Goal: Task Accomplishment & Management: Complete application form

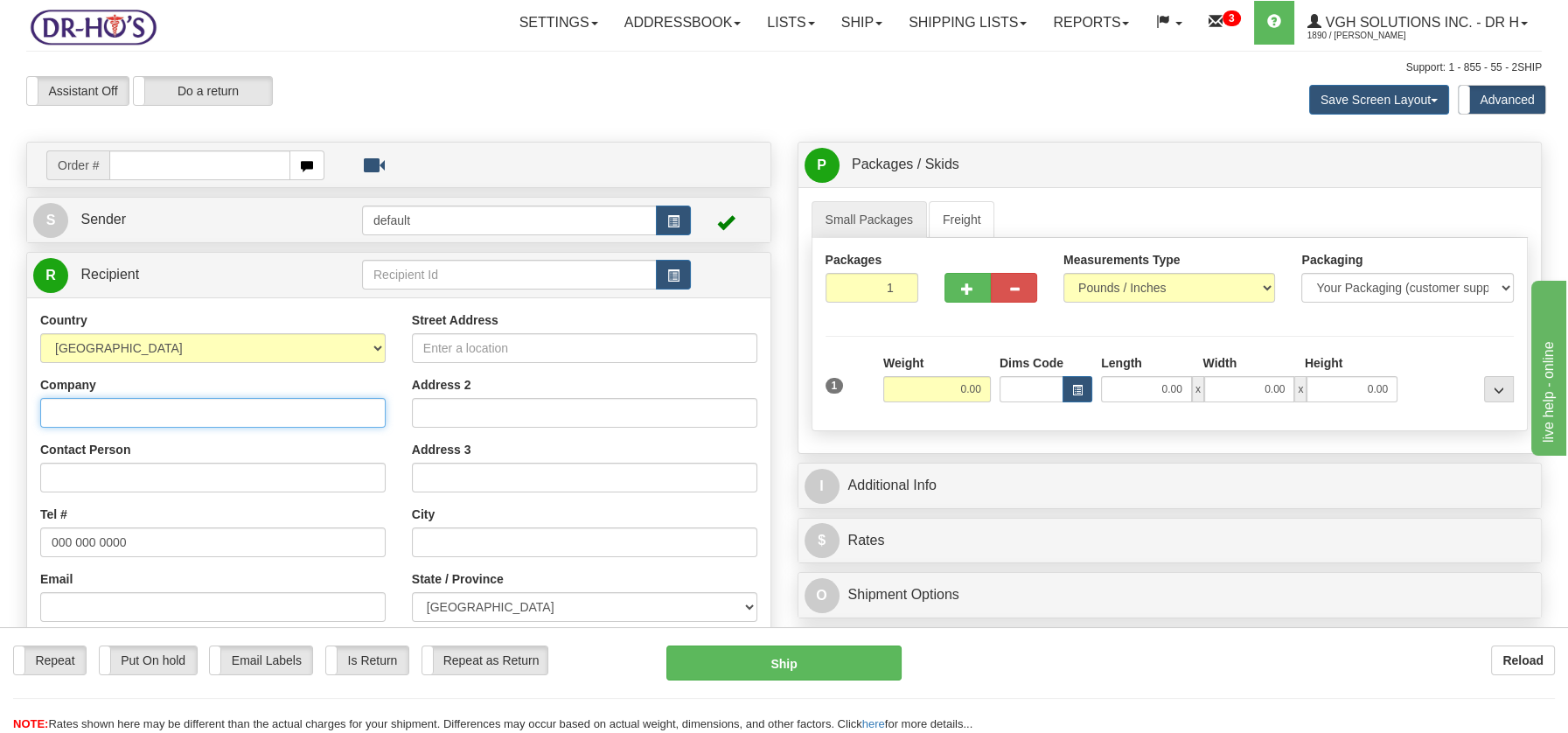
click at [159, 414] on input "Company" at bounding box center [213, 412] width 346 height 29
paste input "RAYMONDE LECLERC"
type input "RAYMONDE LECLERC"
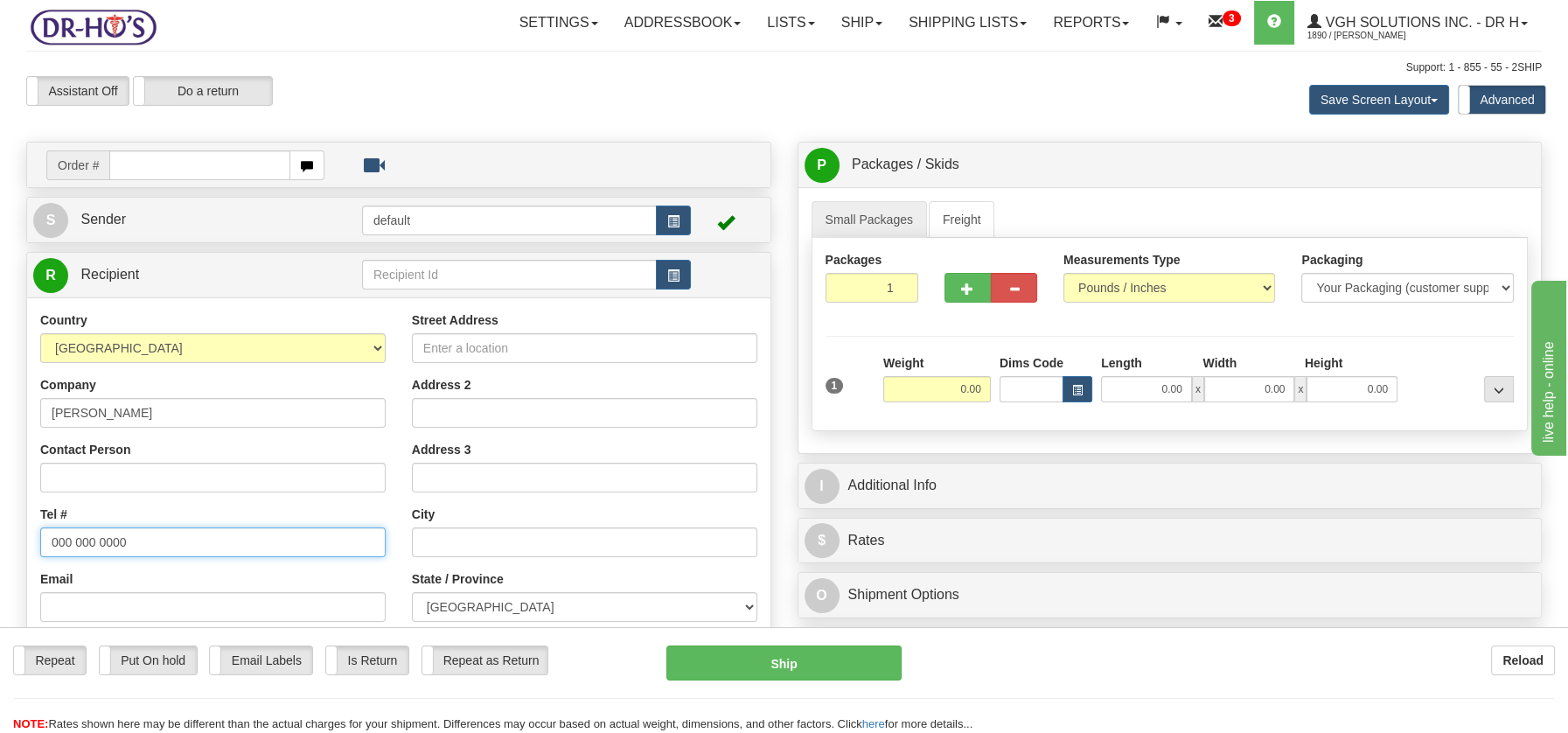
drag, startPoint x: 157, startPoint y: 551, endPoint x: -31, endPoint y: 542, distance: 188.2
click at [0, 542] on html "Training Course Close Toggle navigation Settings Shipping Preferences New Sende…" at bounding box center [784, 366] width 1568 height 733
paste input "418289257"
type input "4182892570"
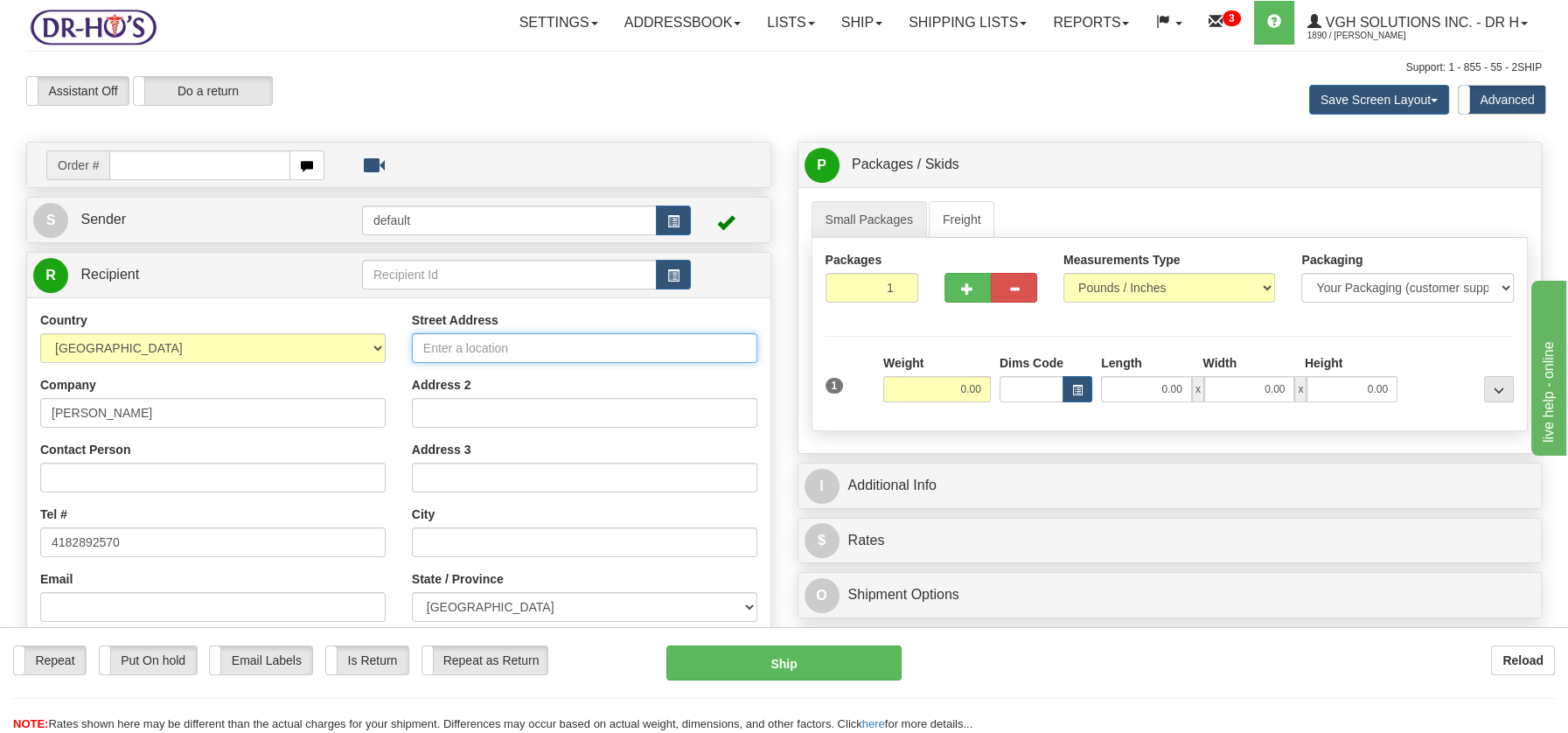
click at [438, 346] on input "Street Address" at bounding box center [585, 348] width 346 height 29
paste input "841 RTE 352"
type input "841 RTE 352"
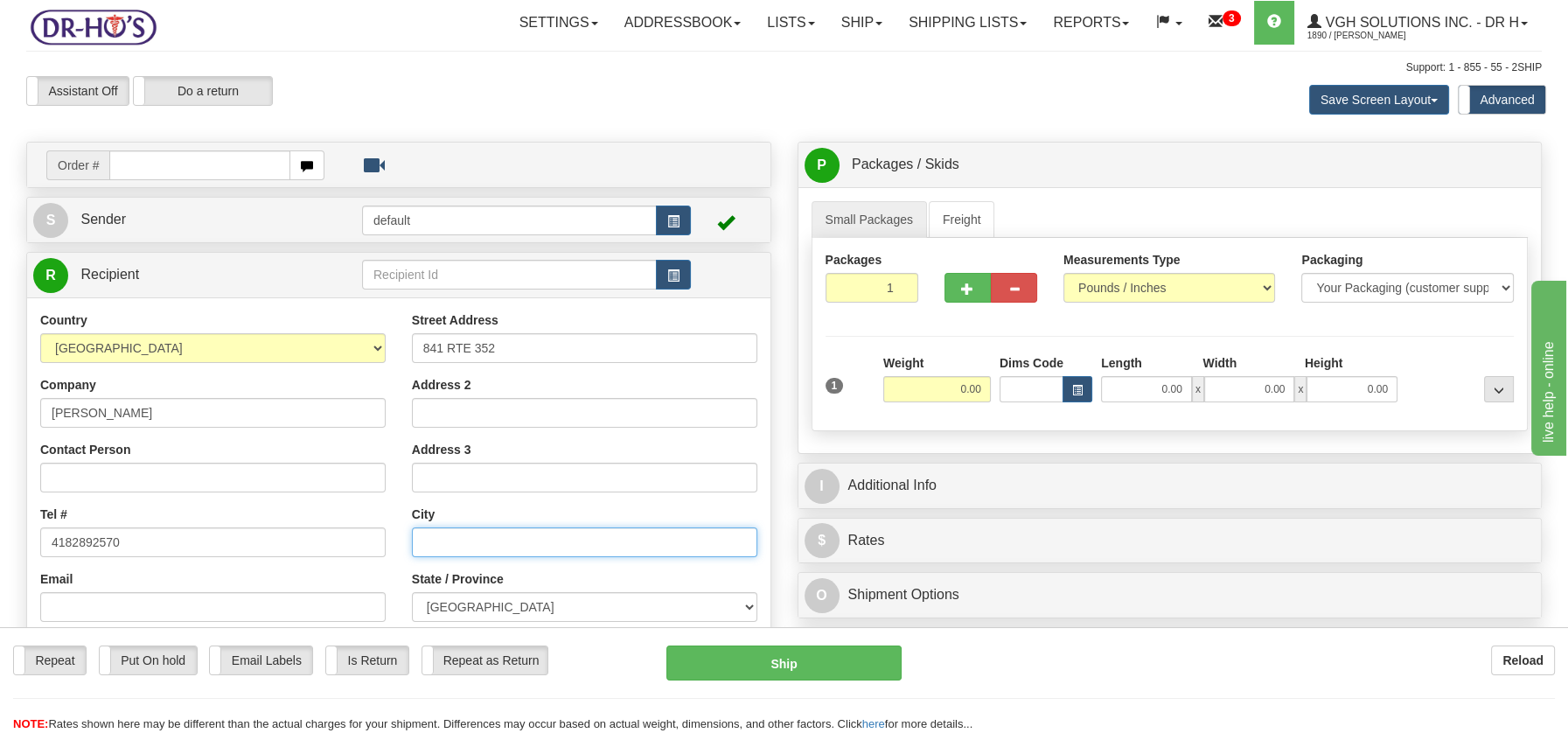
click at [422, 539] on input "text" at bounding box center [585, 542] width 346 height 29
paste input "SAINTE THÈCLE Quebec, G0X3G0"
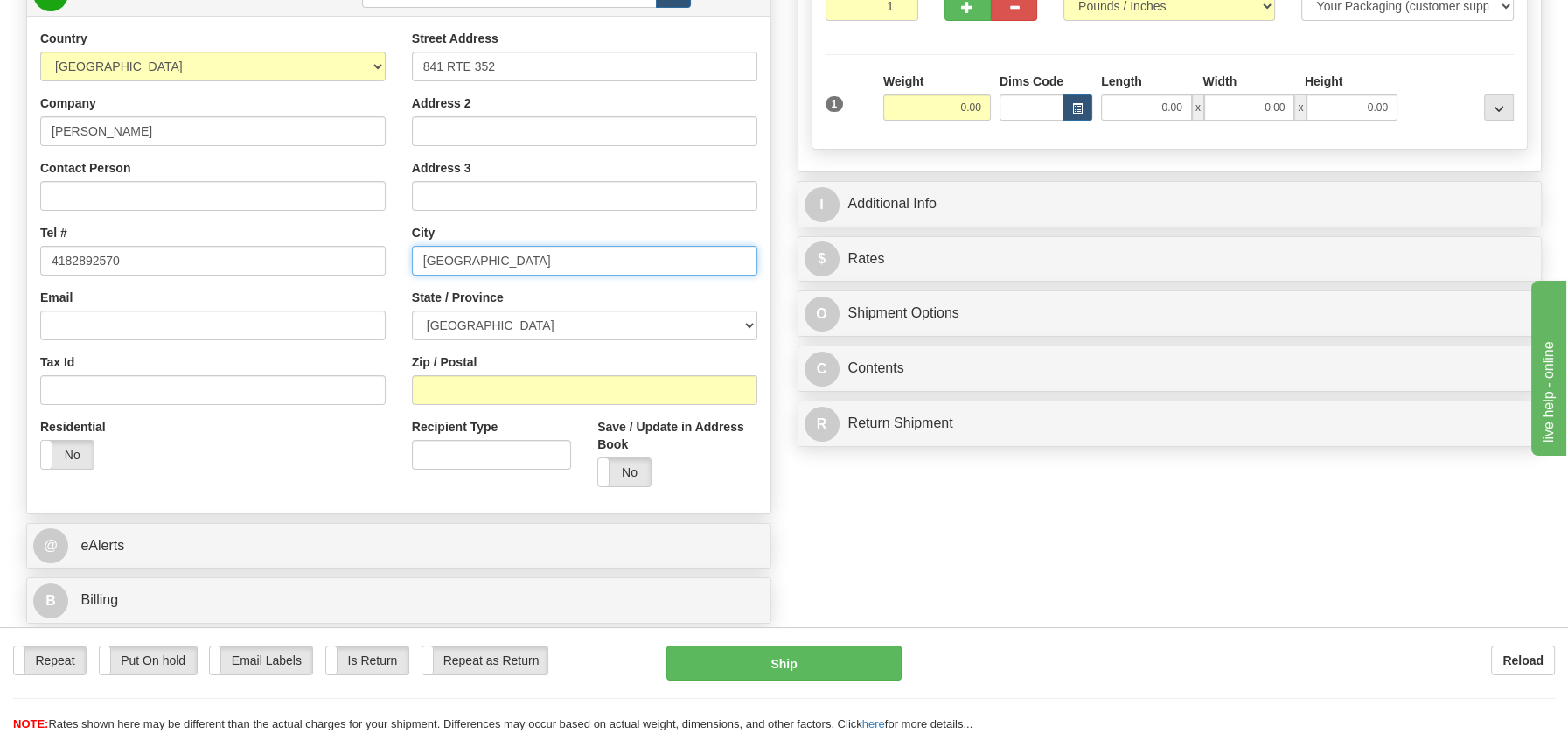
scroll to position [292, 0]
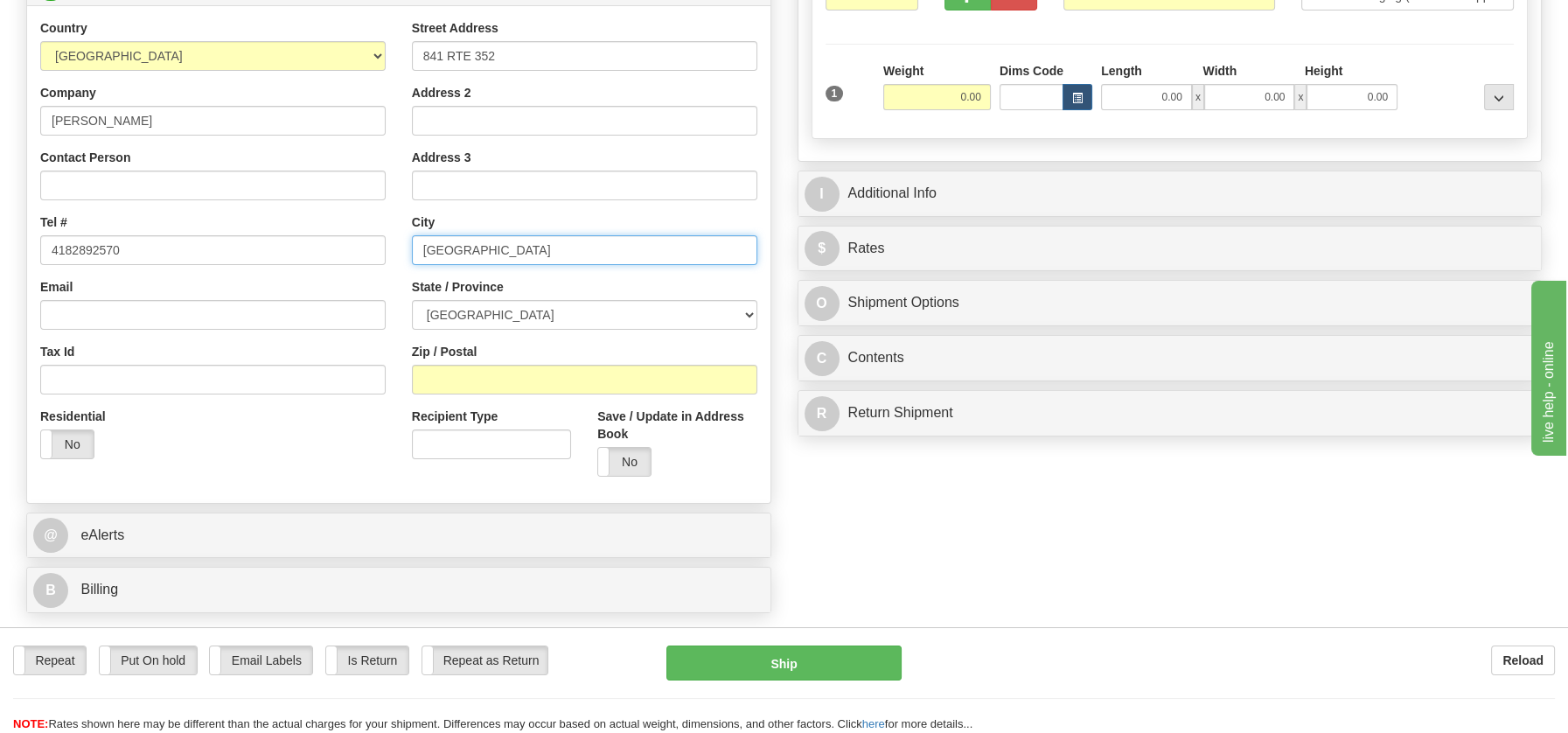
drag, startPoint x: 573, startPoint y: 251, endPoint x: 633, endPoint y: 253, distance: 60.0
click at [633, 253] on input "SAINTE THÈCLE Quebec, G0X3G0" at bounding box center [585, 250] width 346 height 29
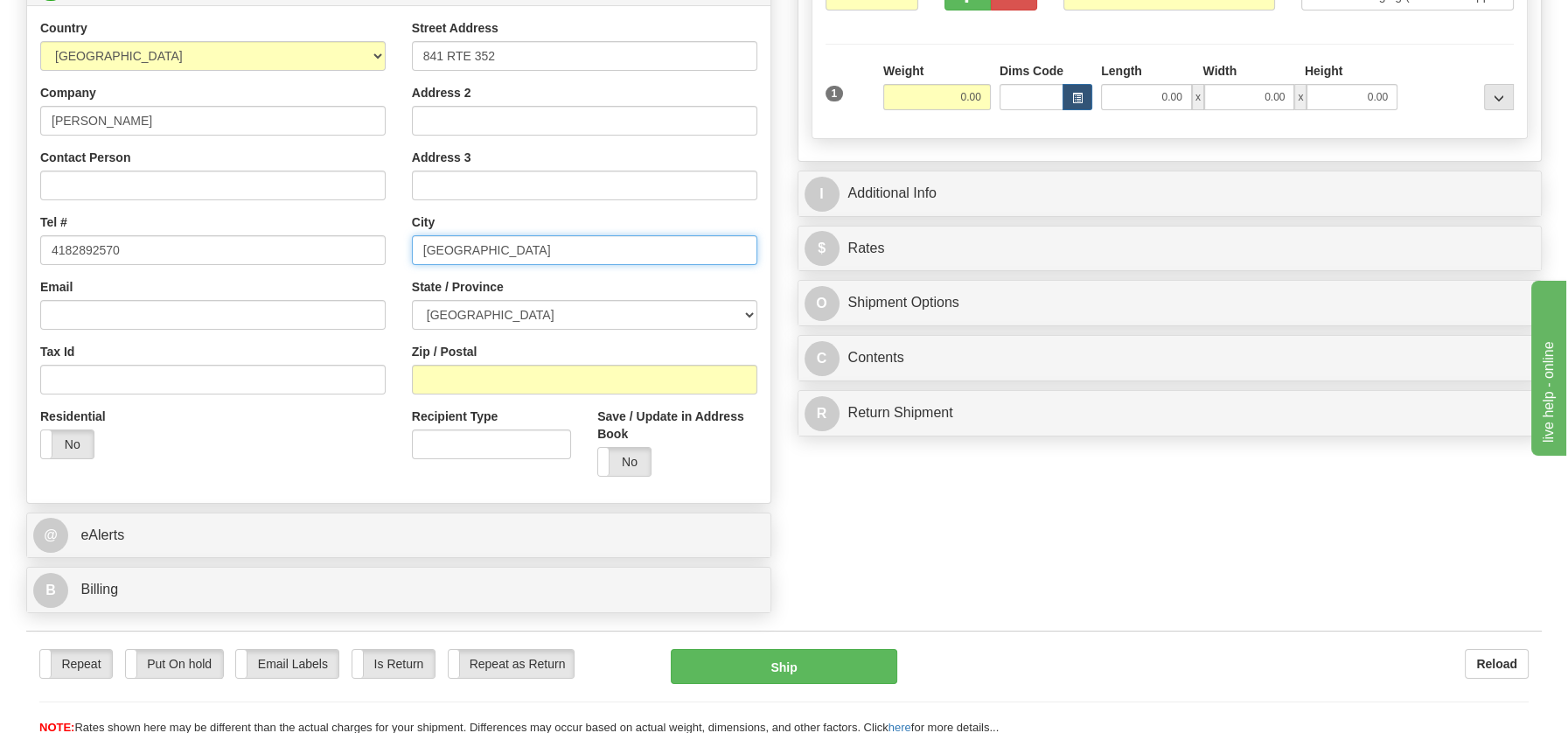
type input "SAINTE THÈCLE Quebec, G0X3G0"
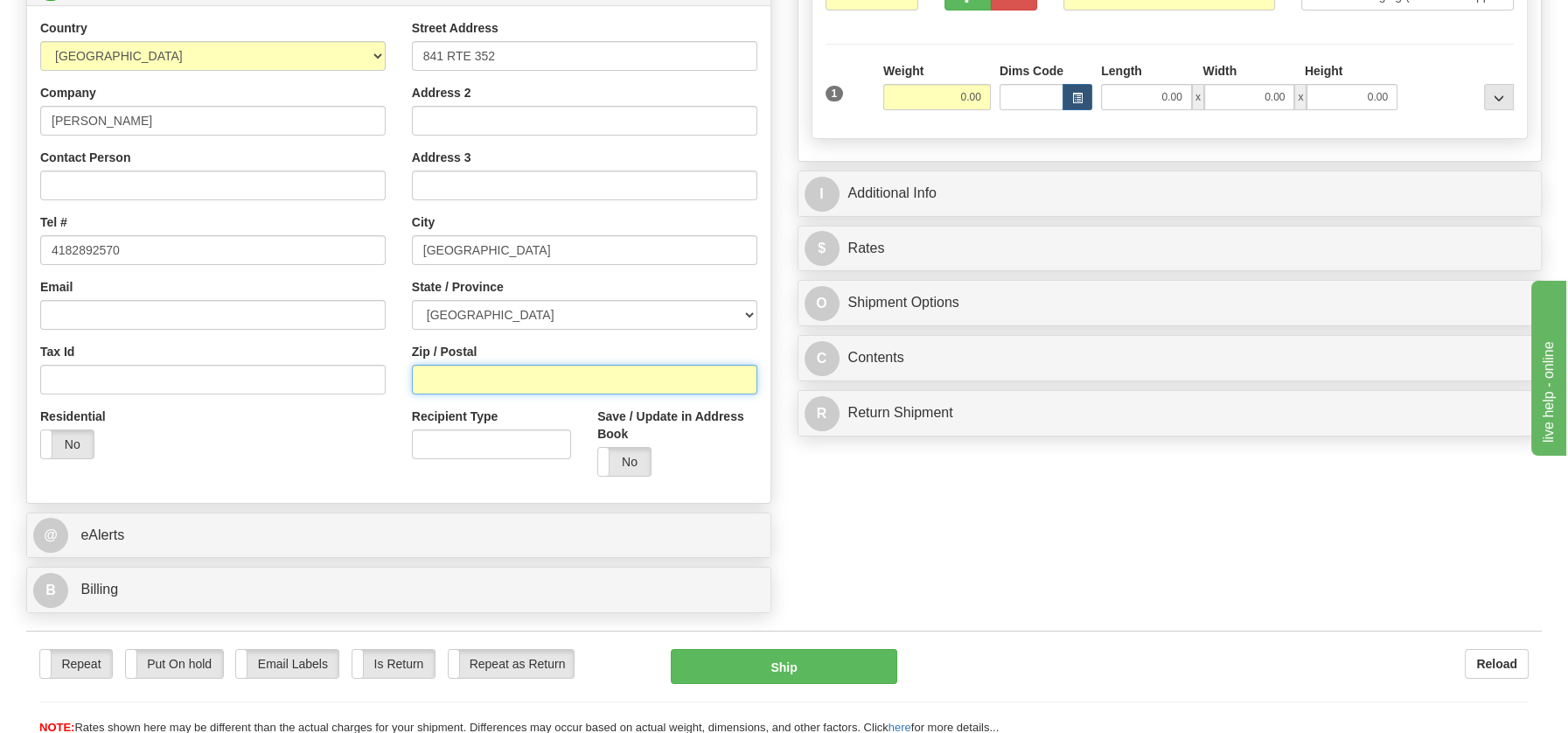
click at [478, 373] on input "Zip / Postal" at bounding box center [585, 379] width 346 height 29
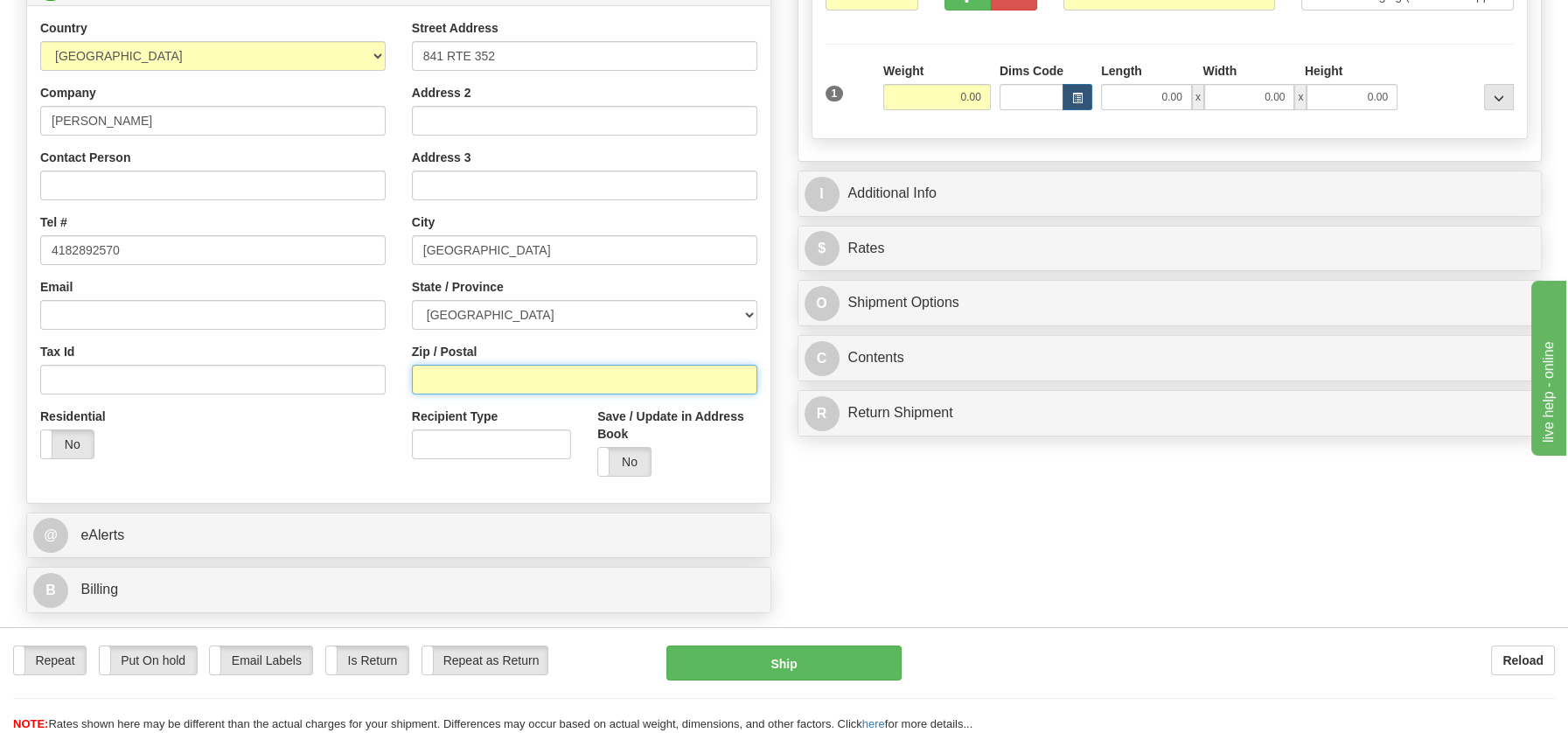
paste input "G0X3G0"
type input "G0X3G0"
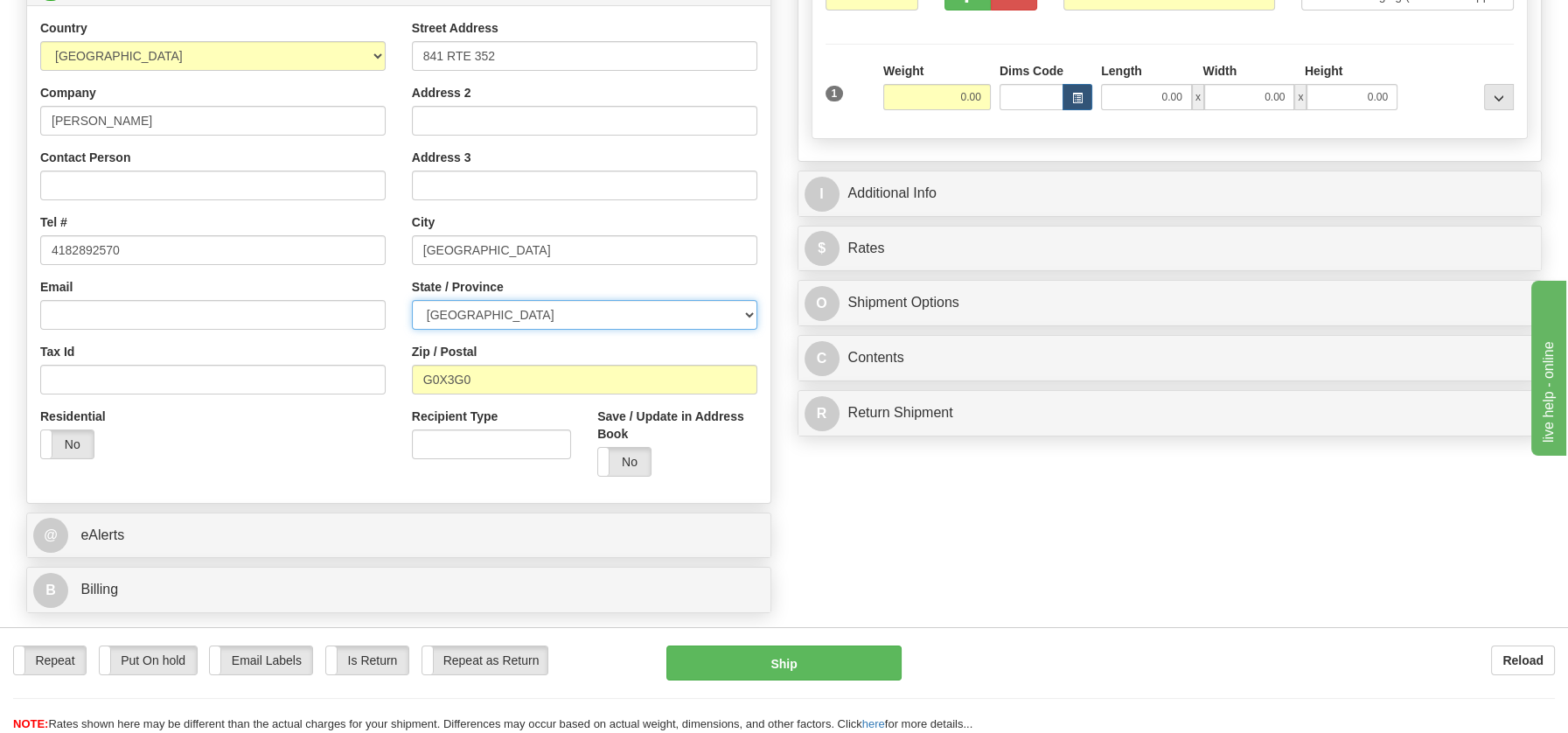
drag, startPoint x: 742, startPoint y: 312, endPoint x: 721, endPoint y: 311, distance: 21.0
click at [731, 312] on select "ALBERTA BRITISH COLUMBIA MANITOBA NEW BRUNSWICK NEWFOUNDLAND NOVA SCOTIA NUNAVU…" at bounding box center [585, 315] width 346 height 29
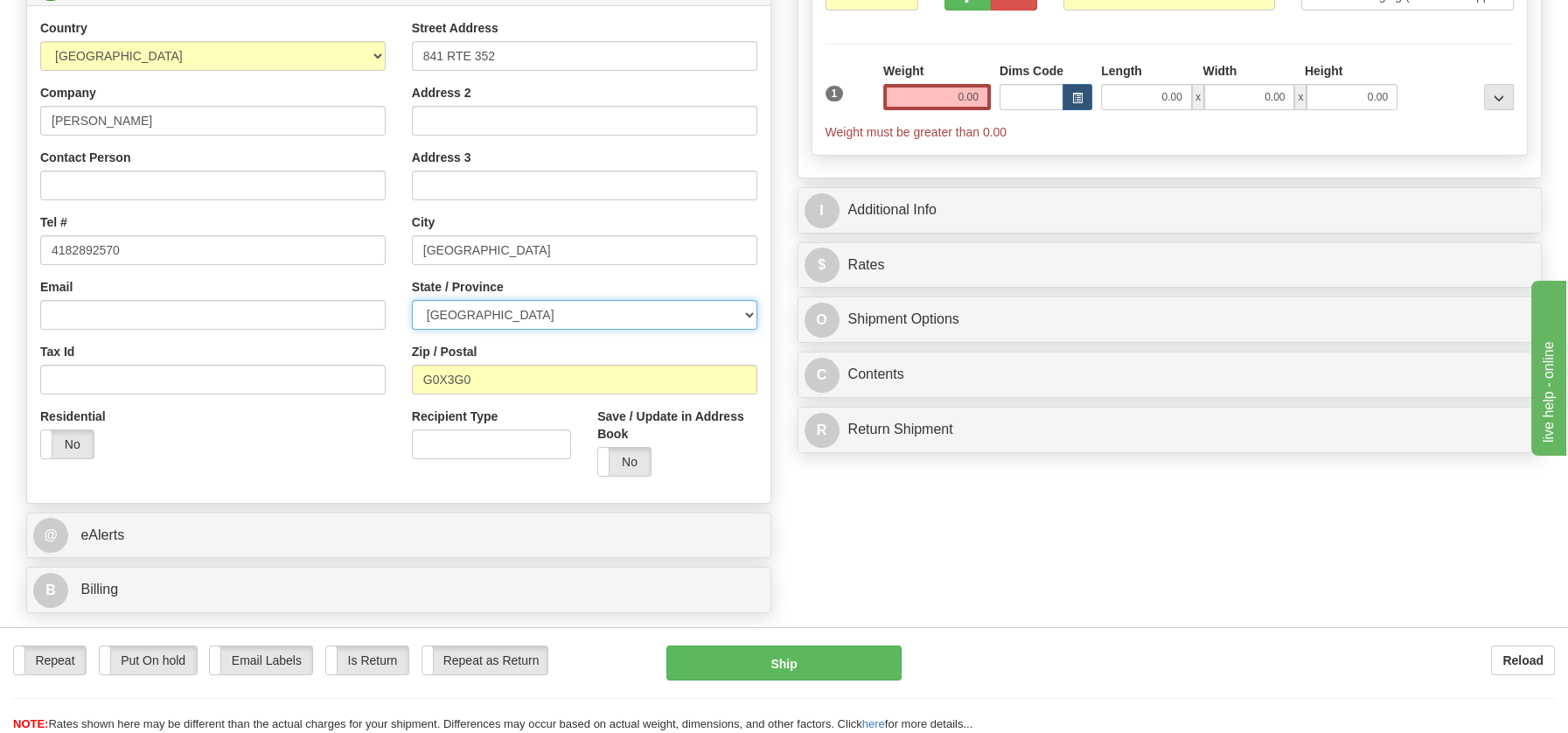
select select "QC"
click at [412, 300] on select "ALBERTA BRITISH COLUMBIA MANITOBA NEW BRUNSWICK NEWFOUNDLAND NOVA SCOTIA NUNAVU…" at bounding box center [585, 315] width 346 height 29
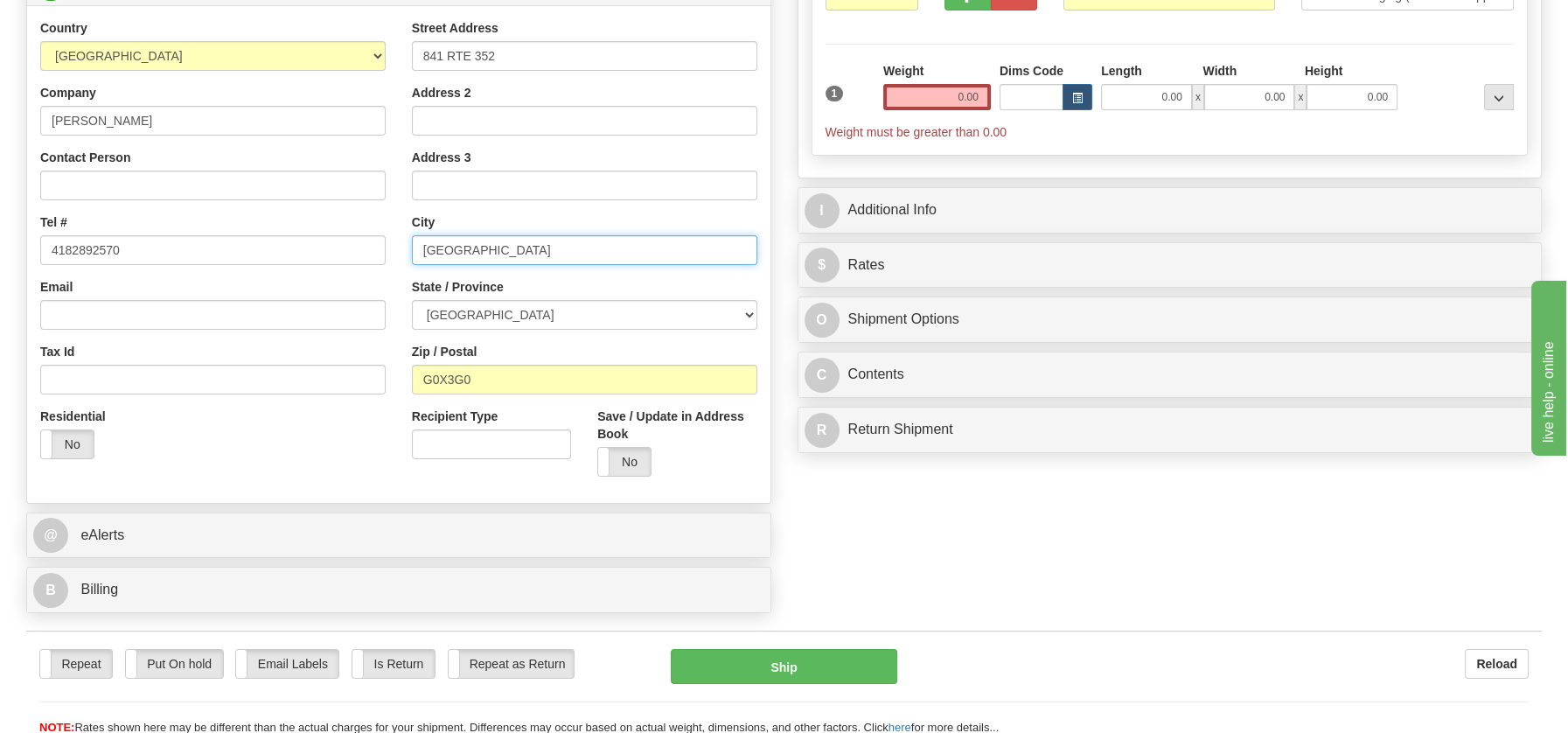
drag, startPoint x: 523, startPoint y: 251, endPoint x: 641, endPoint y: 242, distance: 118.3
click at [641, 242] on input "SAINTE THÈCLE Quebec, G0X3G0" at bounding box center [585, 250] width 346 height 29
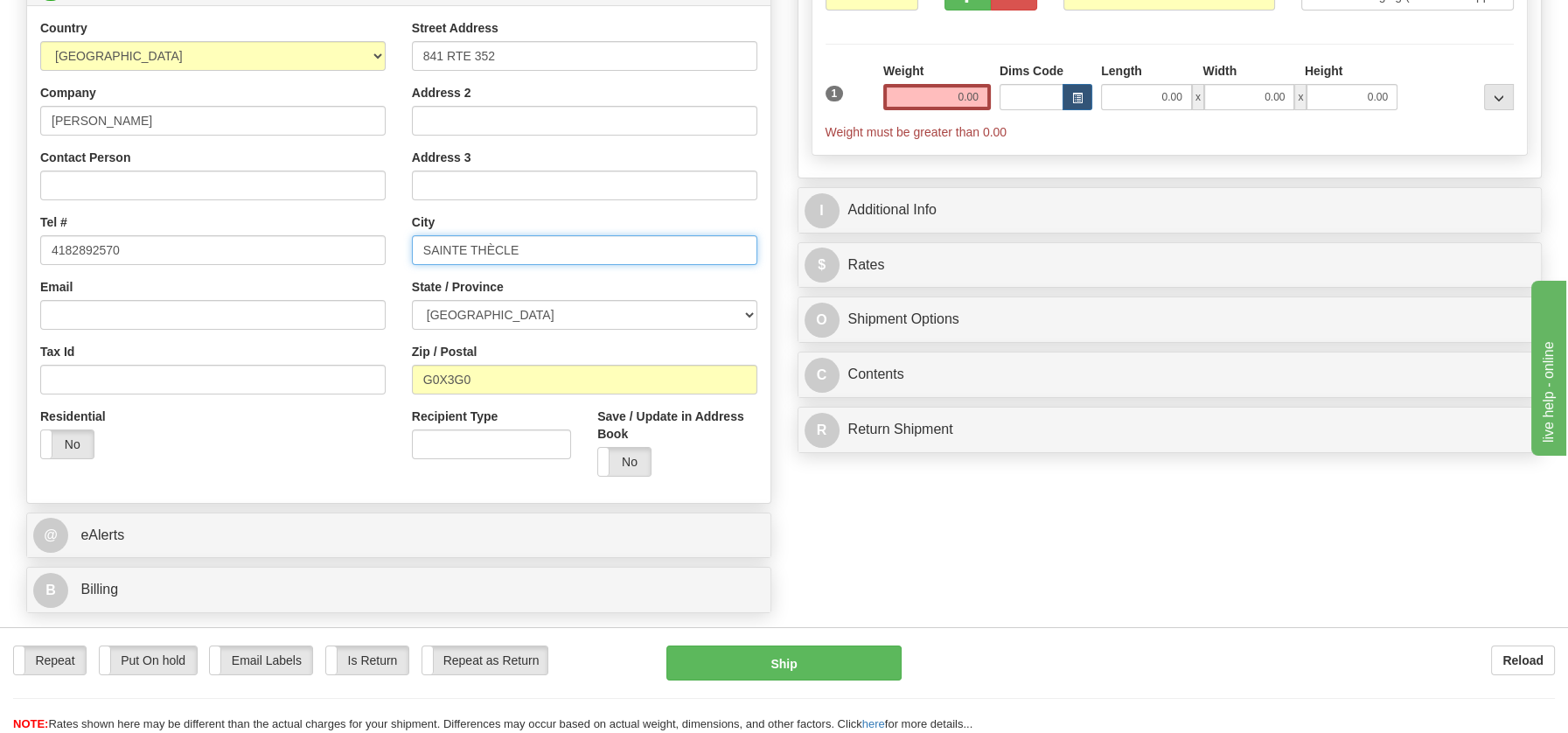
type input "SAINTE THÈCLE"
drag, startPoint x: 925, startPoint y: 77, endPoint x: 951, endPoint y: 80, distance: 26.2
click at [952, 80] on div "Weight 0.00" at bounding box center [937, 86] width 107 height 48
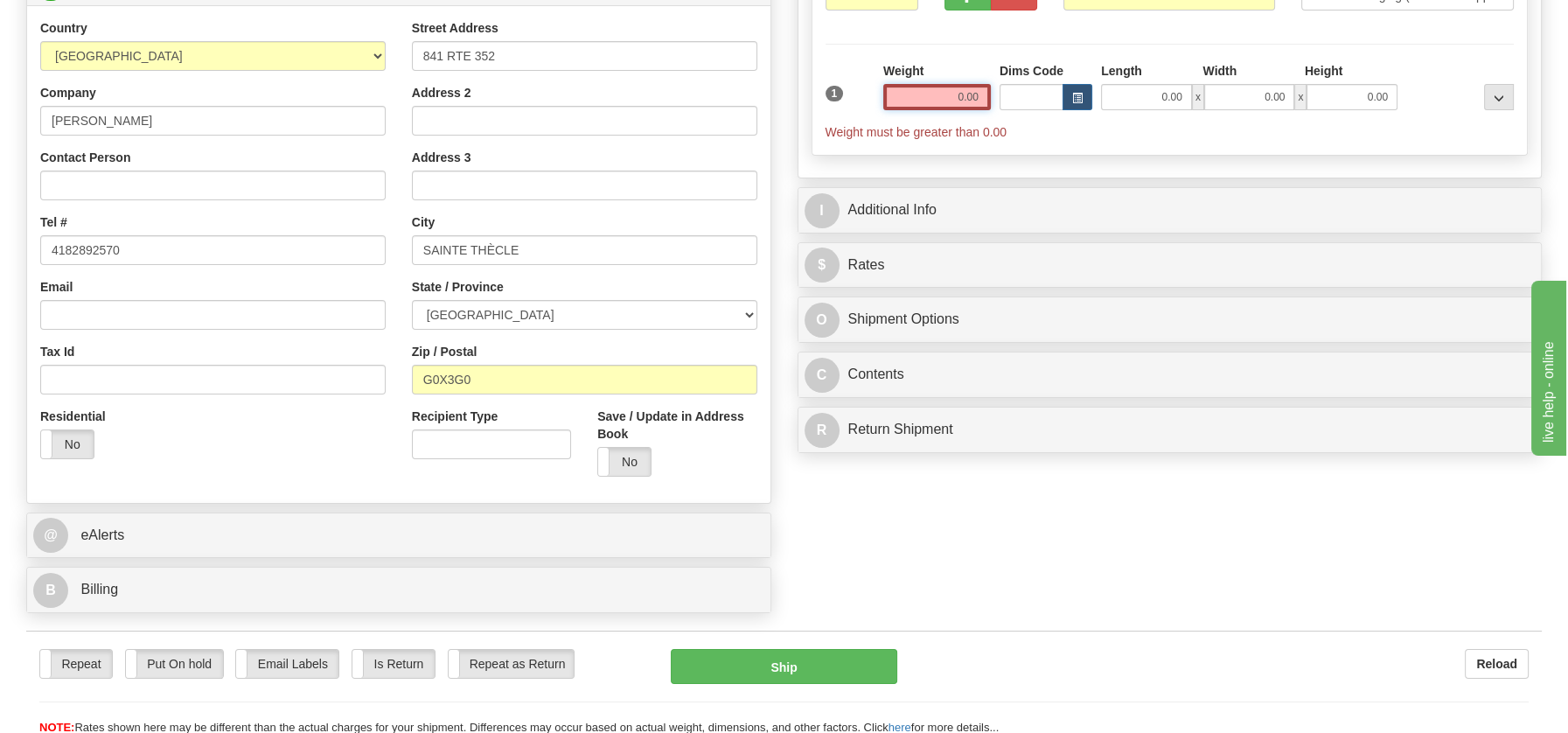
drag, startPoint x: 990, startPoint y: 104, endPoint x: 1054, endPoint y: 110, distance: 64.3
click at [1054, 110] on div "1 Weight 0.00 Dims Code 0.00" at bounding box center [1169, 102] width 698 height 79
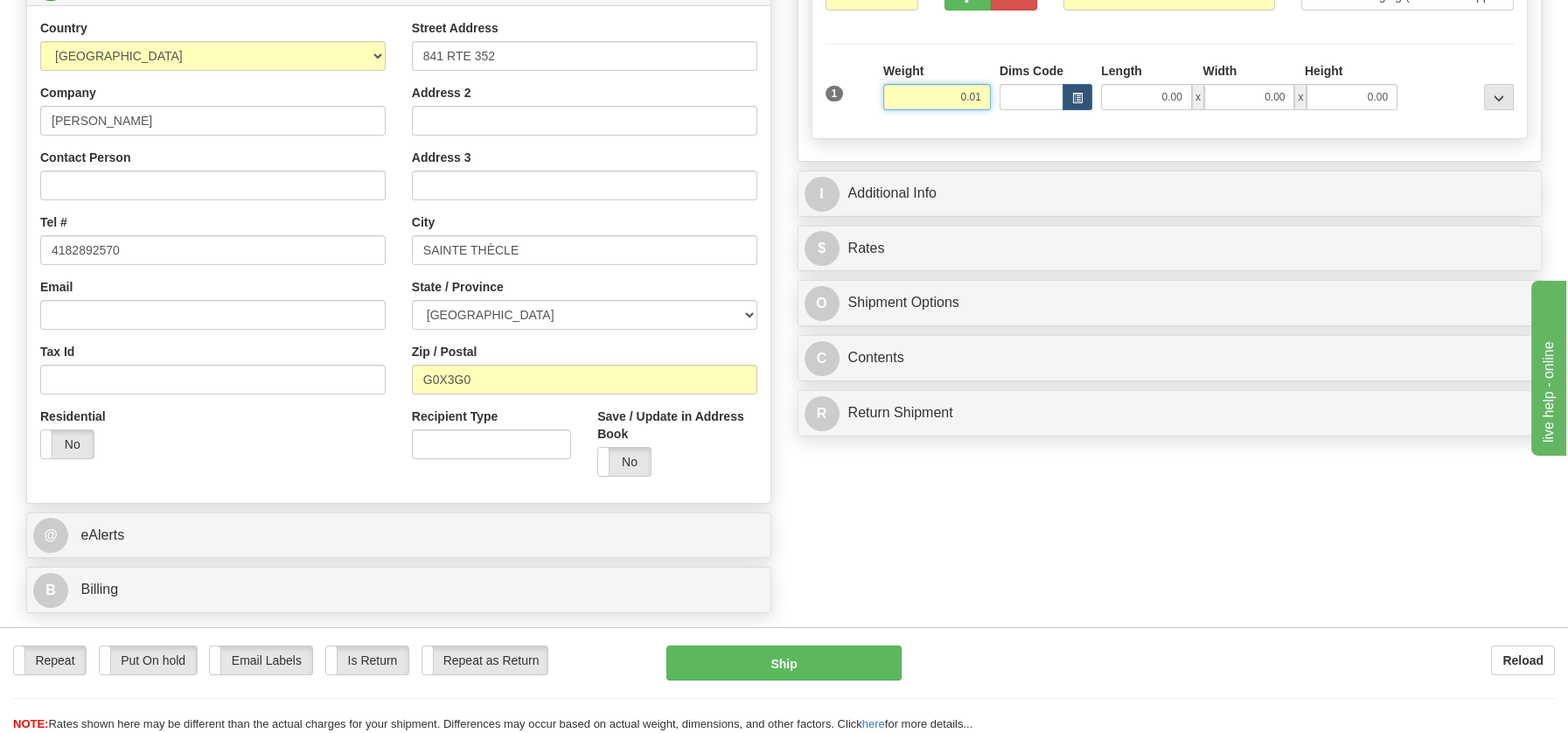
type input "0.01"
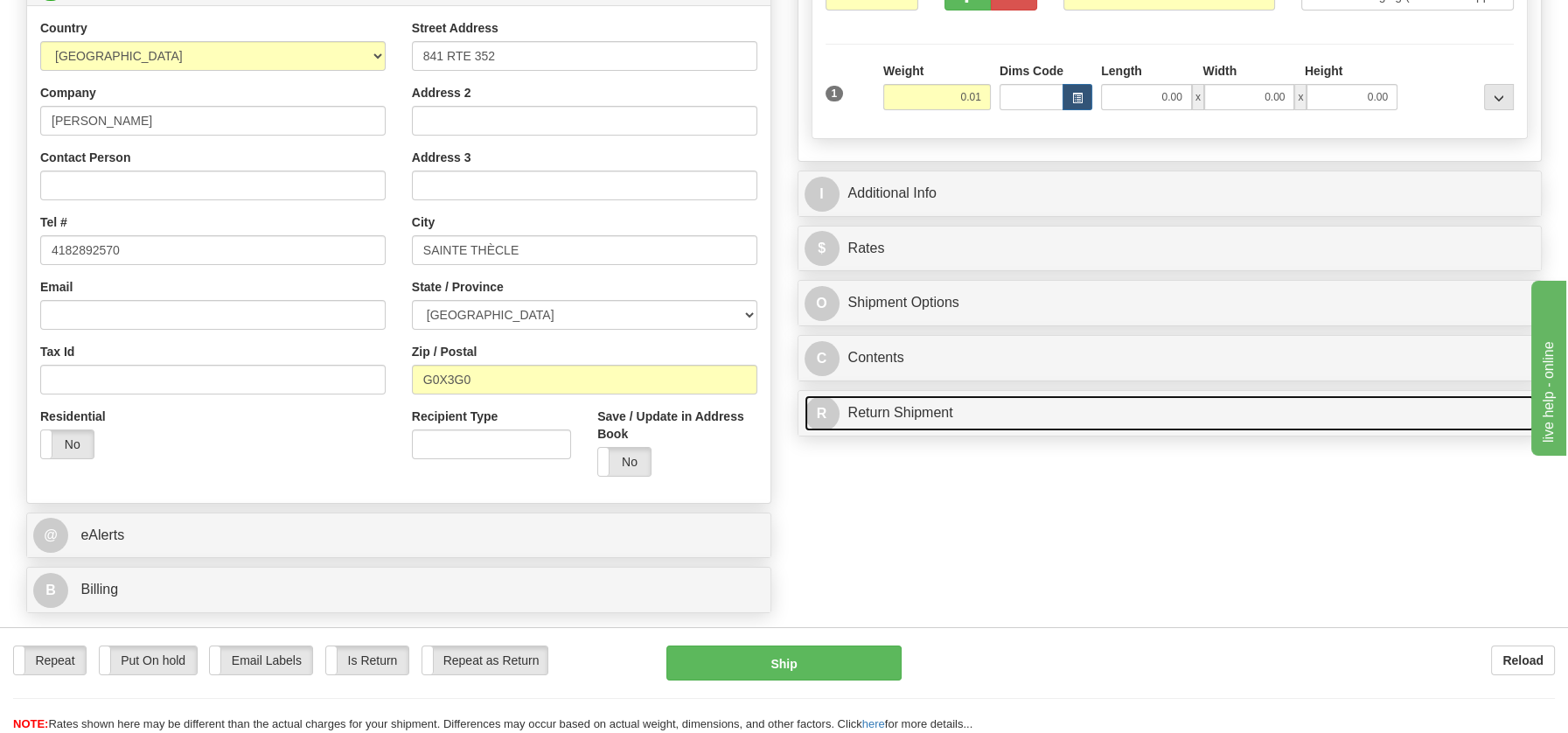
click at [948, 407] on div "P Packages / Skids 1 Packages - Weight: 0.00 Lbs 1 Skids - Weight: NaN Lbs Ship…" at bounding box center [1169, 148] width 771 height 596
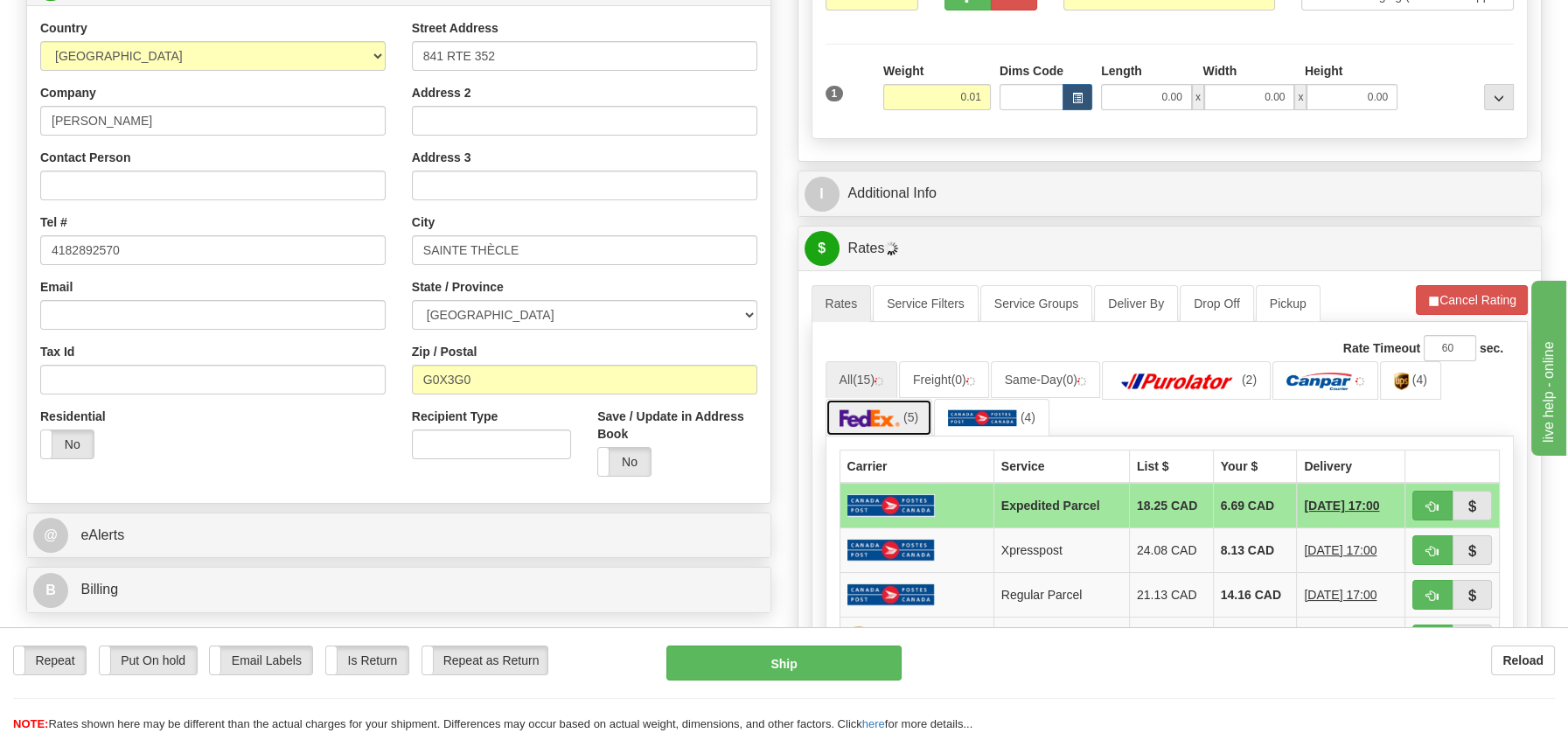
click at [876, 419] on img at bounding box center [869, 418] width 62 height 18
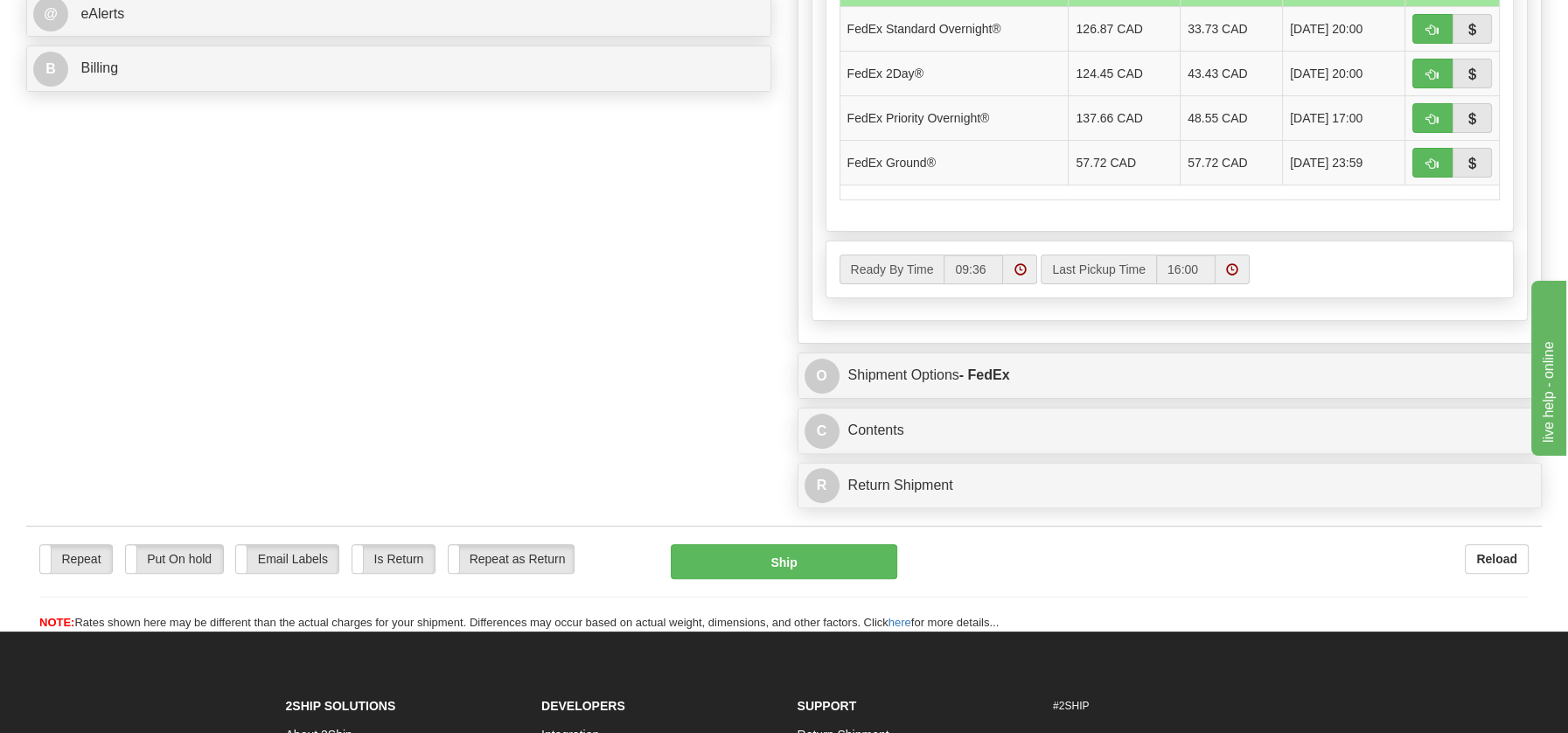
scroll to position [831, 0]
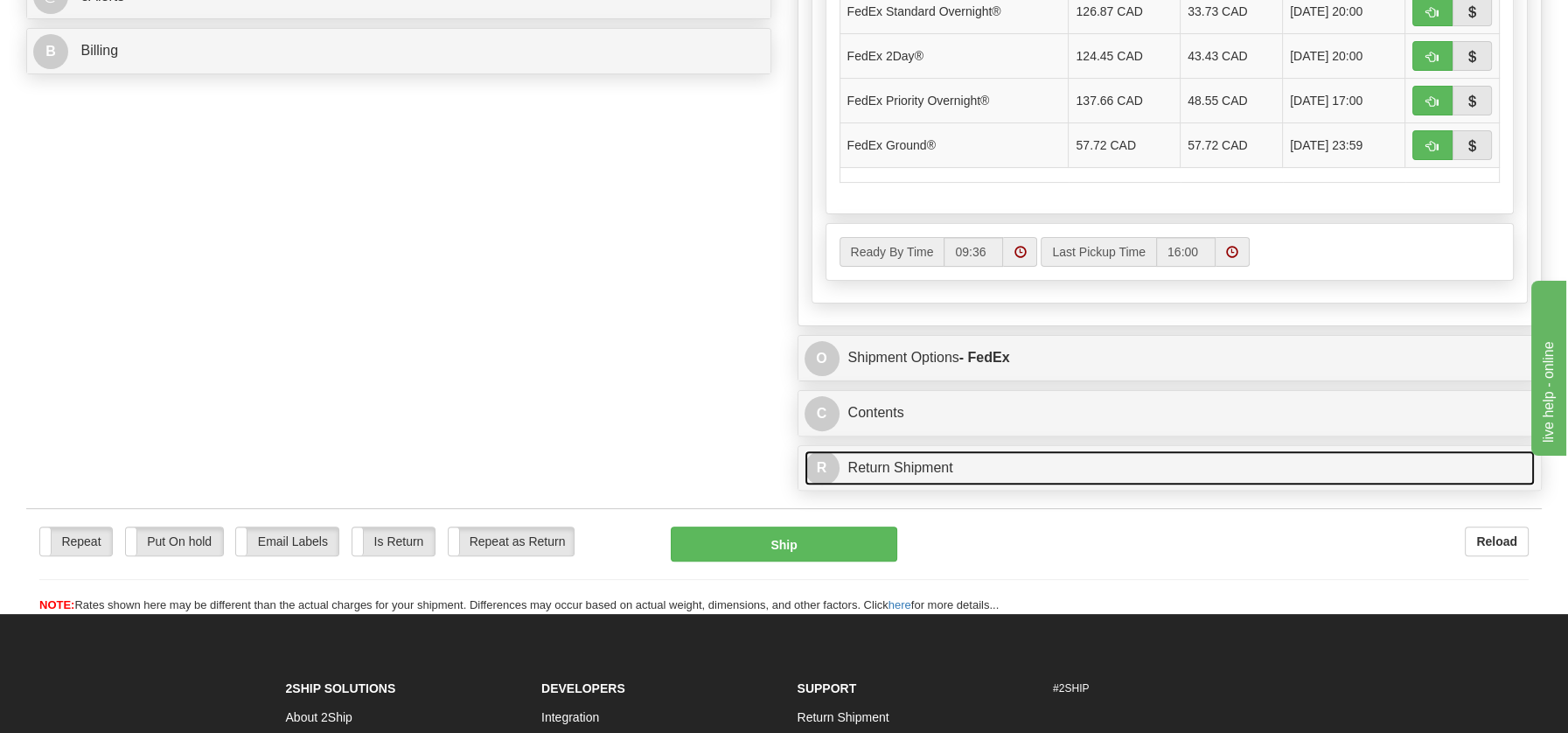
click at [921, 457] on link "R Return Shipment" at bounding box center [1169, 468] width 731 height 36
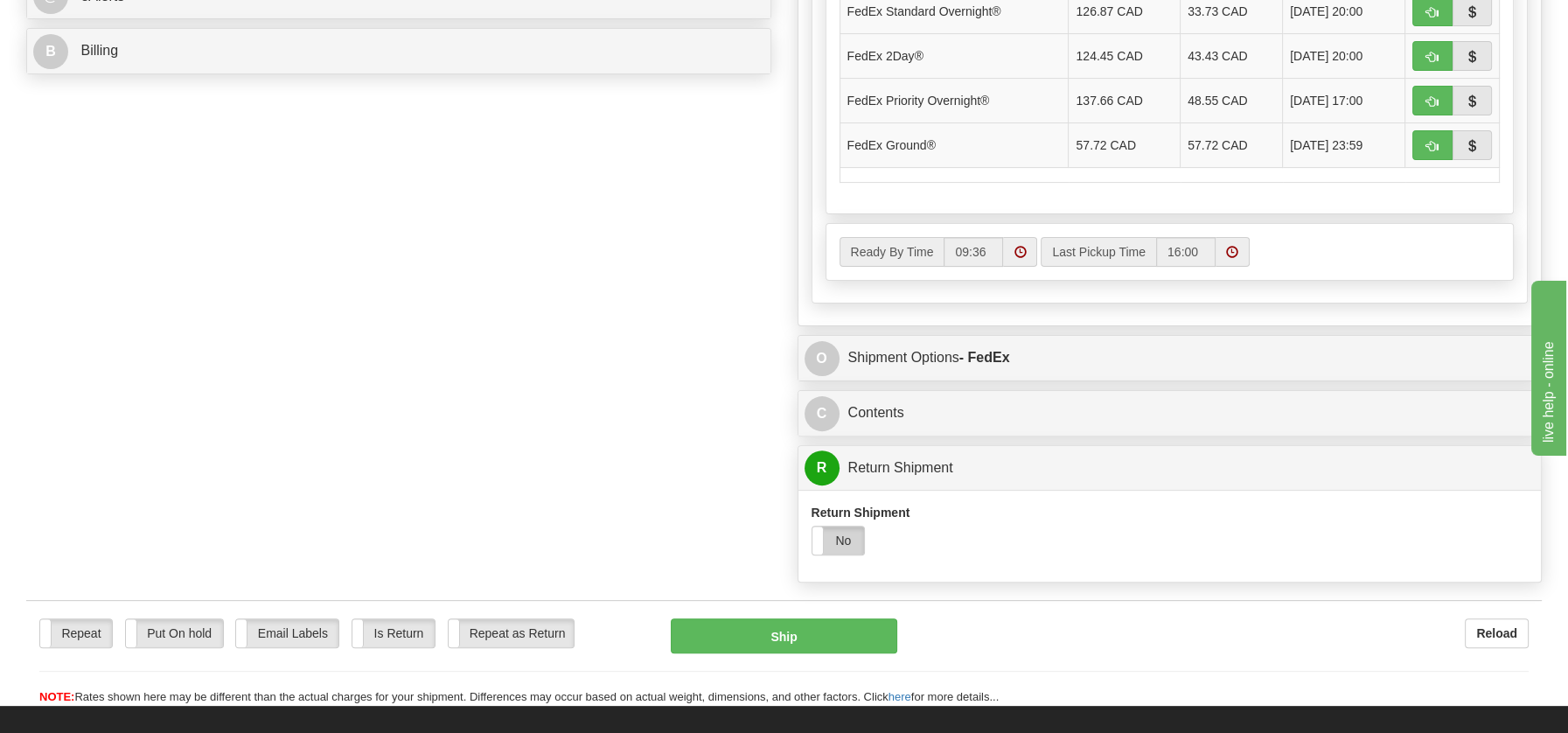
click at [847, 542] on label "No" at bounding box center [839, 540] width 53 height 28
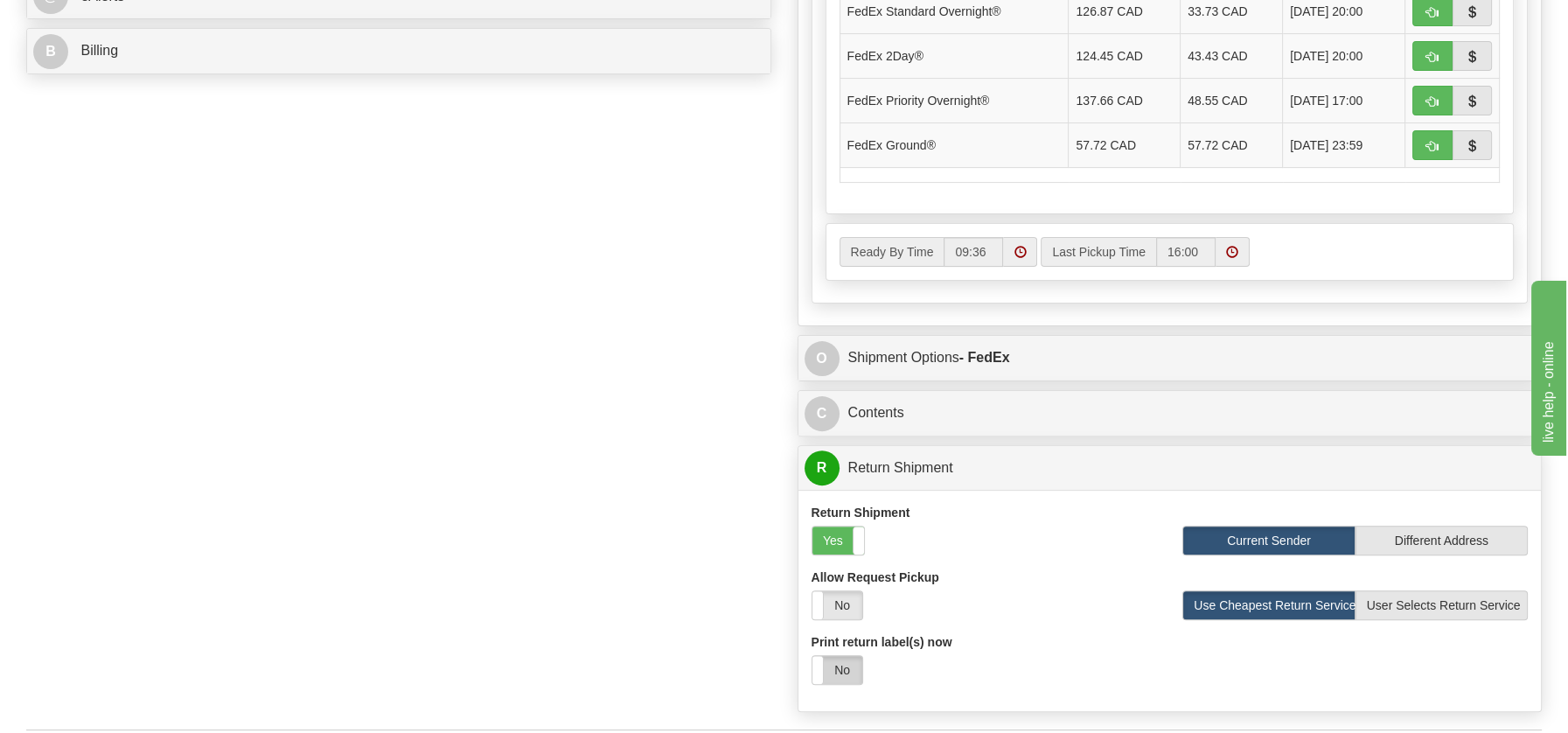
click at [843, 670] on label "No" at bounding box center [837, 669] width 50 height 28
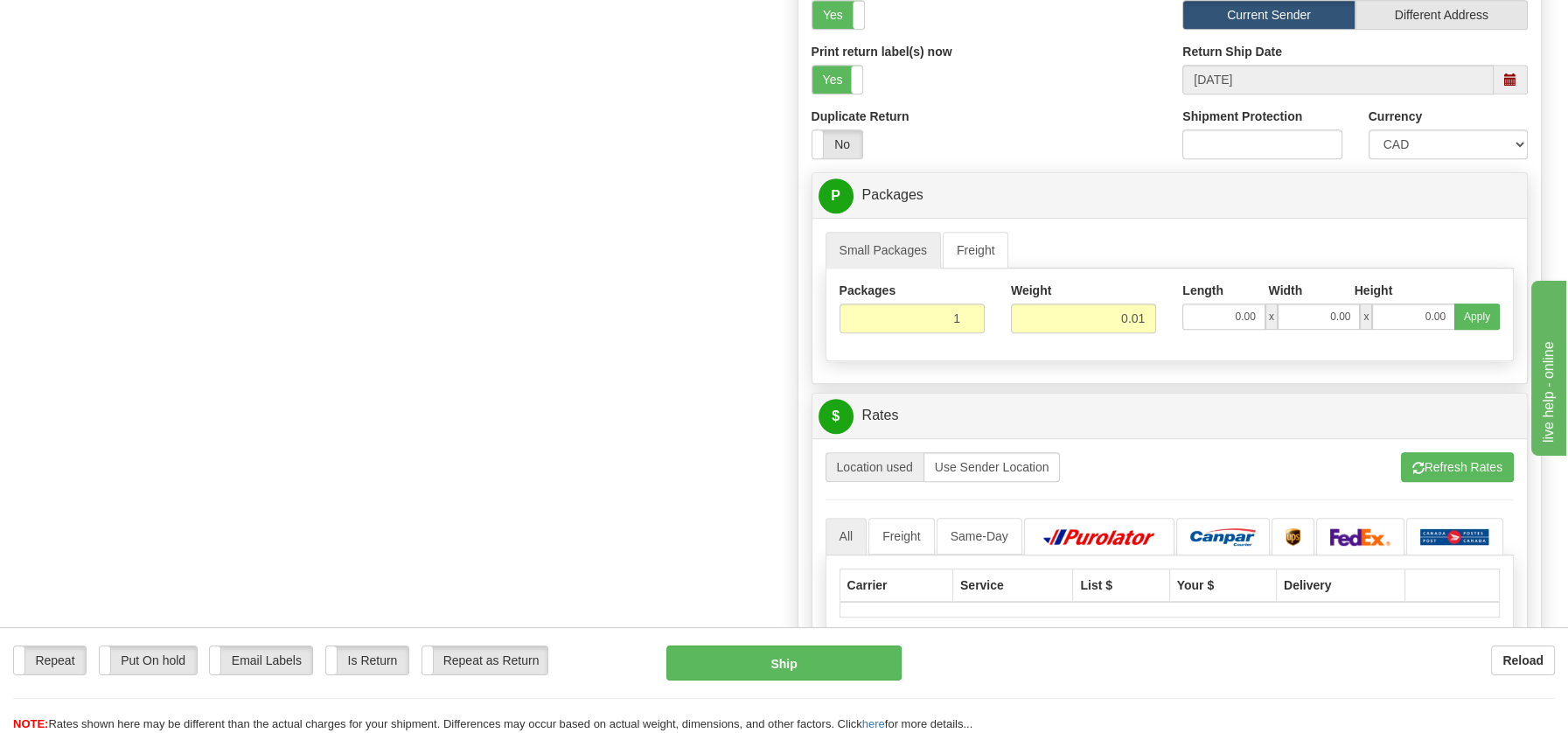
scroll to position [1399, 0]
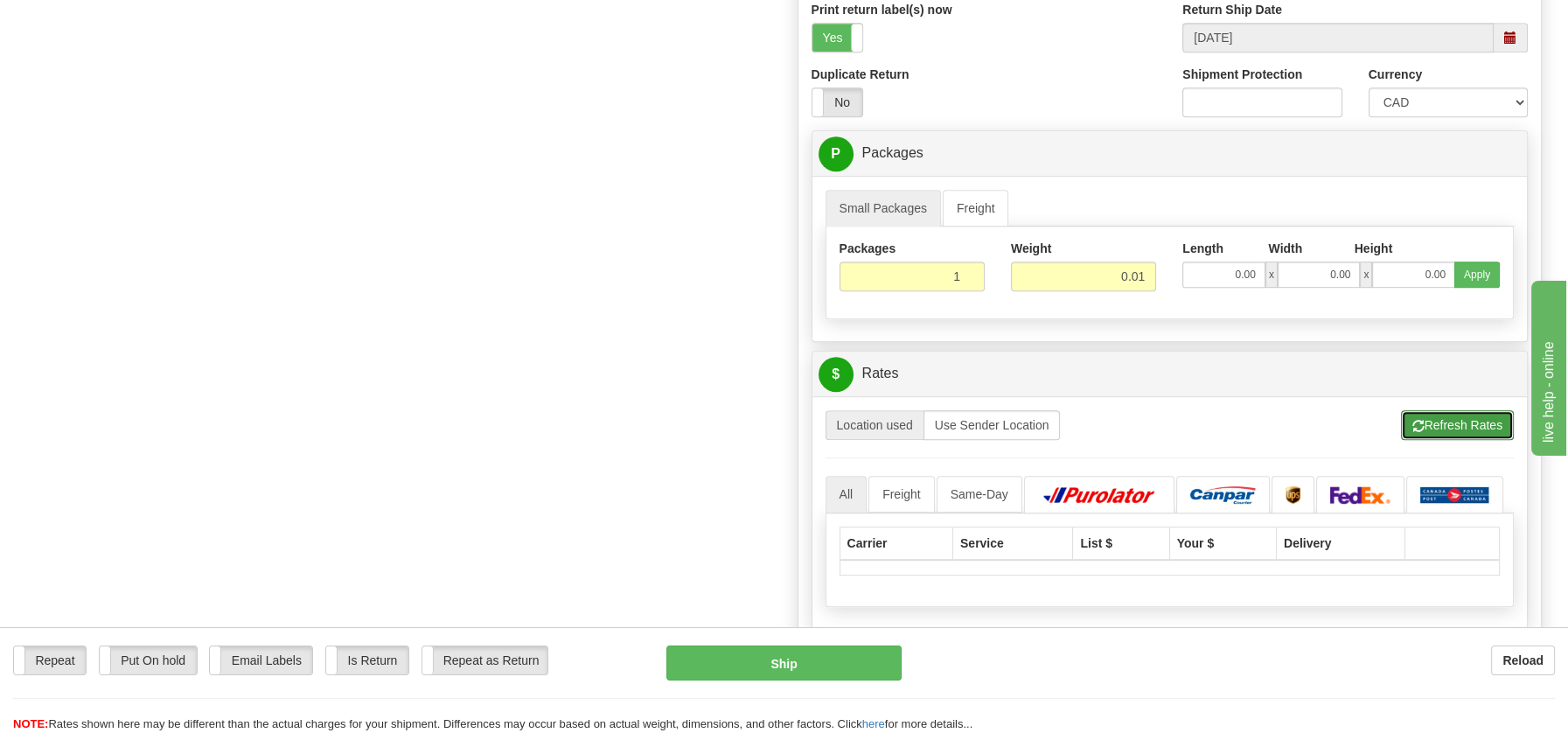
click at [1465, 410] on button "Refresh Rates" at bounding box center [1457, 425] width 112 height 29
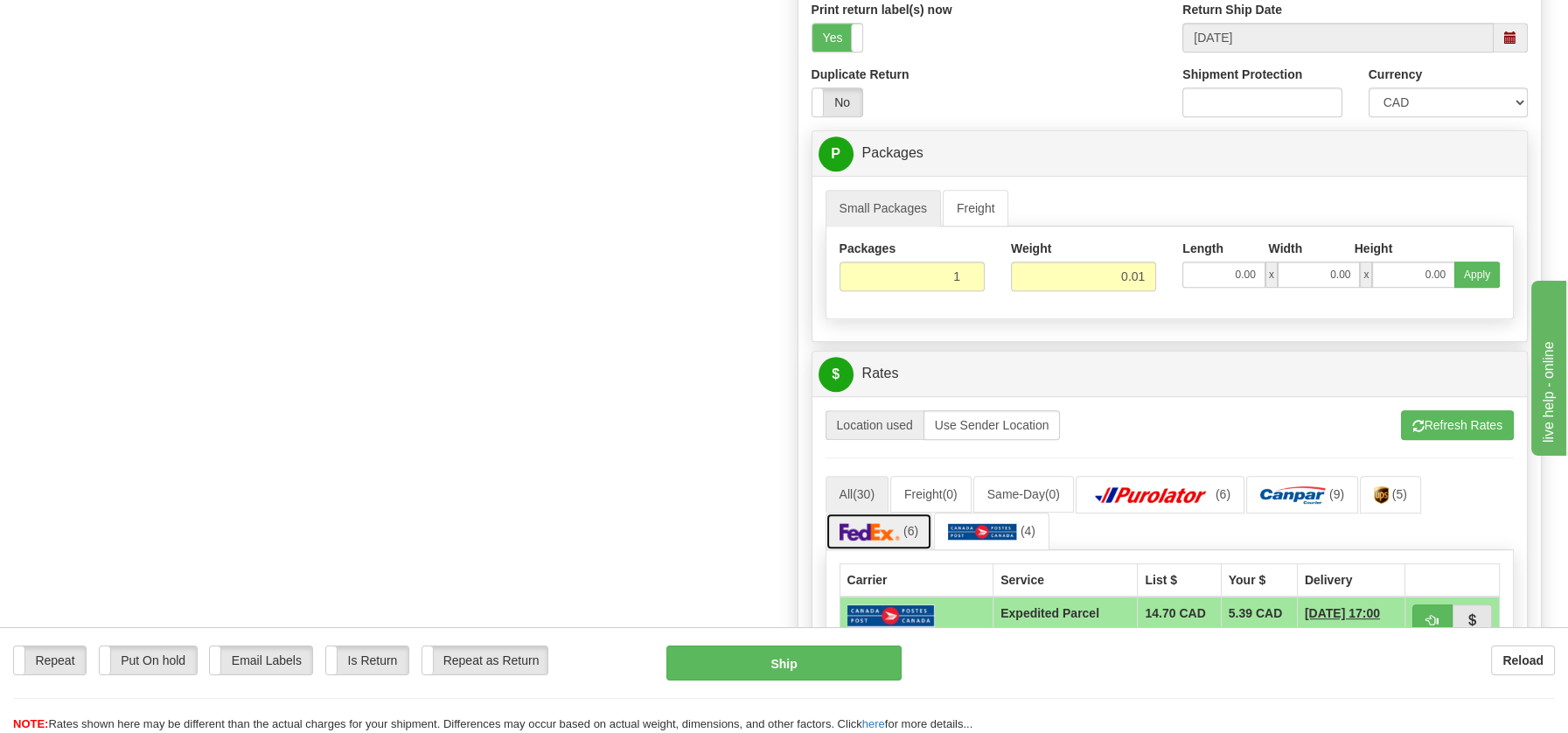
click at [854, 523] on img at bounding box center [869, 532] width 62 height 18
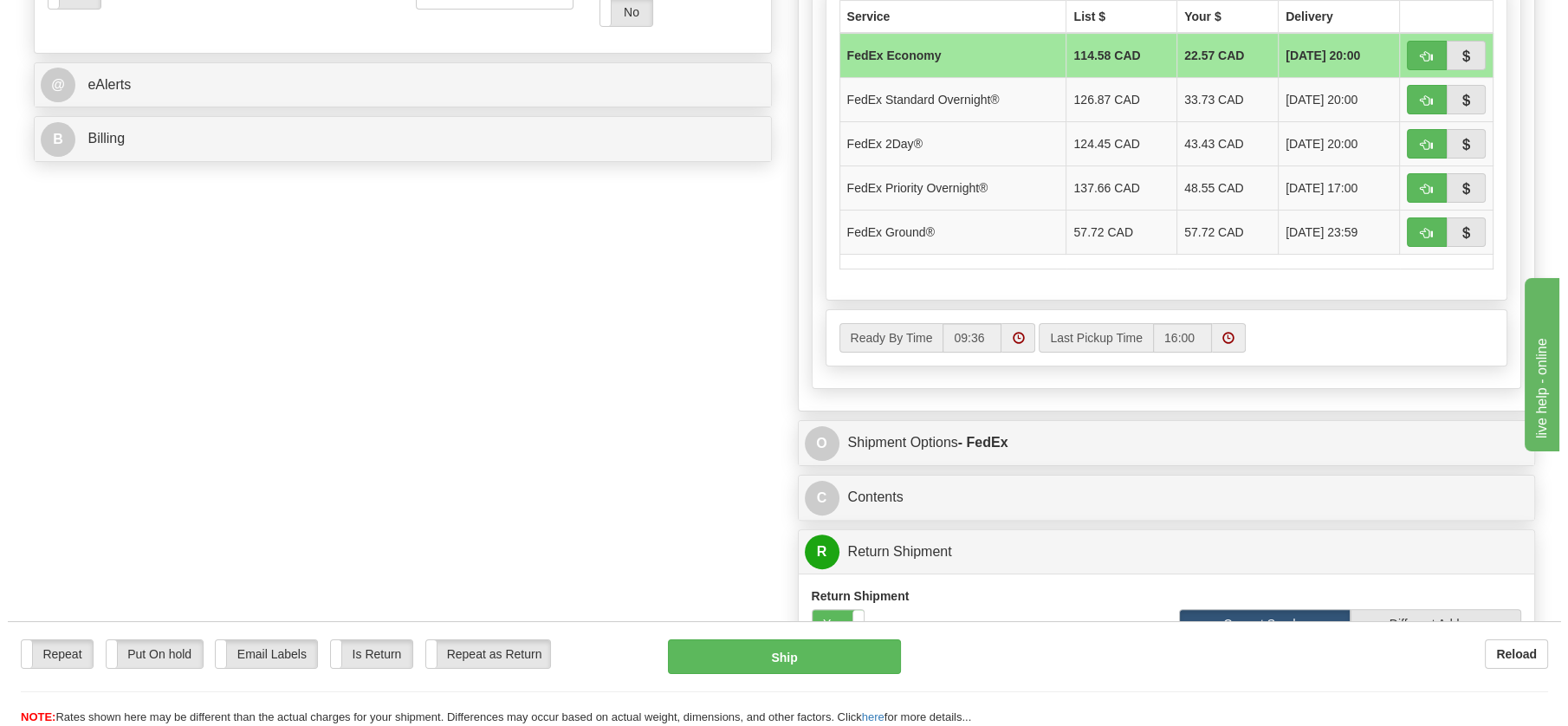
scroll to position [157, 0]
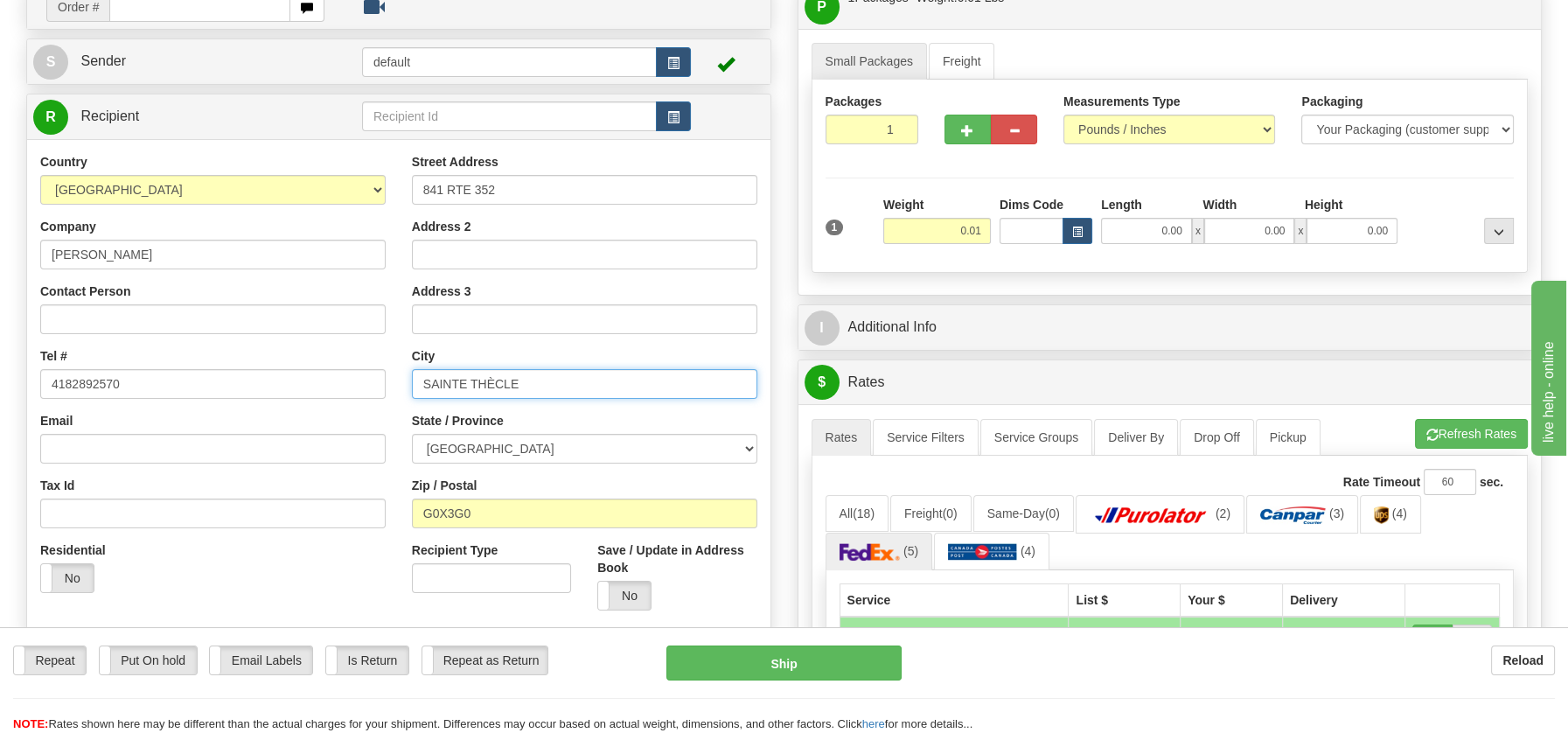
click at [474, 384] on input "SAINTE THÈCLE" at bounding box center [585, 384] width 346 height 29
click at [472, 377] on input "SAINTE THÈCLE" at bounding box center [585, 384] width 346 height 29
type input "SAINTE-THÈCLE"
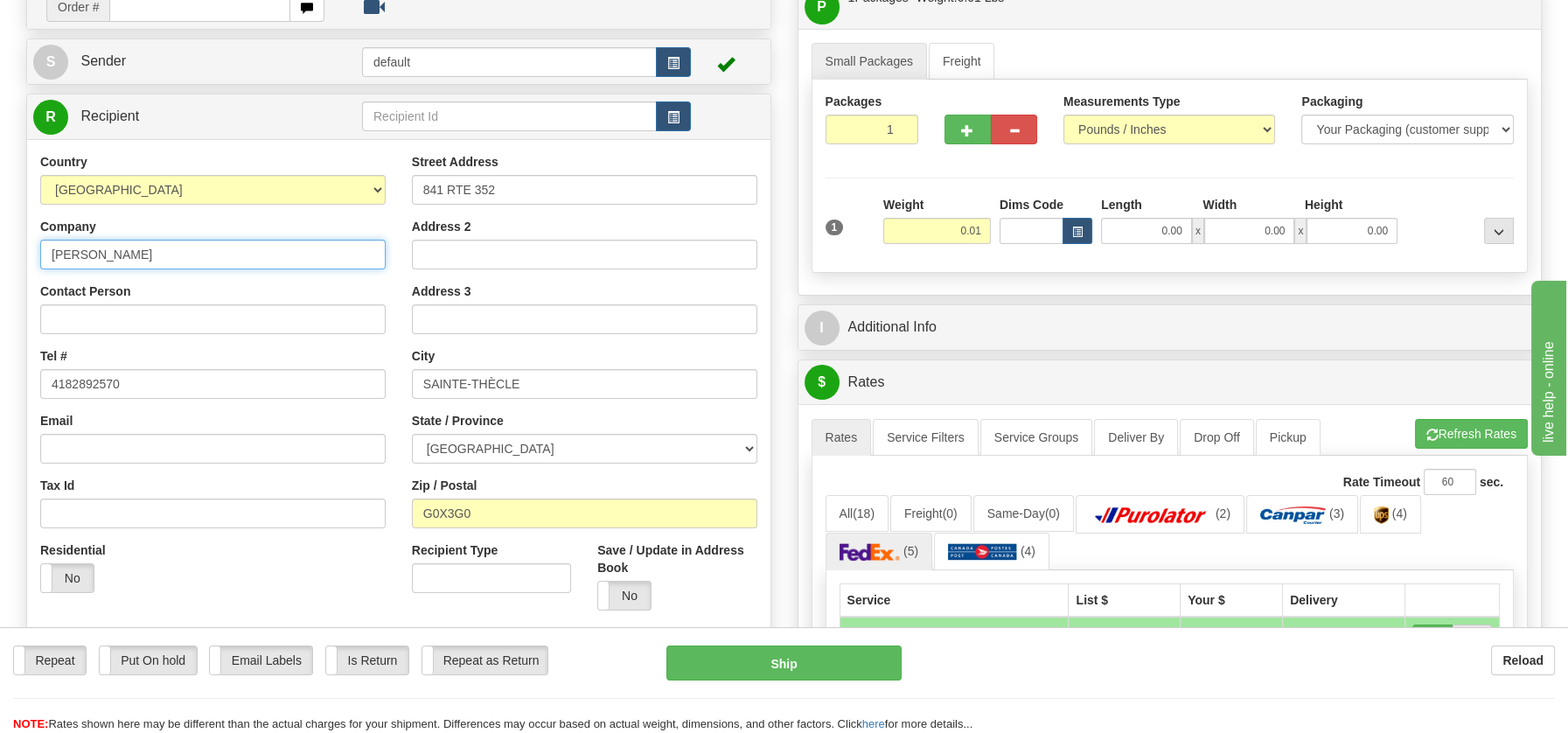
drag, startPoint x: 191, startPoint y: 245, endPoint x: 42, endPoint y: 235, distance: 149.3
click at [42, 235] on div "Company RAYMONDE LECLERC" at bounding box center [213, 243] width 346 height 52
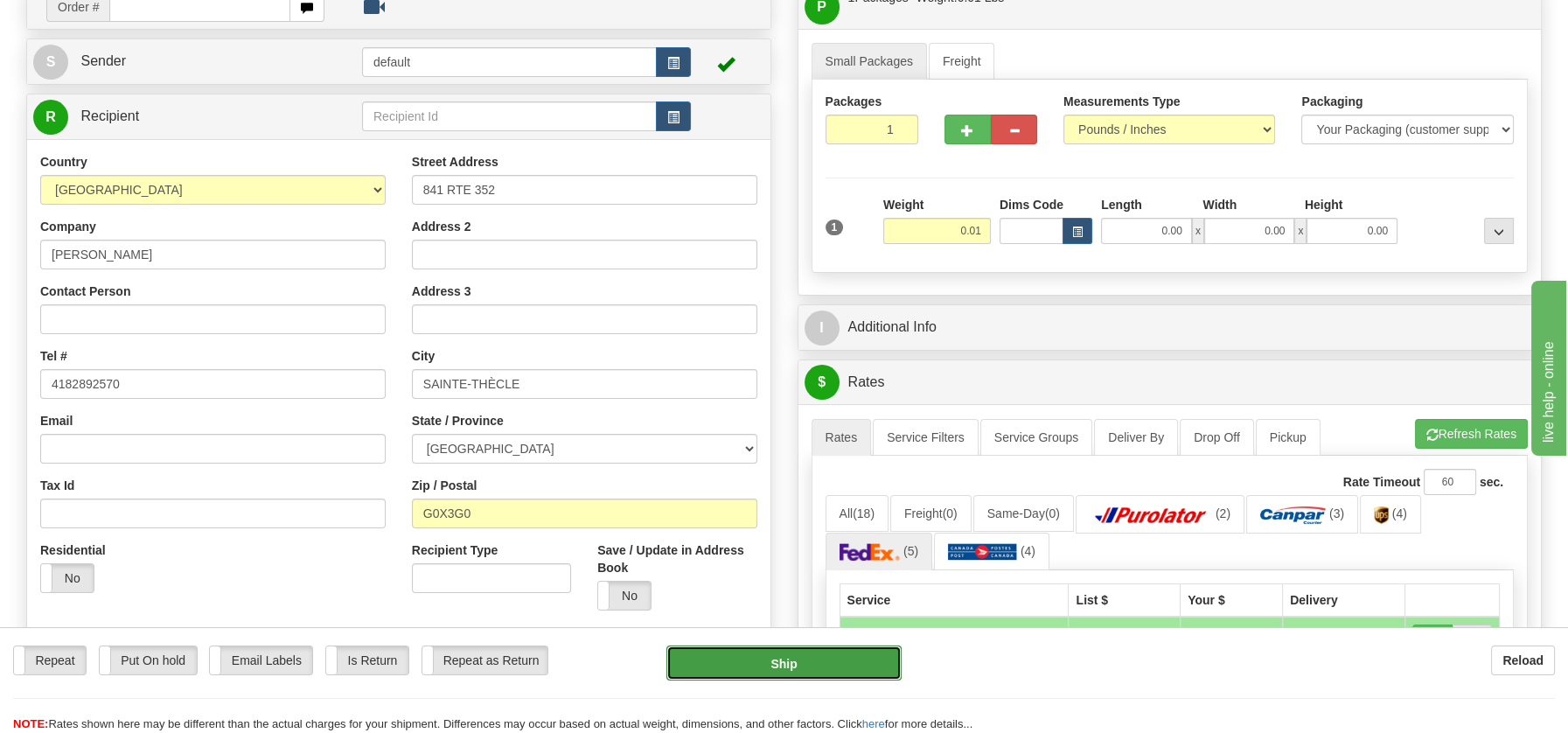
click at [794, 663] on button "Ship" at bounding box center [784, 664] width 235 height 35
type input "20"
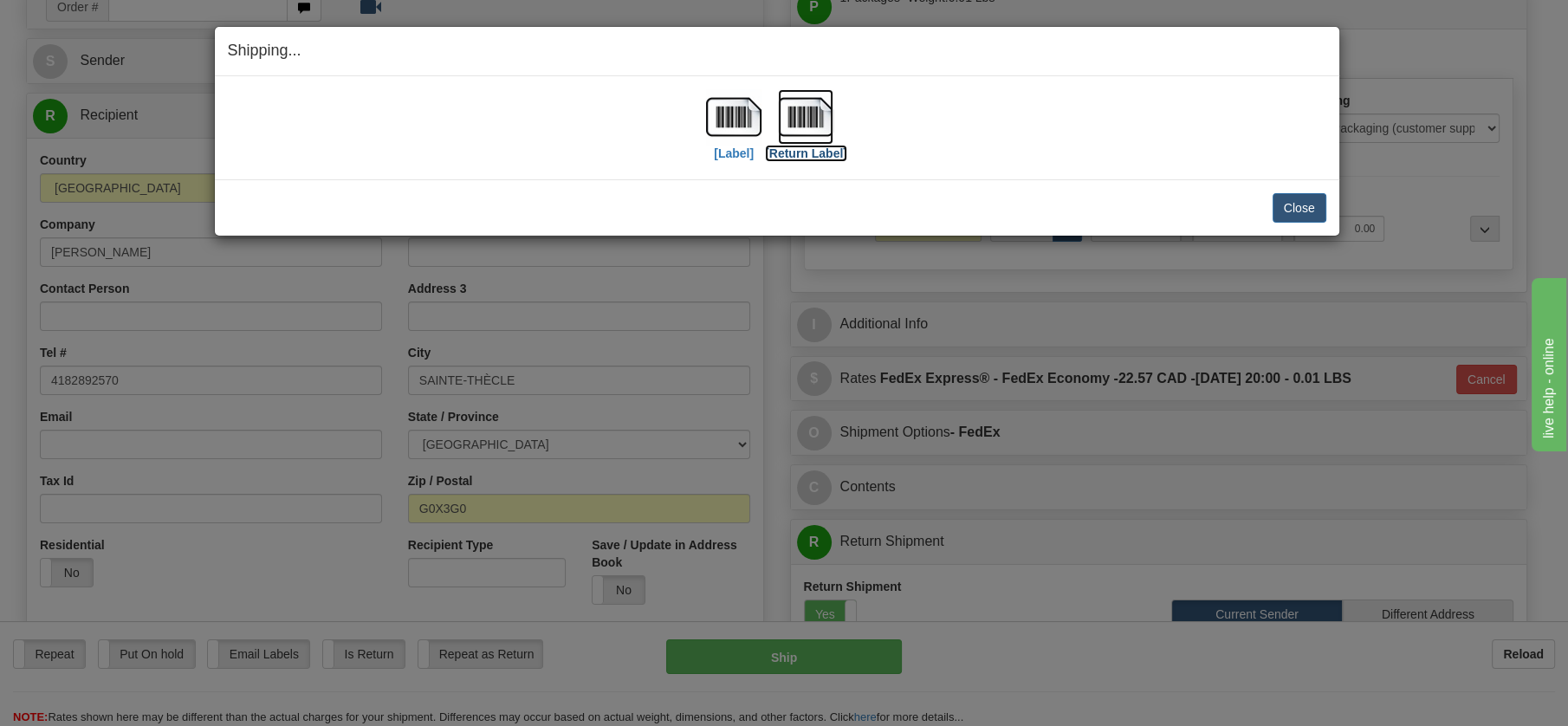
click at [803, 114] on img at bounding box center [805, 116] width 55 height 55
click at [1304, 205] on button "Close" at bounding box center [1299, 208] width 53 height 29
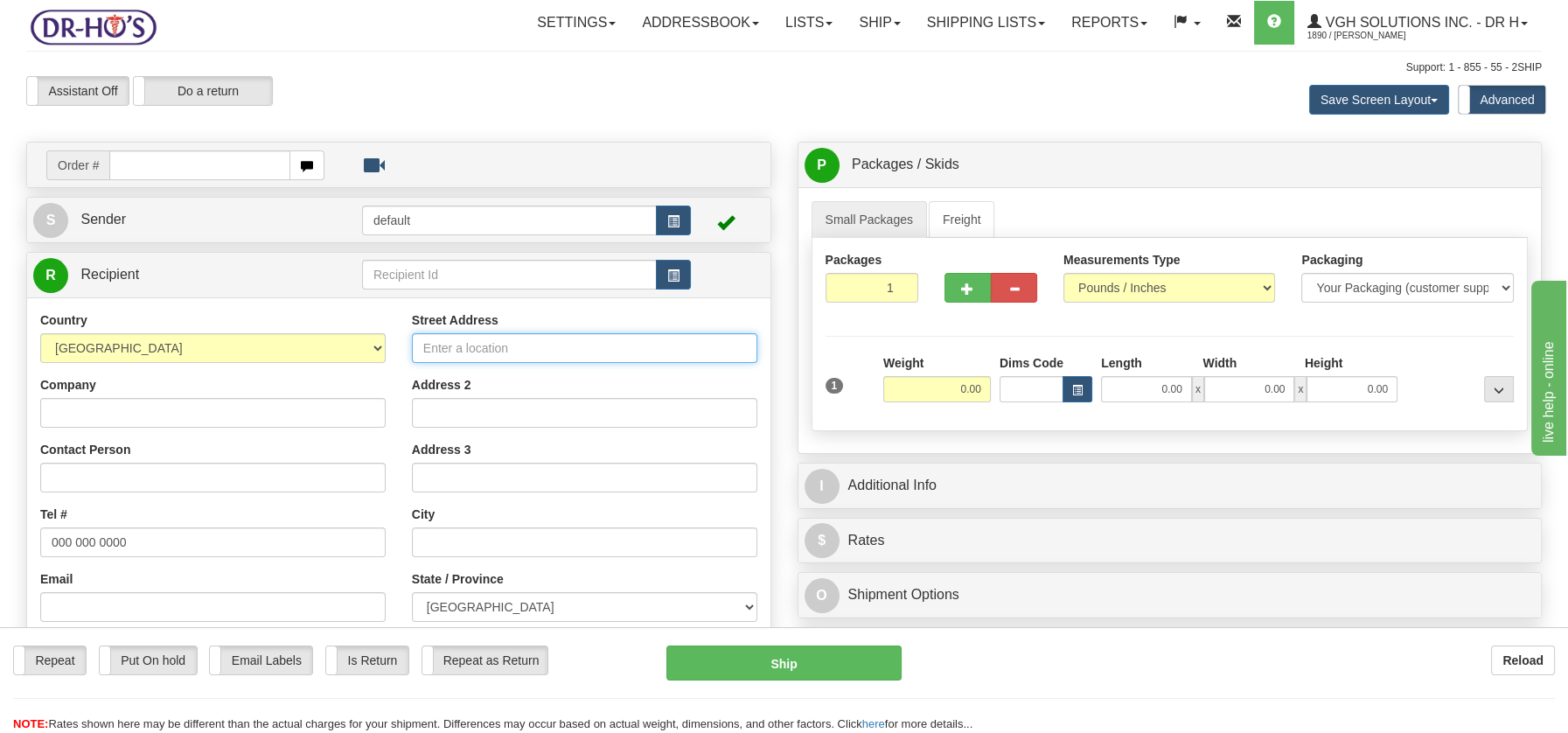
click at [430, 342] on input "Street Address" at bounding box center [585, 348] width 346 height 29
paste input "95 Rue de Carillon #2Châteauguay, QC J6J 5Z7"
type input "95 Rue de Carillon #2Châteauguay, QC J6J 5Z7"
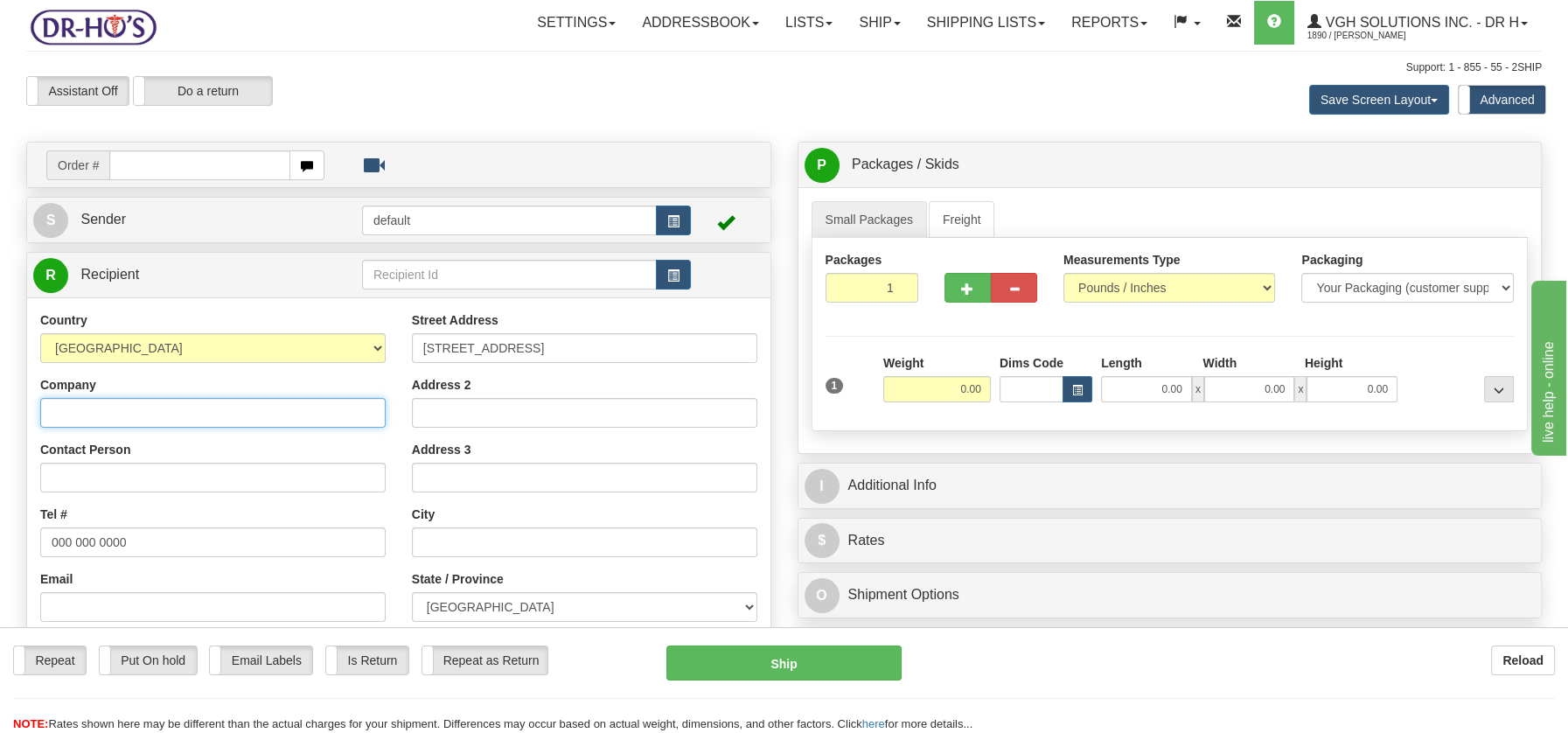
click at [168, 416] on input "Company" at bounding box center [213, 412] width 346 height 29
paste input "Claudette Lapointe"
type input "Claudette Lapointe"
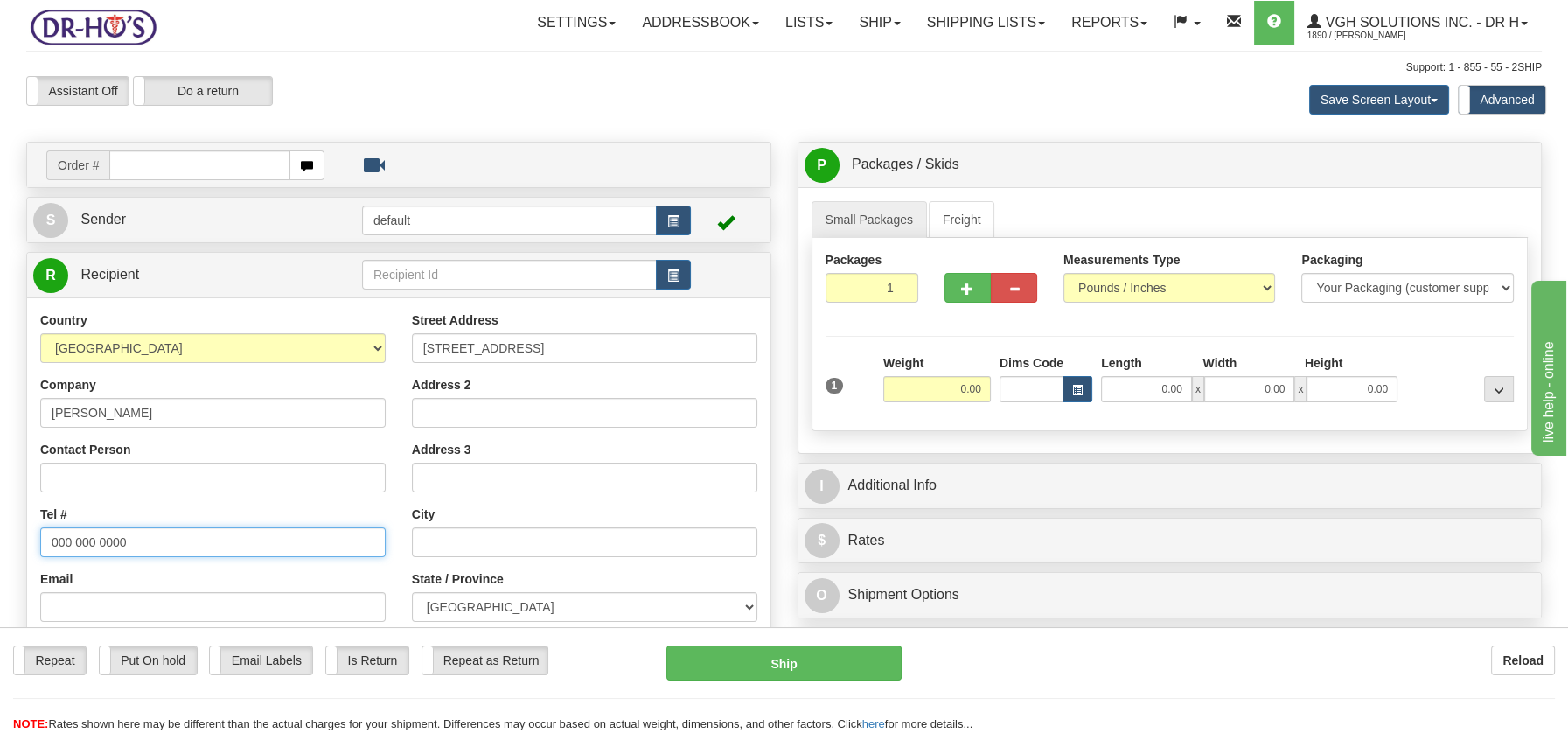
drag, startPoint x: 46, startPoint y: 538, endPoint x: 148, endPoint y: 539, distance: 102.0
click at [148, 539] on input "000 000 0000" at bounding box center [213, 542] width 346 height 29
paste input "450699307"
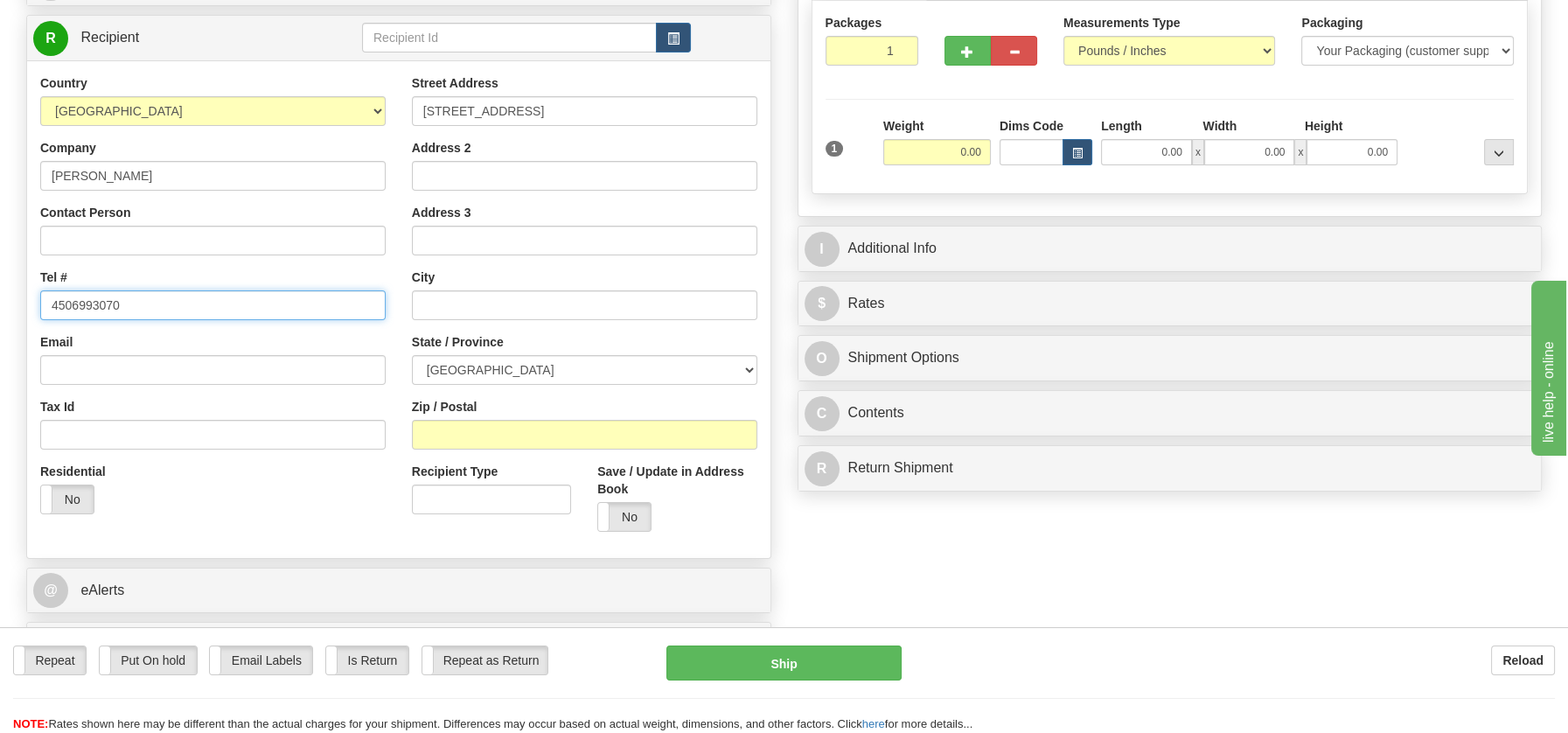
scroll to position [239, 0]
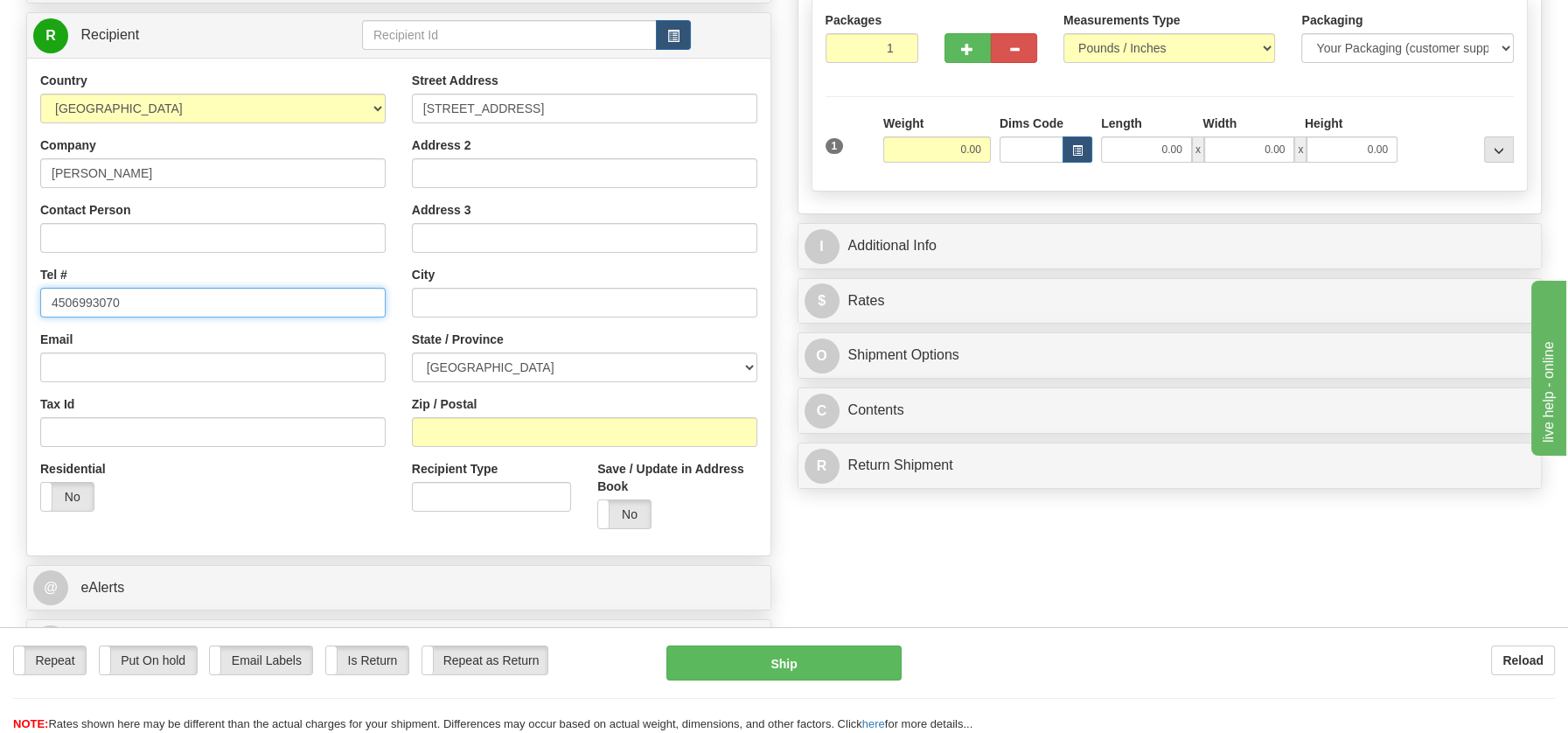
type input "4506993070"
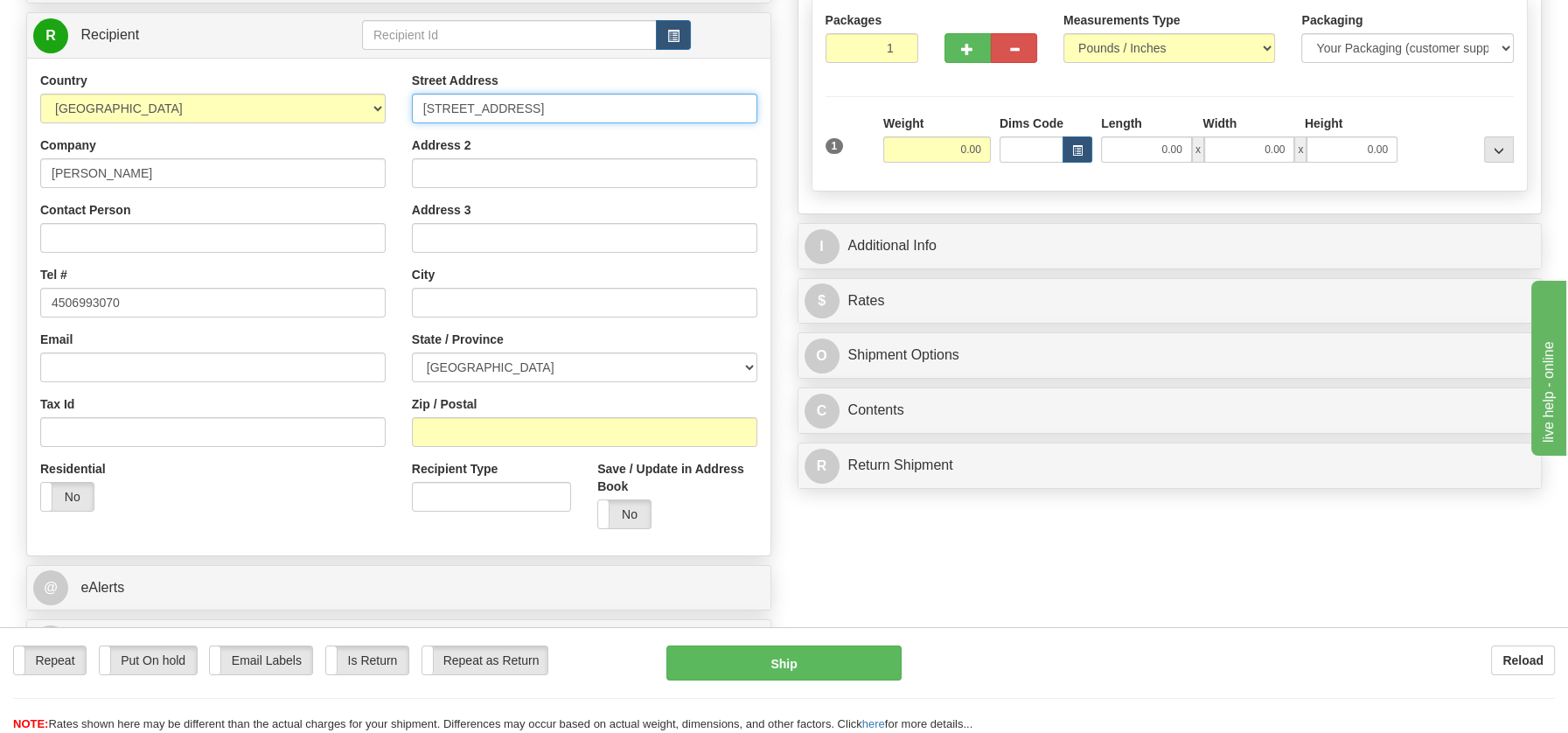
drag, startPoint x: 544, startPoint y: 109, endPoint x: 708, endPoint y: 114, distance: 164.1
click at [708, 114] on input "95 Rue de Carillon #2Châteauguay, QC J6J 5Z7" at bounding box center [585, 108] width 346 height 29
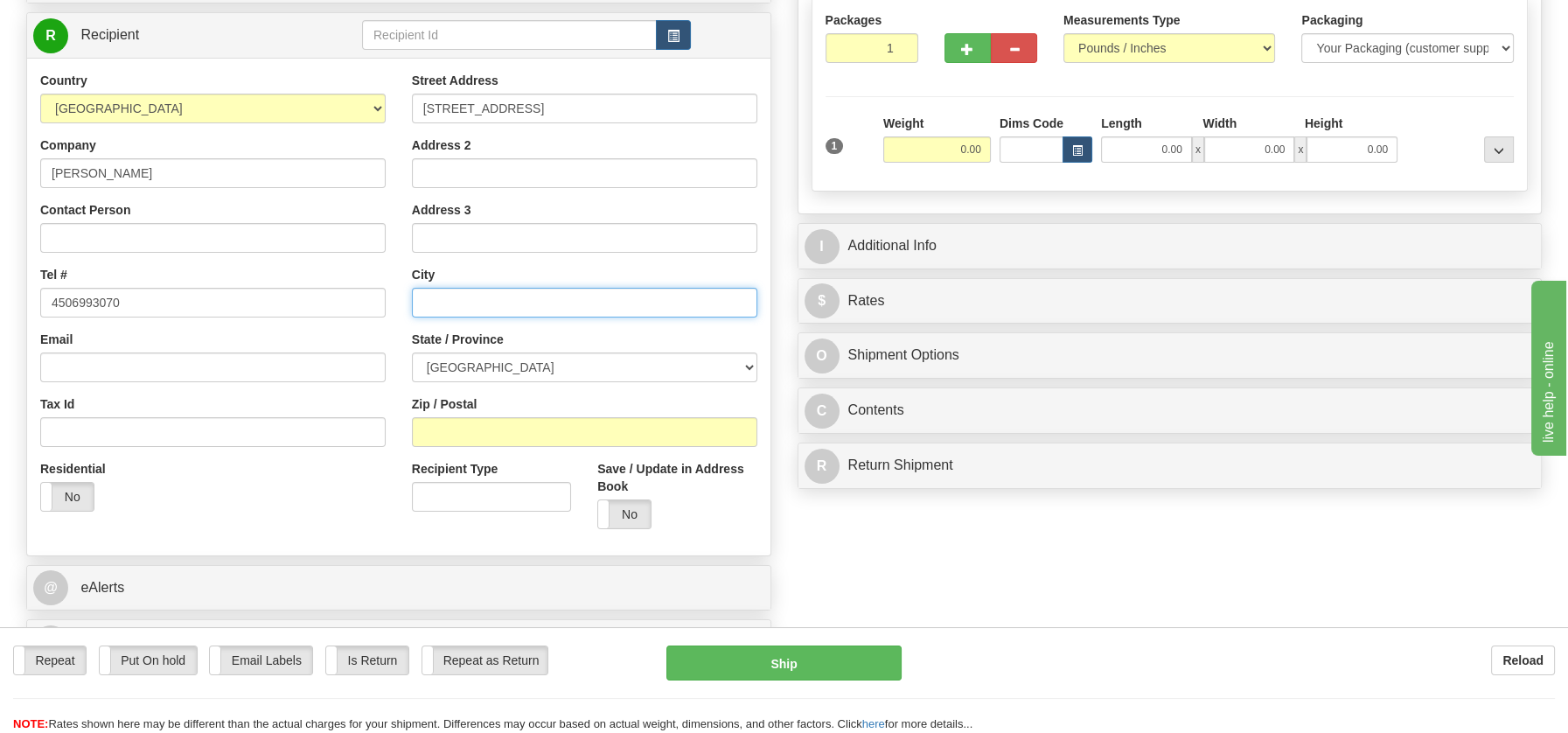
click at [432, 303] on input "text" at bounding box center [585, 302] width 346 height 29
paste input "Châteauguay, QC J6J 5Z7"
drag, startPoint x: 525, startPoint y: 302, endPoint x: 587, endPoint y: 298, distance: 62.1
click at [587, 298] on input "Châteauguay, QC J6J 5Z7" at bounding box center [585, 302] width 346 height 29
type input "Châteauguay, QC J6J 5Z7"
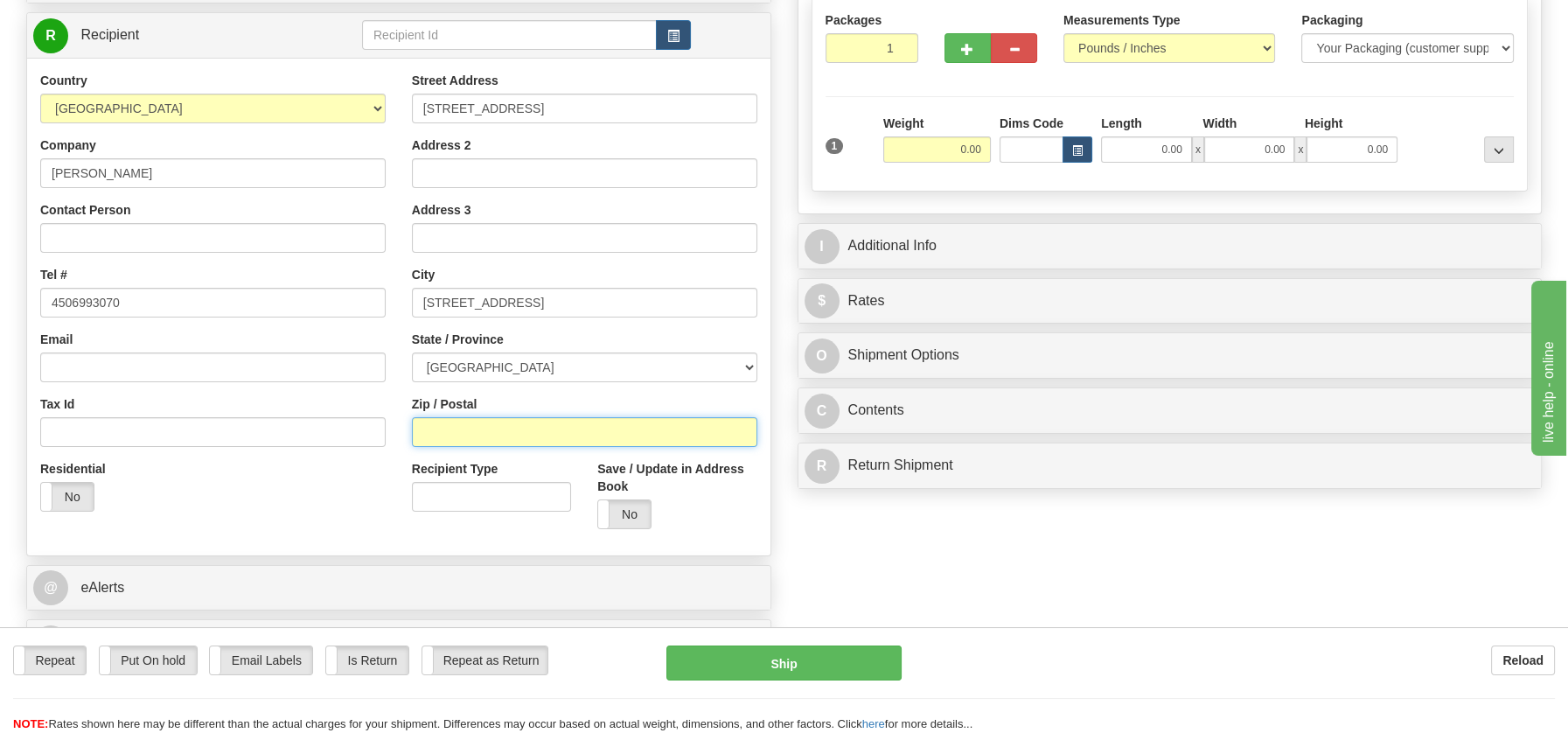
click at [446, 426] on input "Zip / Postal" at bounding box center [585, 432] width 346 height 29
paste input "J6J 5Z7"
type input "J6J 5Z7"
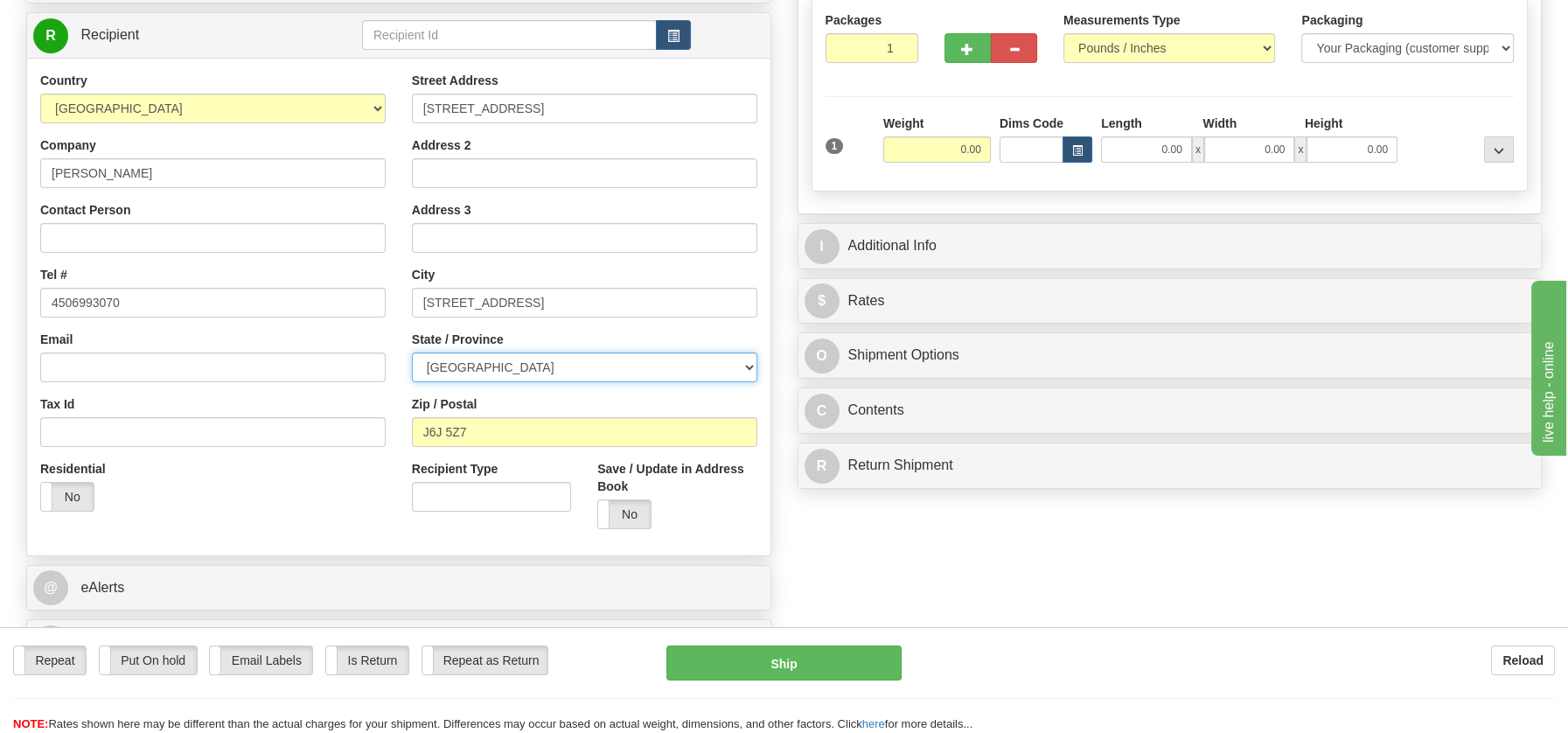
click at [744, 363] on select "ALBERTA BRITISH COLUMBIA MANITOBA NEW BRUNSWICK NEWFOUNDLAND NOVA SCOTIA NUNAVU…" at bounding box center [585, 367] width 346 height 29
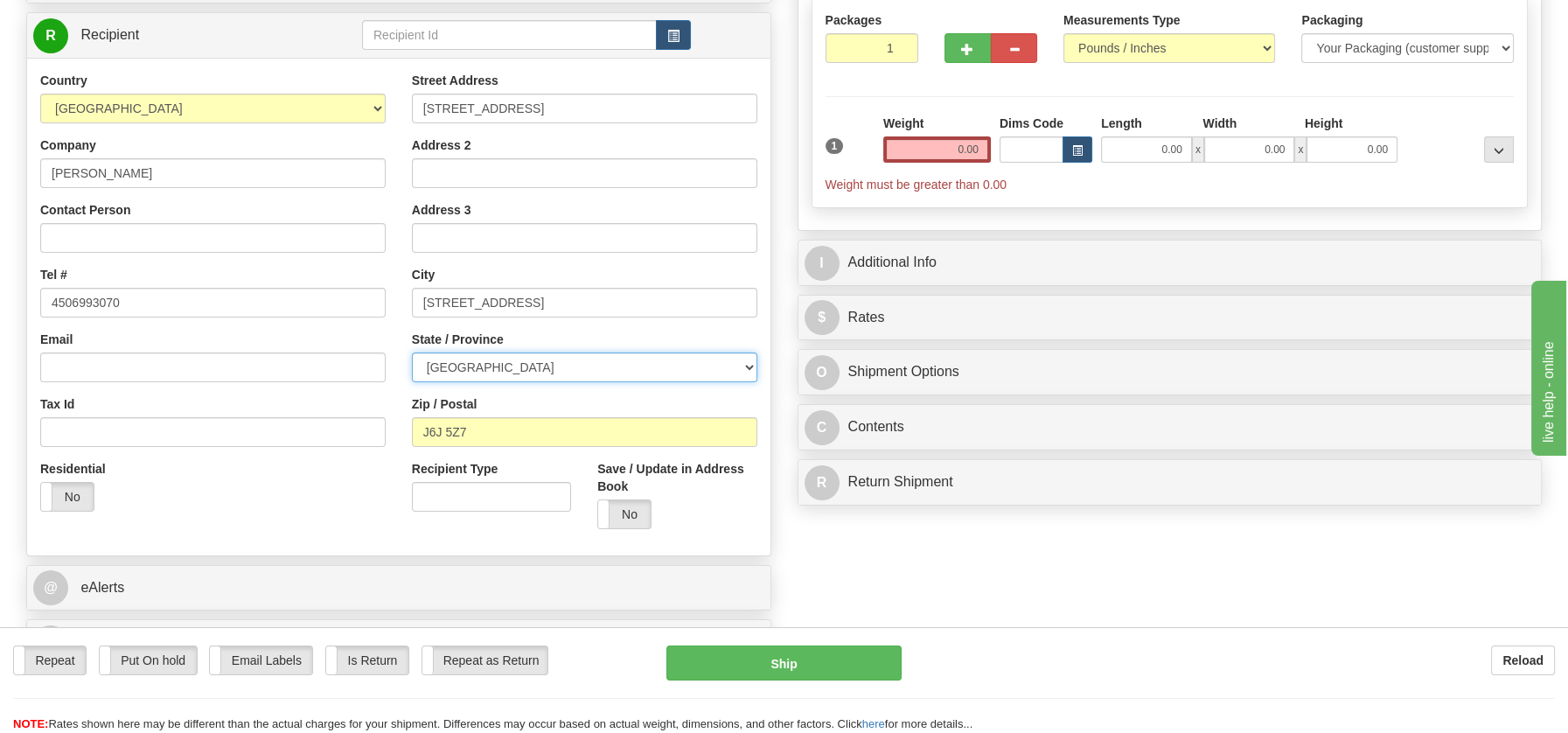
select select "QC"
click at [412, 353] on select "ALBERTA BRITISH COLUMBIA MANITOBA NEW BRUNSWICK NEWFOUNDLAND NOVA SCOTIA NUNAVU…" at bounding box center [585, 367] width 346 height 29
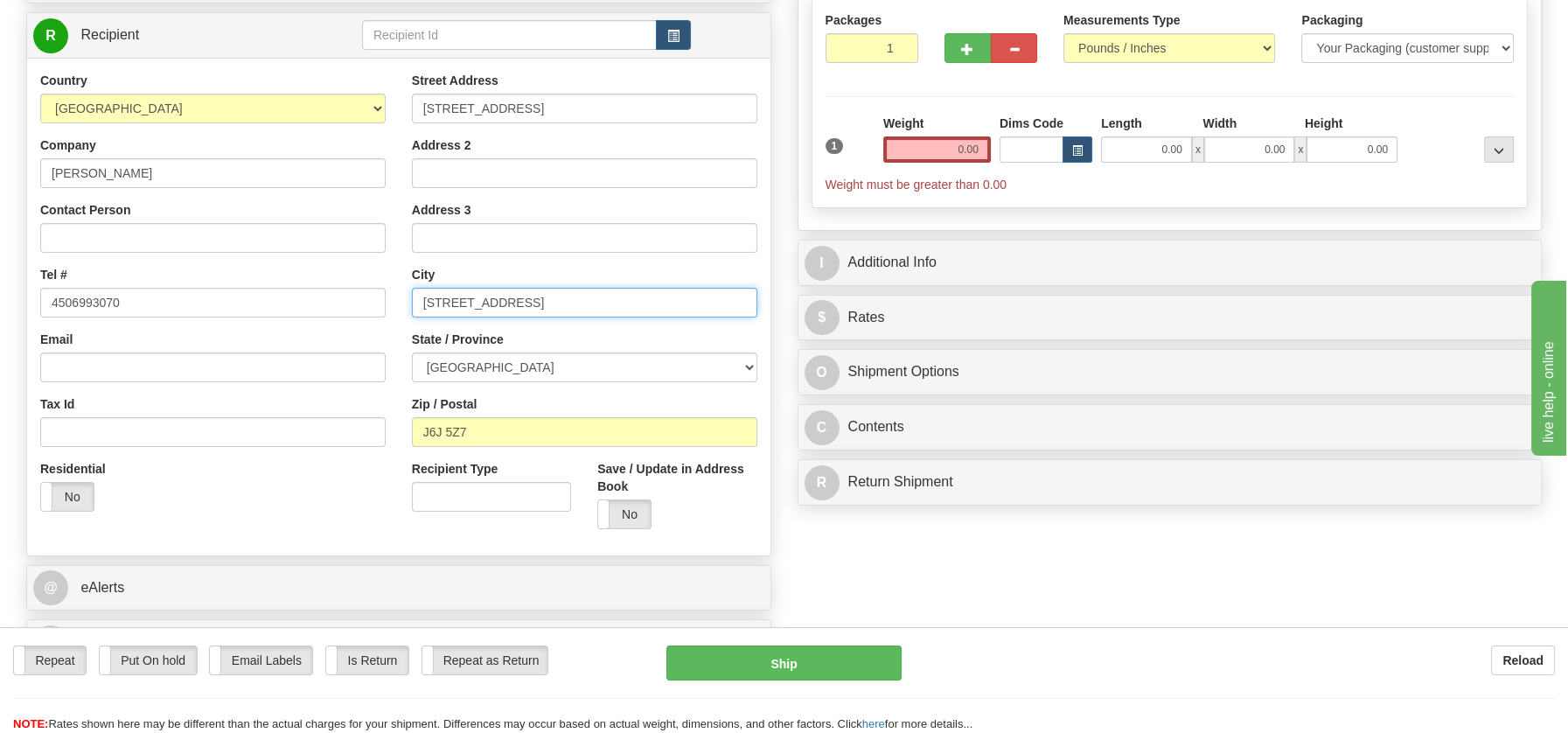
drag, startPoint x: 494, startPoint y: 300, endPoint x: 613, endPoint y: 299, distance: 119.0
click at [613, 299] on input "Châteauguay, QC J6J 5Z7" at bounding box center [585, 302] width 346 height 29
type input "Châteauguay"
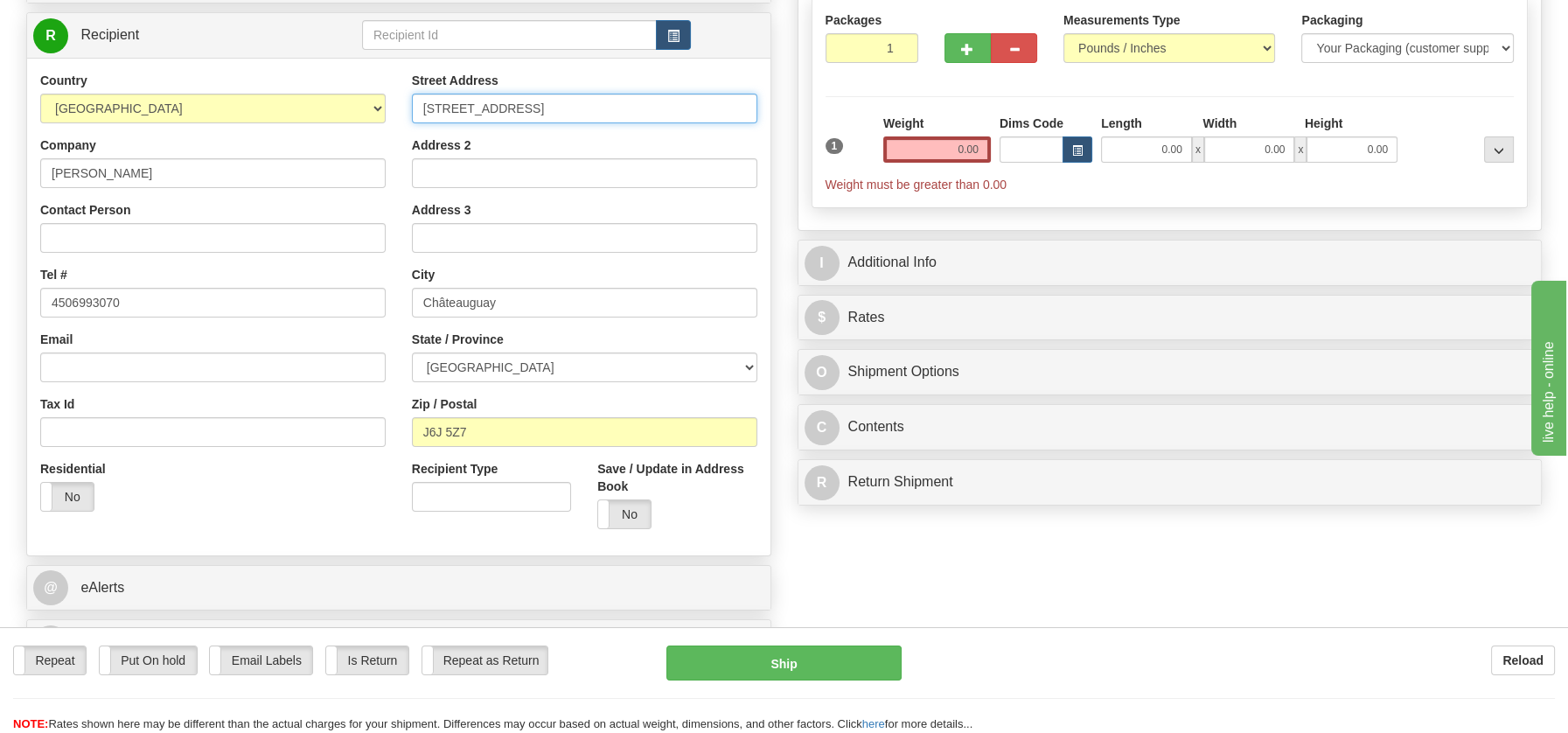
drag, startPoint x: 545, startPoint y: 105, endPoint x: 700, endPoint y: 105, distance: 155.0
click at [700, 105] on input "95 Rue de Carillon #2Châteauguay, QC J6J 5Z7" at bounding box center [585, 108] width 346 height 29
type input "95 Rue de Carillon #2"
drag, startPoint x: 948, startPoint y: 154, endPoint x: 989, endPoint y: 152, distance: 41.0
click at [989, 152] on input "0.00" at bounding box center [937, 150] width 107 height 26
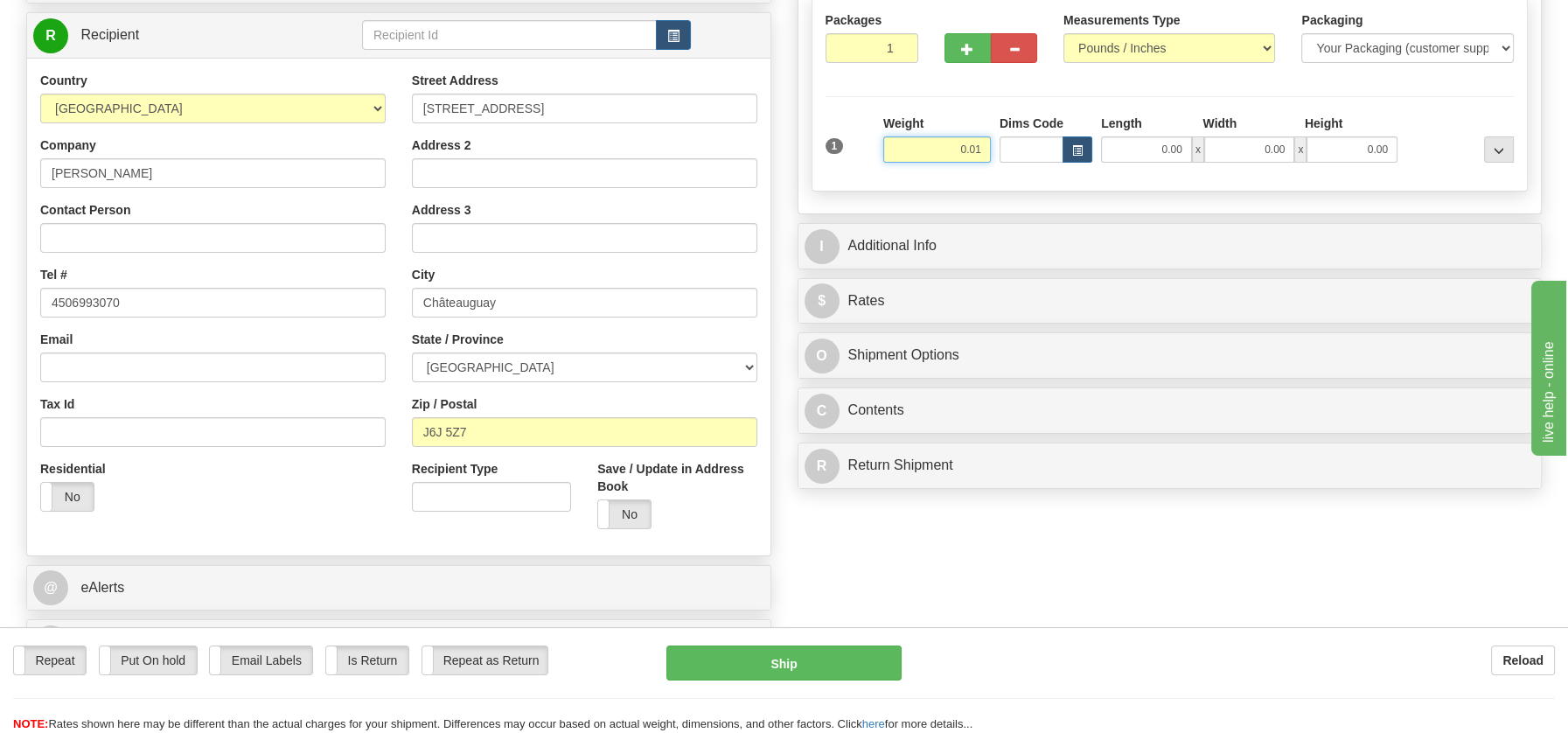
type input "0.01"
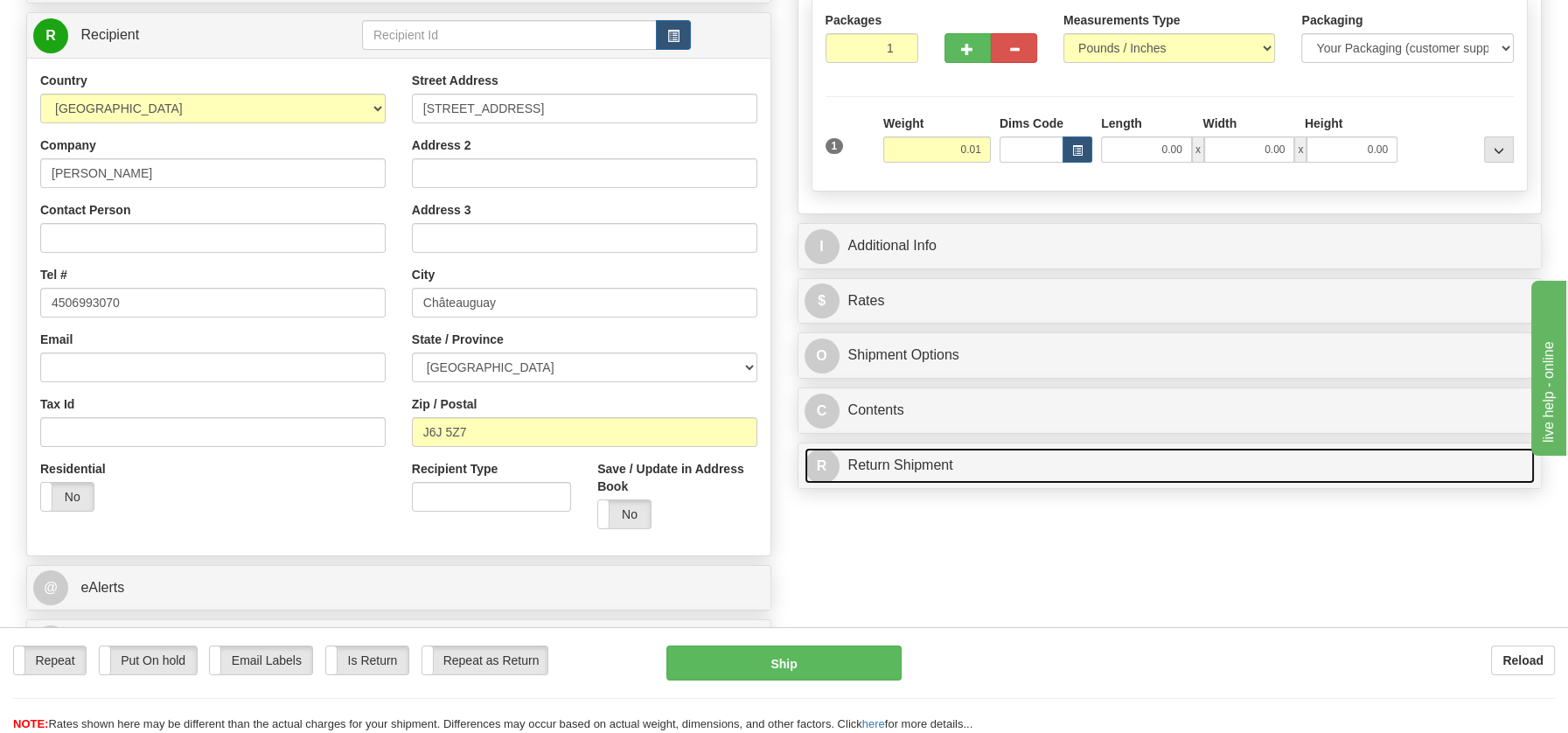
click at [907, 460] on div "P Packages / Skids 1 Packages - Weight: 0.00 Lbs 1 Skids - Weight: NaN Lbs Ship…" at bounding box center [1169, 200] width 771 height 596
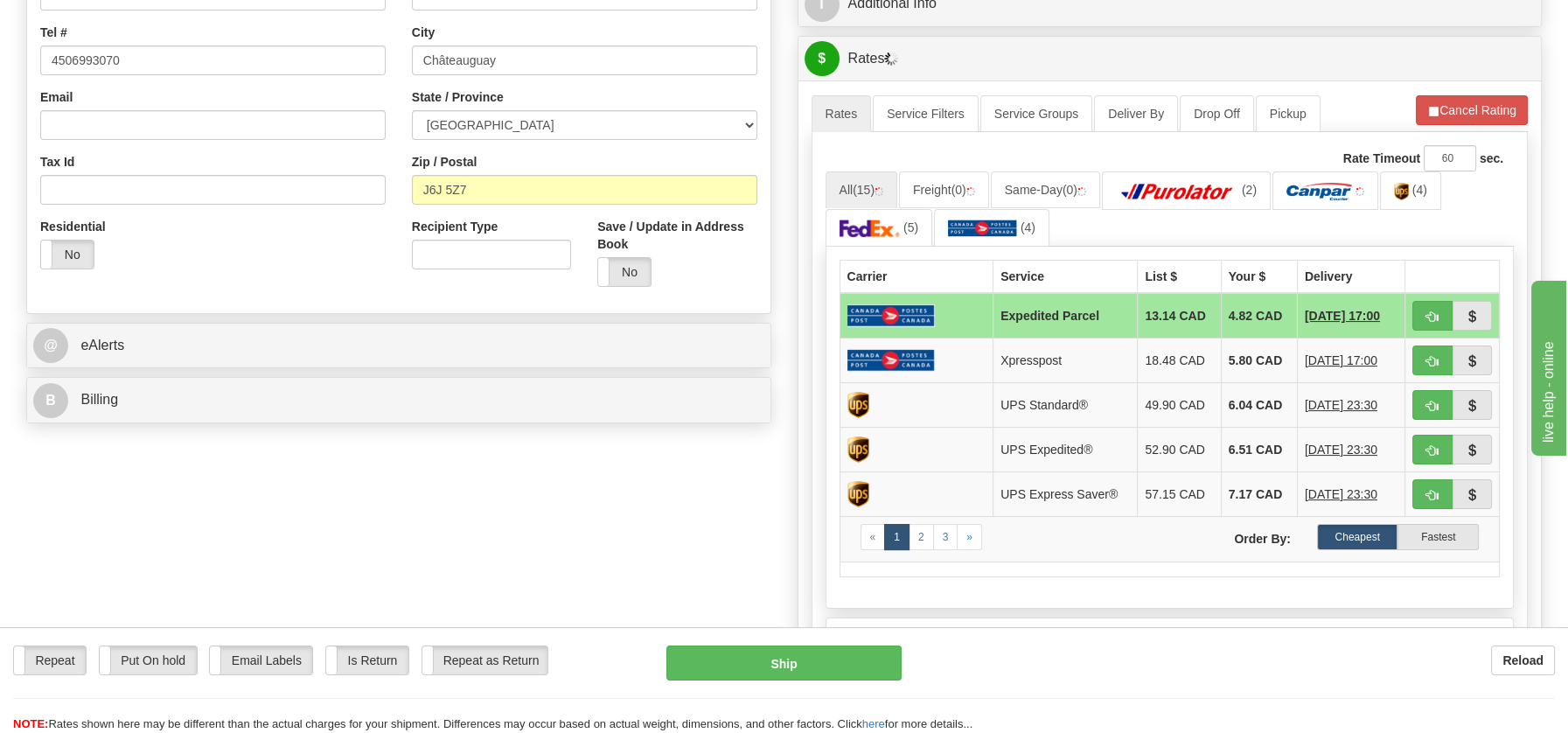
scroll to position [487, 0]
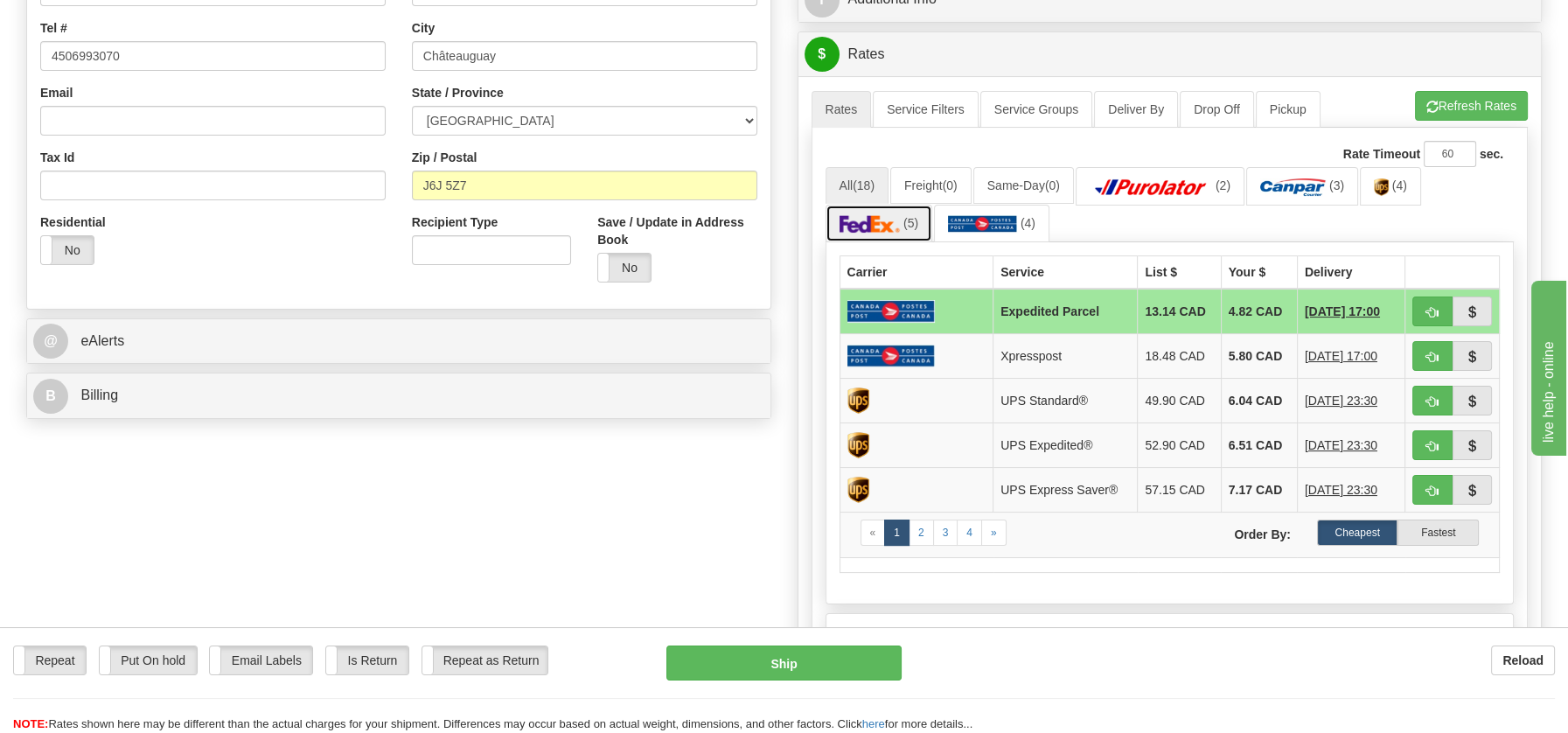
click at [886, 226] on img at bounding box center [869, 224] width 62 height 18
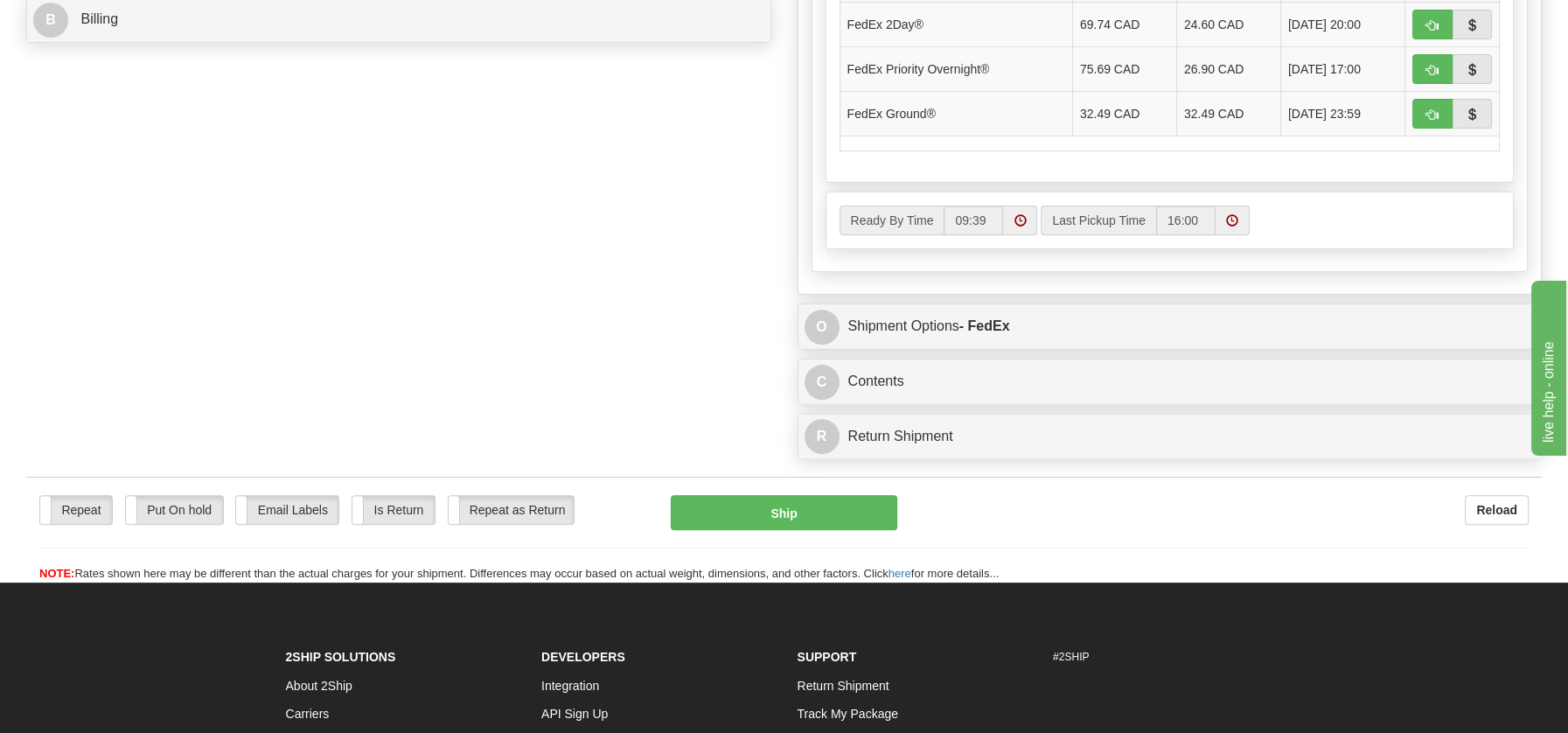
scroll to position [888, 0]
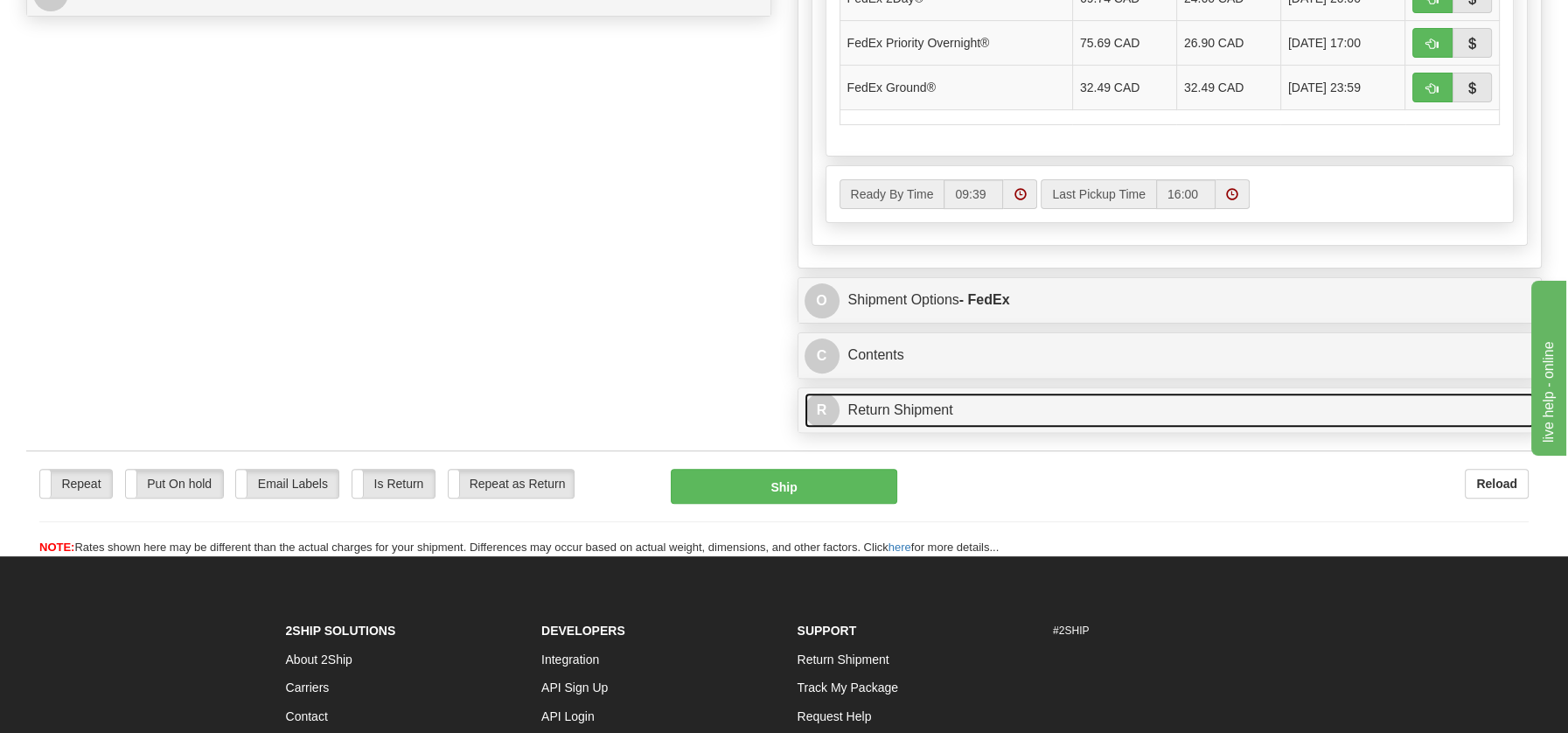
click at [935, 405] on link "R Return Shipment" at bounding box center [1169, 410] width 731 height 36
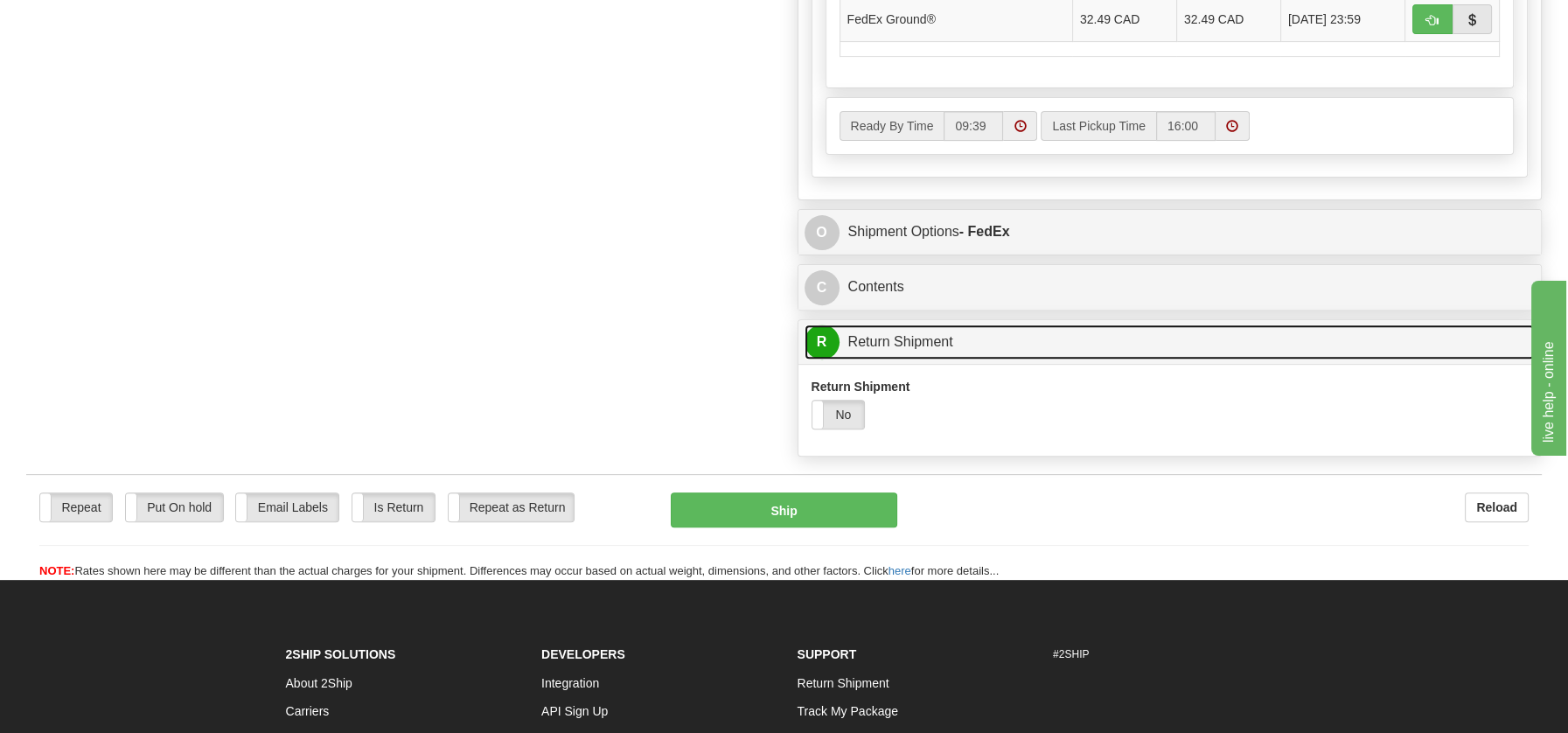
scroll to position [1154, 0]
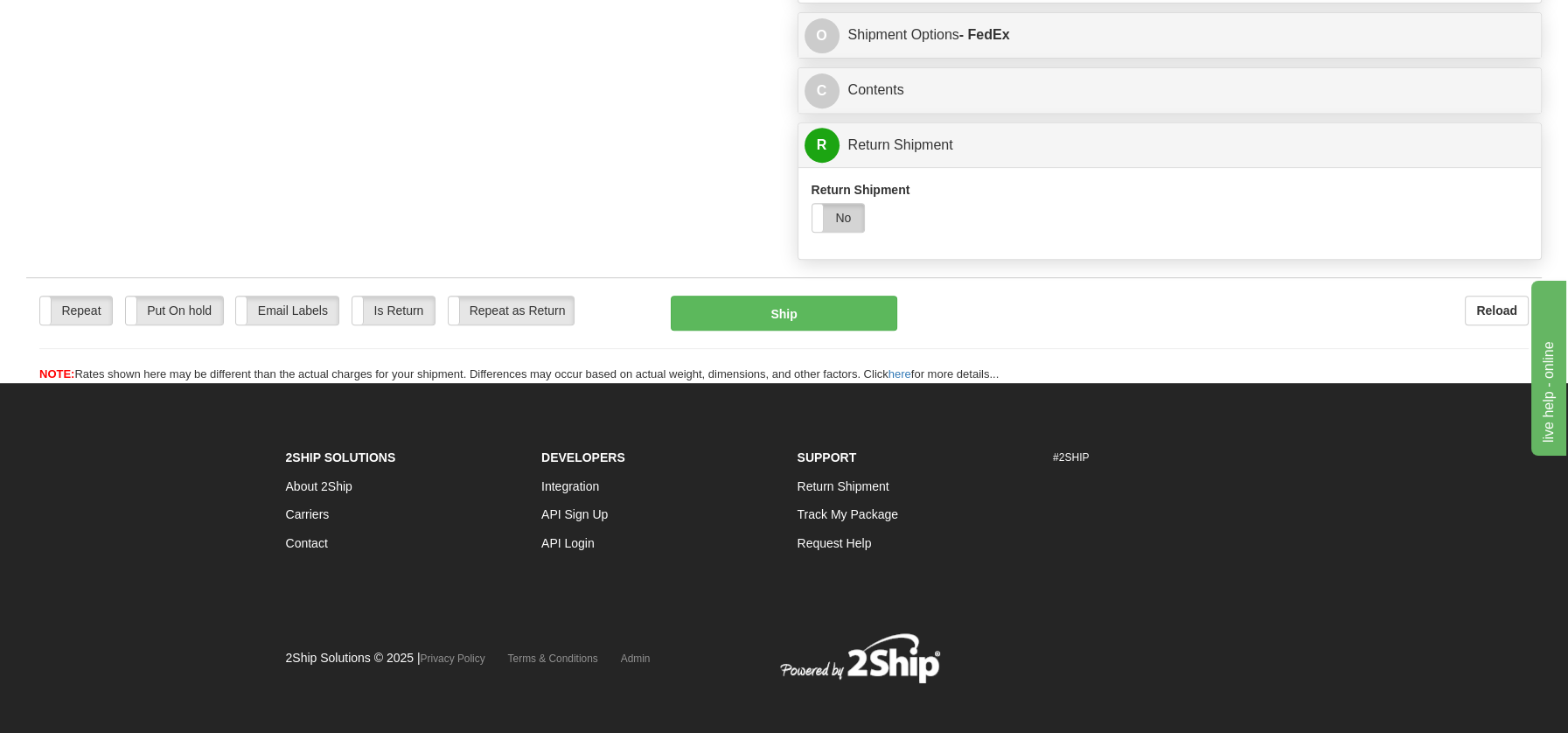
click at [841, 206] on label "No" at bounding box center [839, 218] width 53 height 28
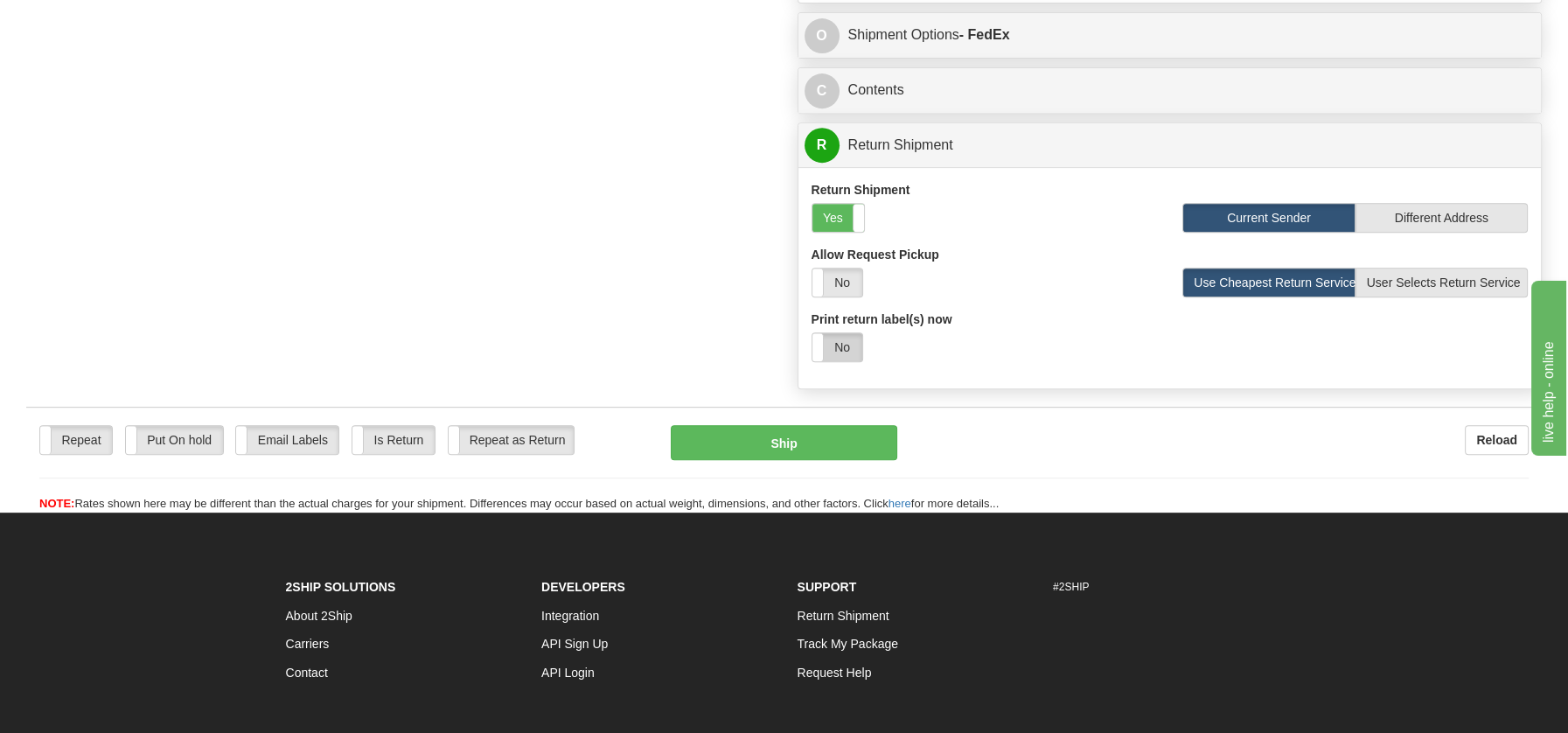
click at [844, 337] on label "No" at bounding box center [837, 347] width 50 height 28
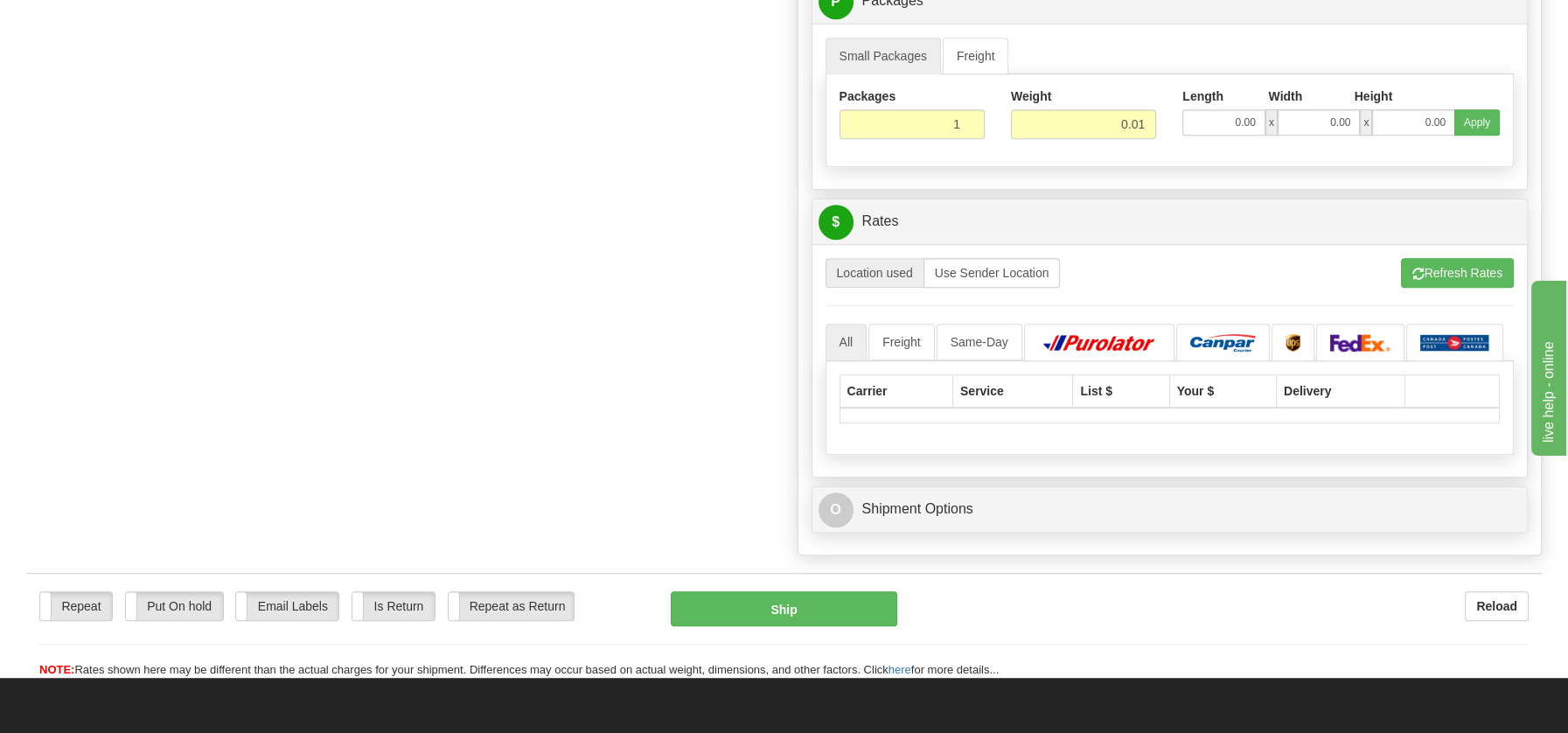
scroll to position [1566, 0]
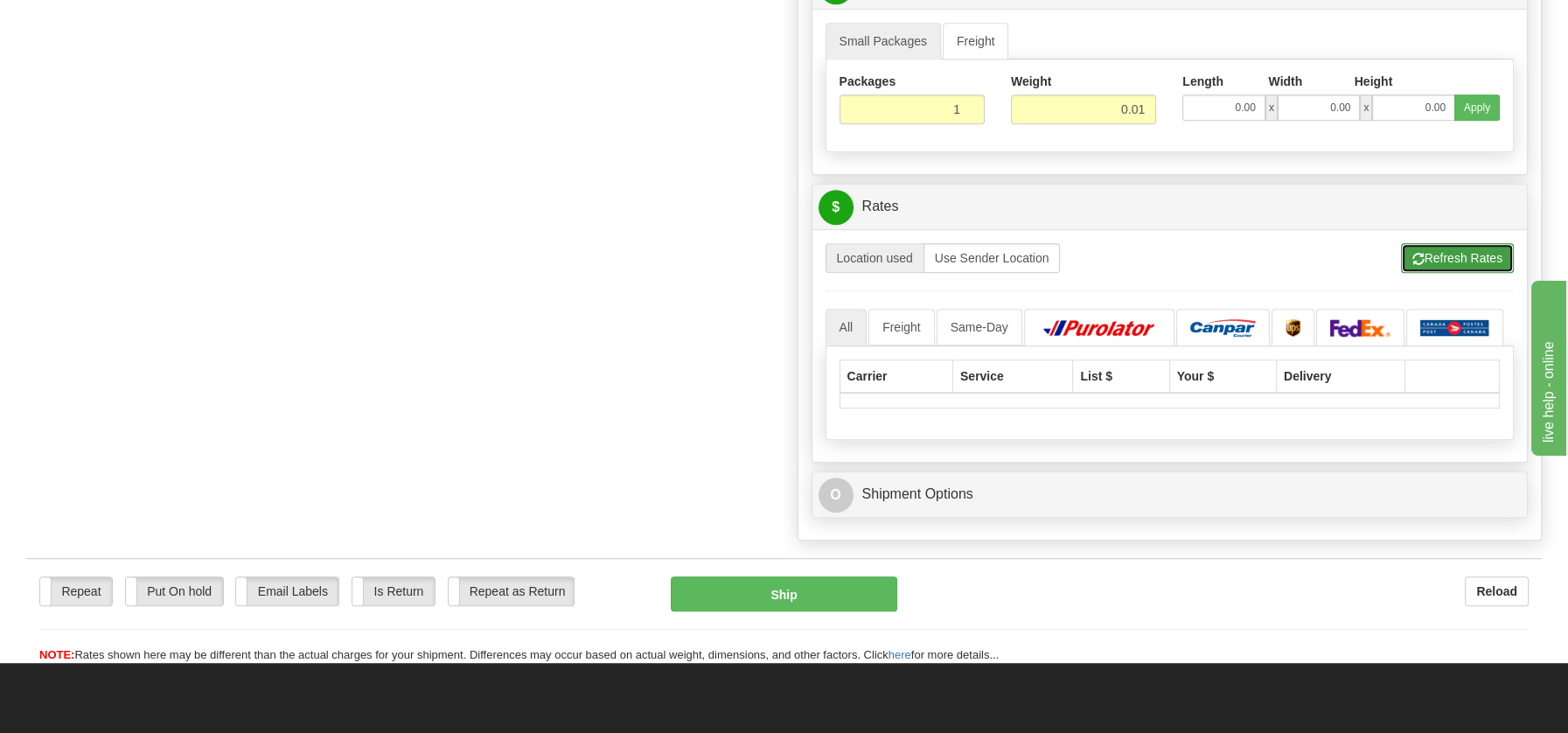
click at [1466, 243] on button "Refresh Rates" at bounding box center [1457, 258] width 112 height 29
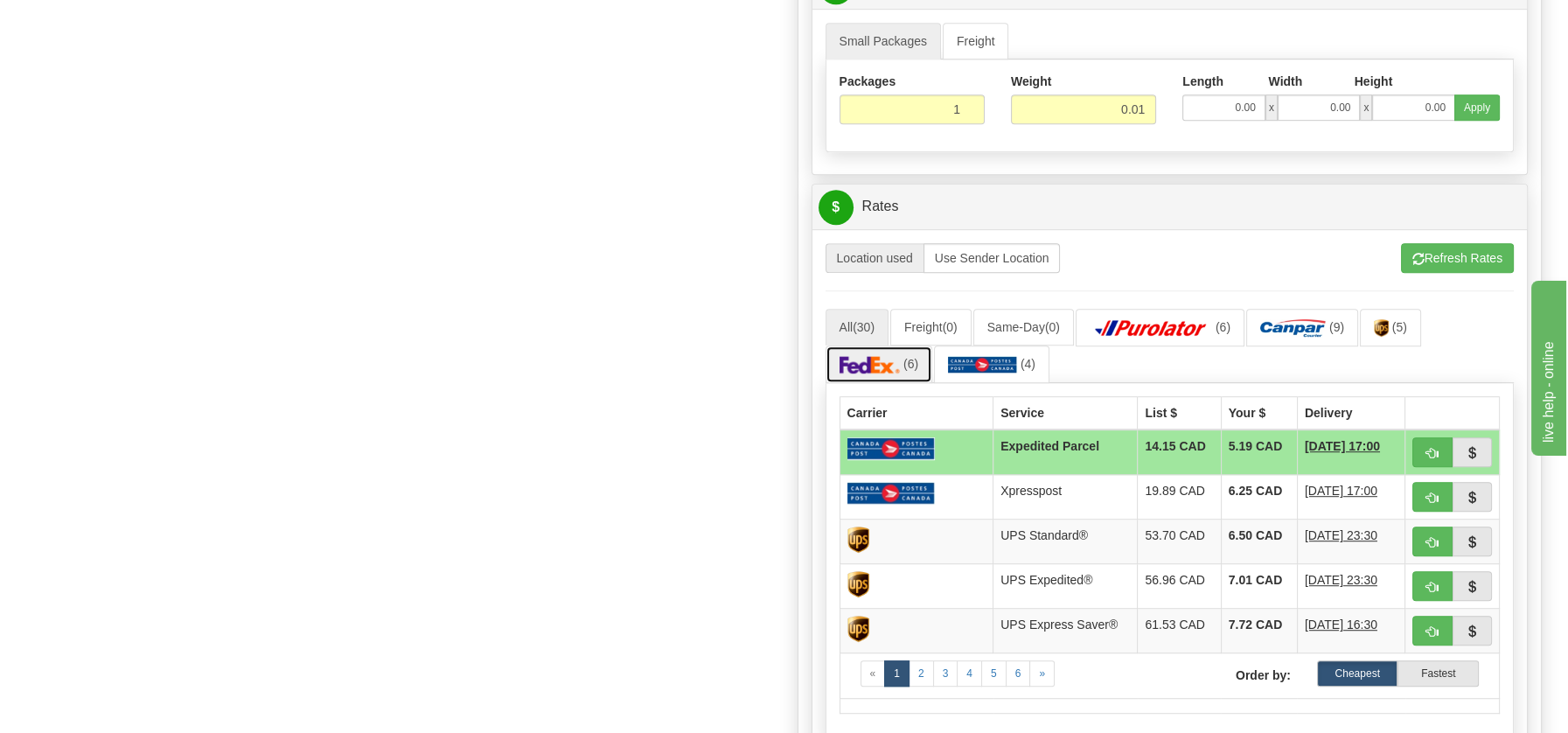
click at [869, 358] on img at bounding box center [869, 365] width 62 height 18
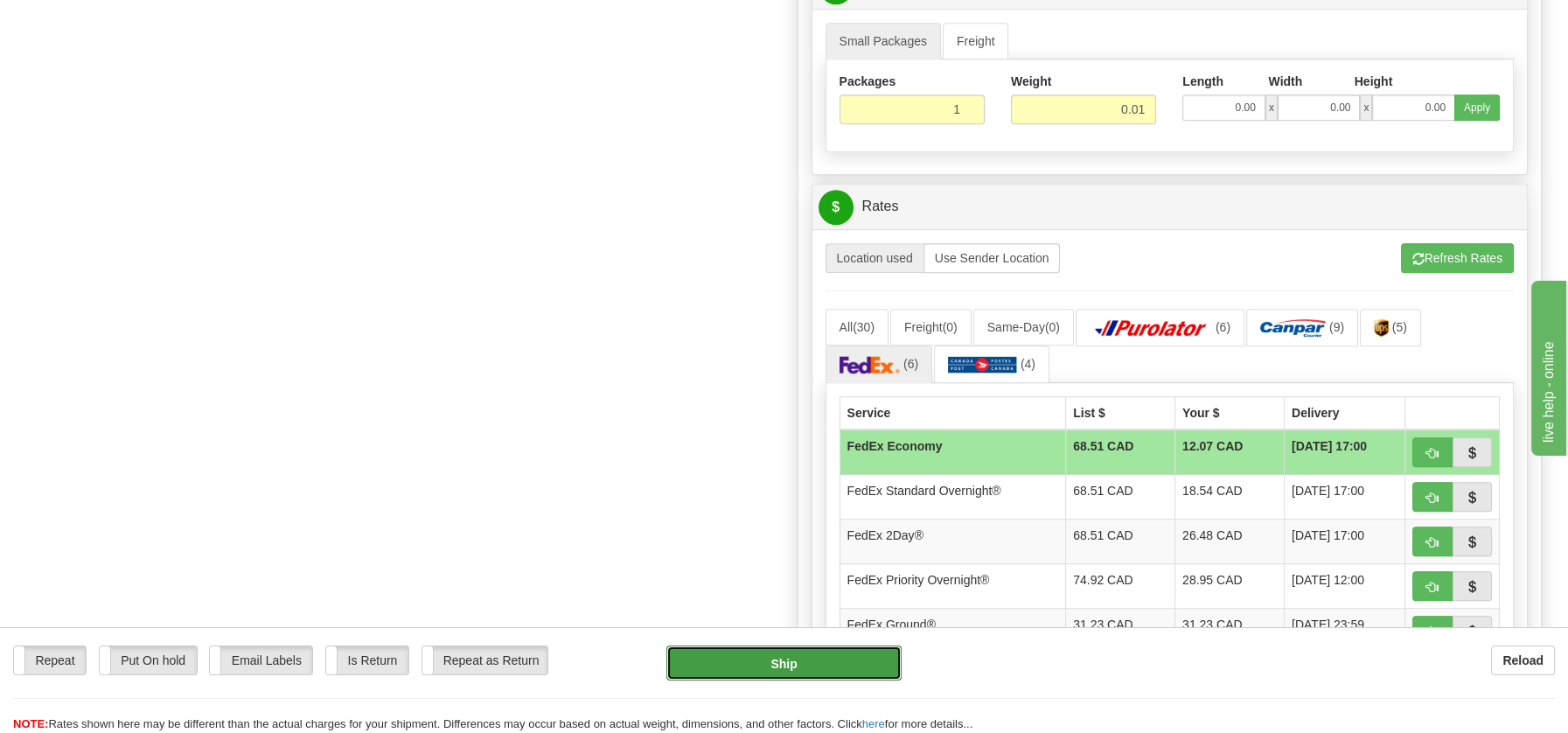
click at [784, 656] on button "Ship" at bounding box center [784, 664] width 235 height 35
type input "20"
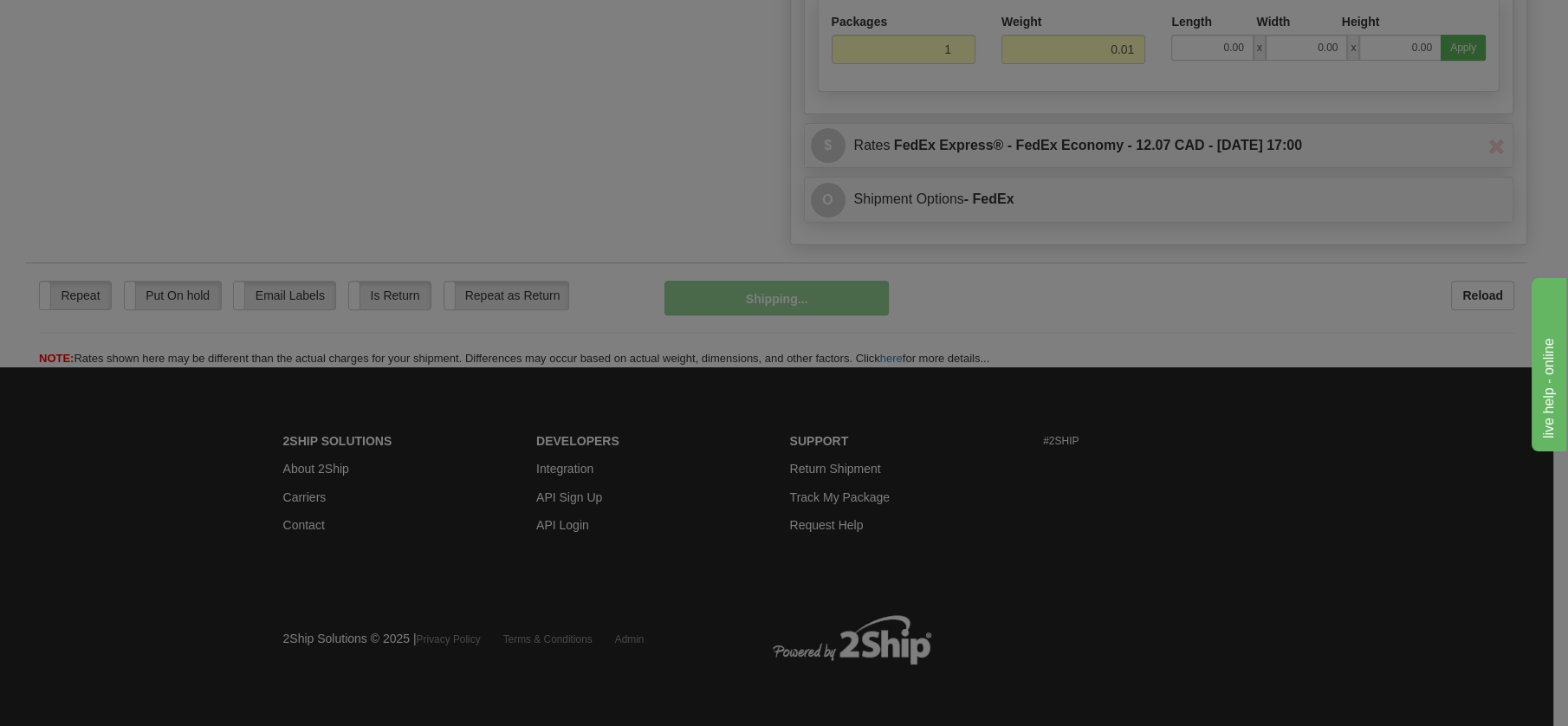
scroll to position [966, 0]
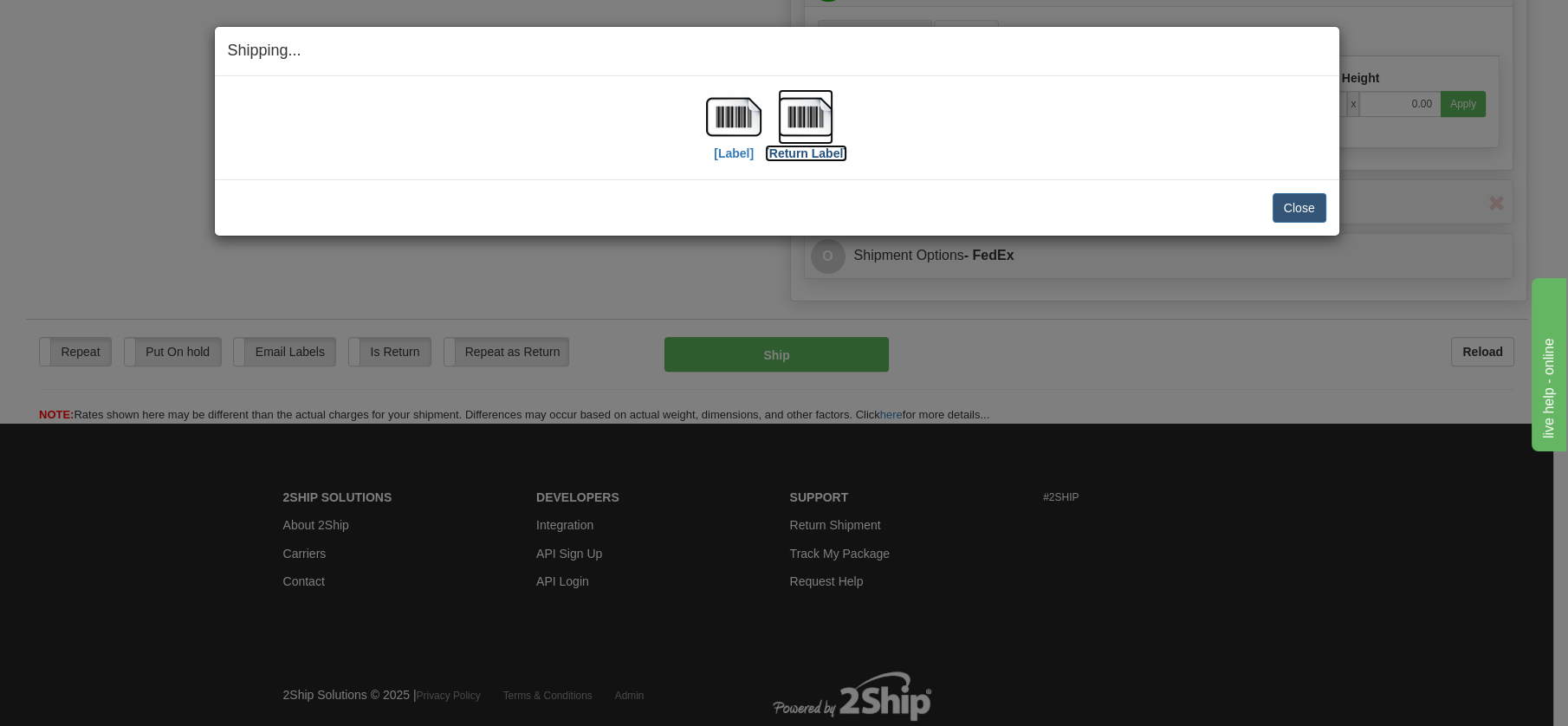
click at [810, 105] on img at bounding box center [805, 116] width 55 height 55
click at [1293, 202] on button "Close" at bounding box center [1299, 208] width 53 height 29
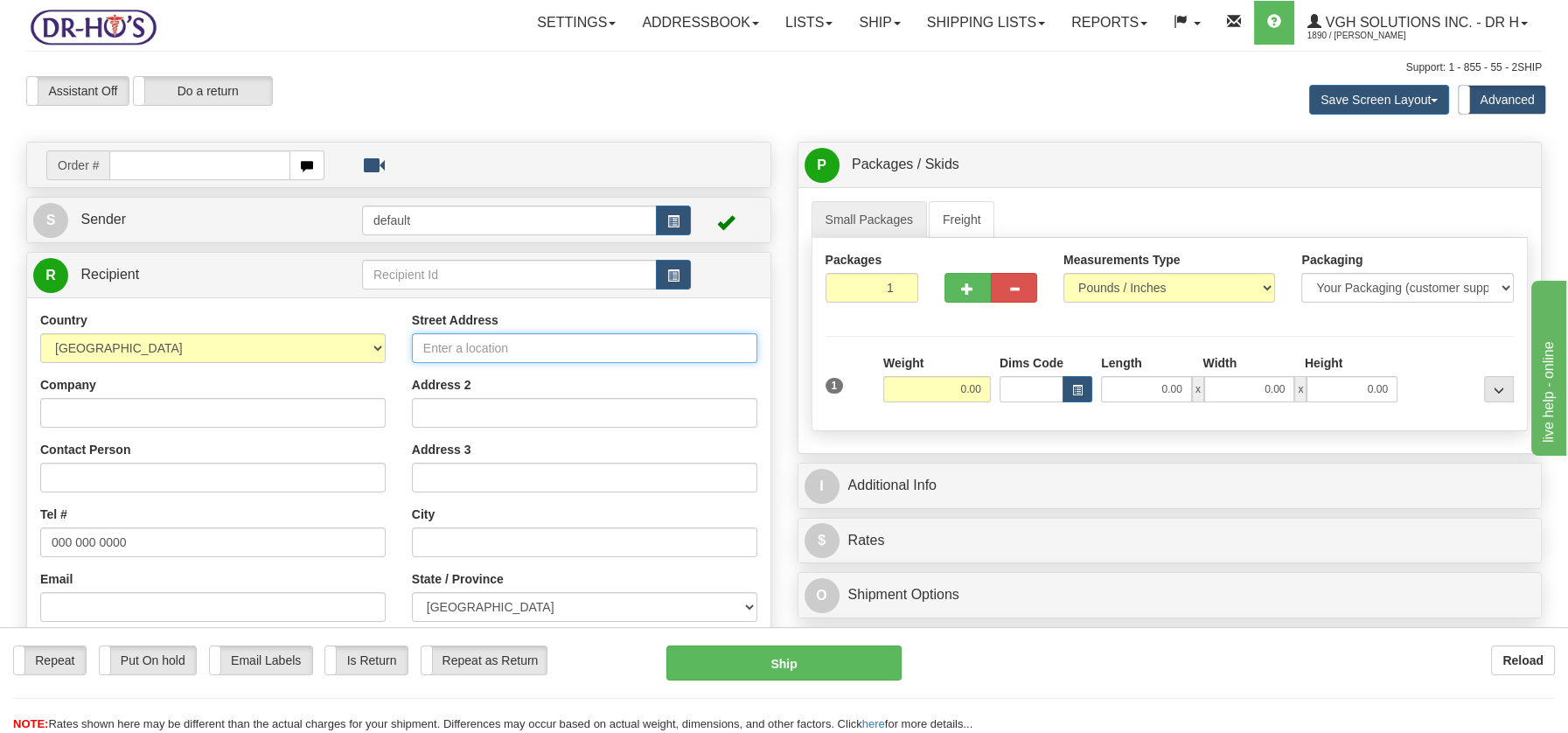
click at [441, 347] on input "Street Address" at bounding box center [585, 348] width 346 height 29
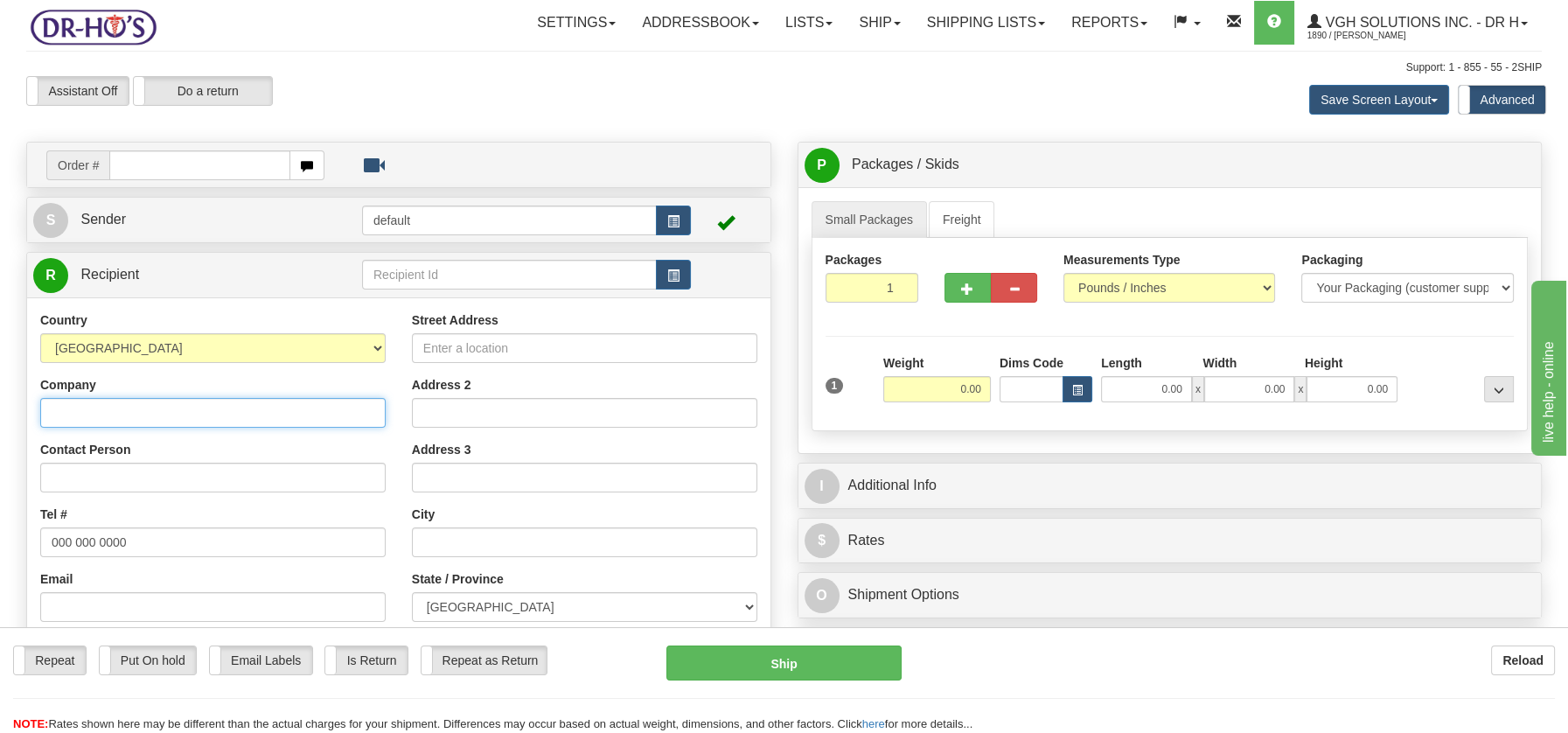
drag, startPoint x: 441, startPoint y: 347, endPoint x: 68, endPoint y: 413, distance: 378.8
click at [68, 413] on input "Company" at bounding box center [213, 412] width 346 height 29
paste input "Le Villageois Centre De Renovation Home Hardware"
type input "Le Villageois Centre De Renovation Home Hardware"
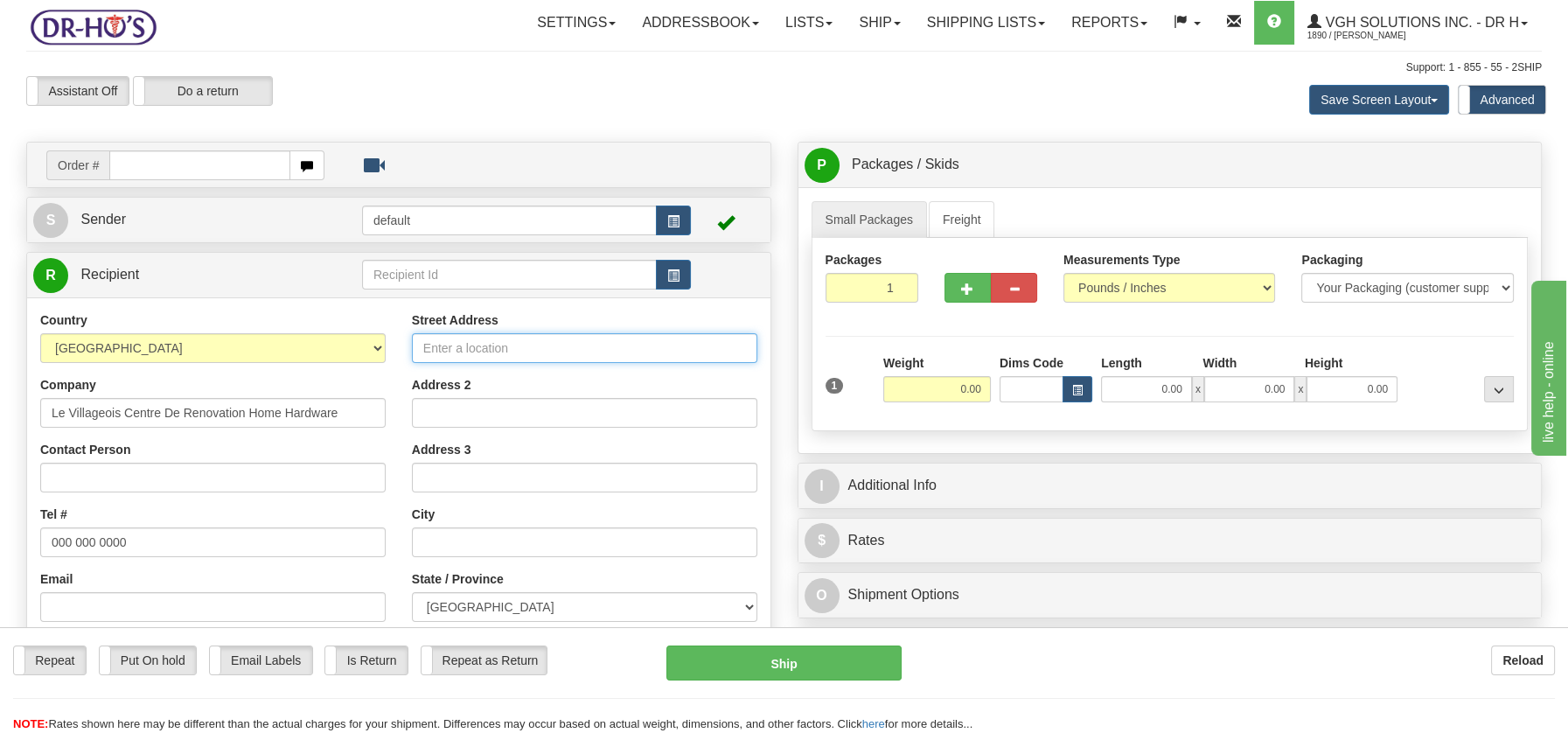
click at [451, 350] on input "Street Address" at bounding box center [585, 348] width 346 height 29
paste input "2340 NB-135, Attn: Vanessa Doiron"
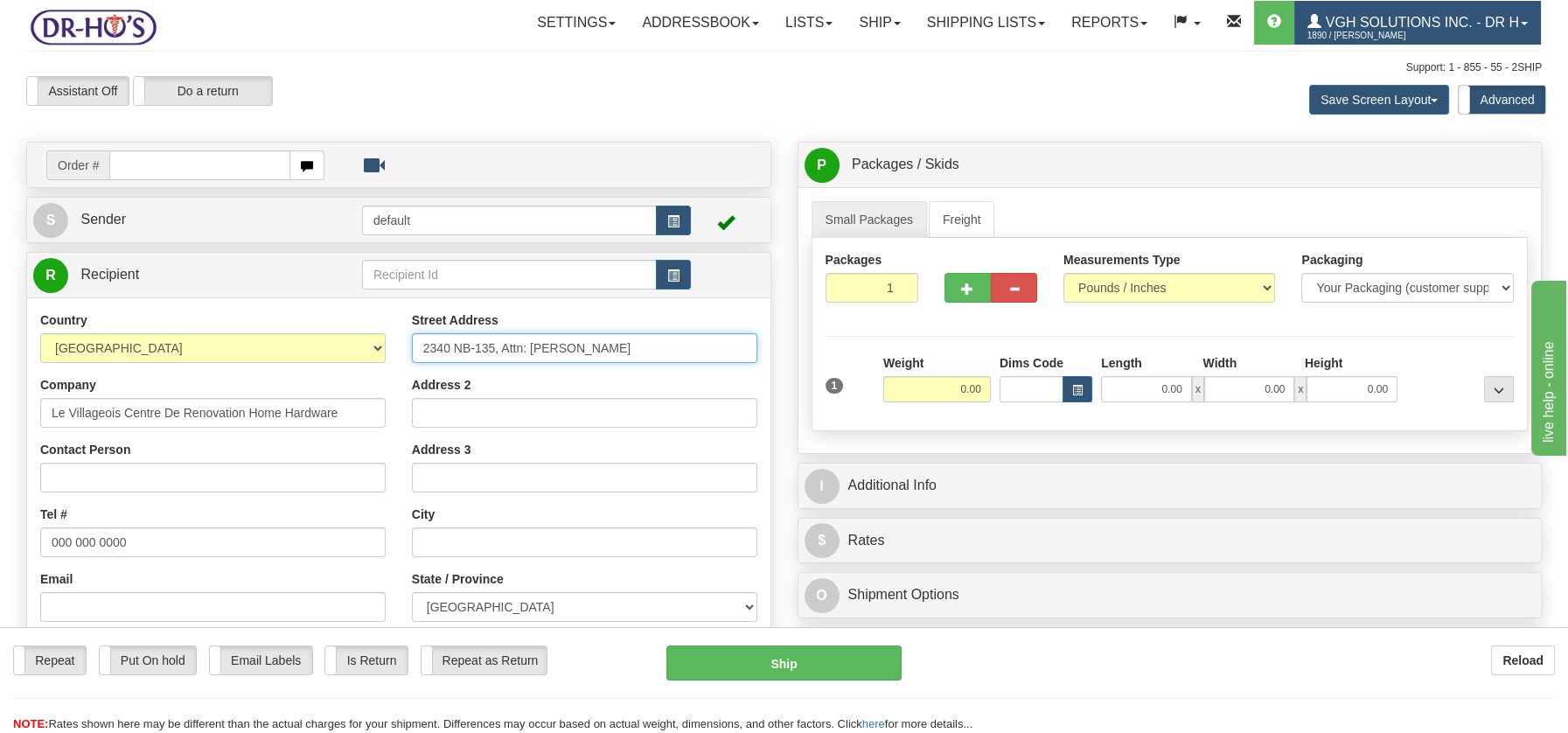
type input "2340 NB-135, Attn: Vanessa Doiron"
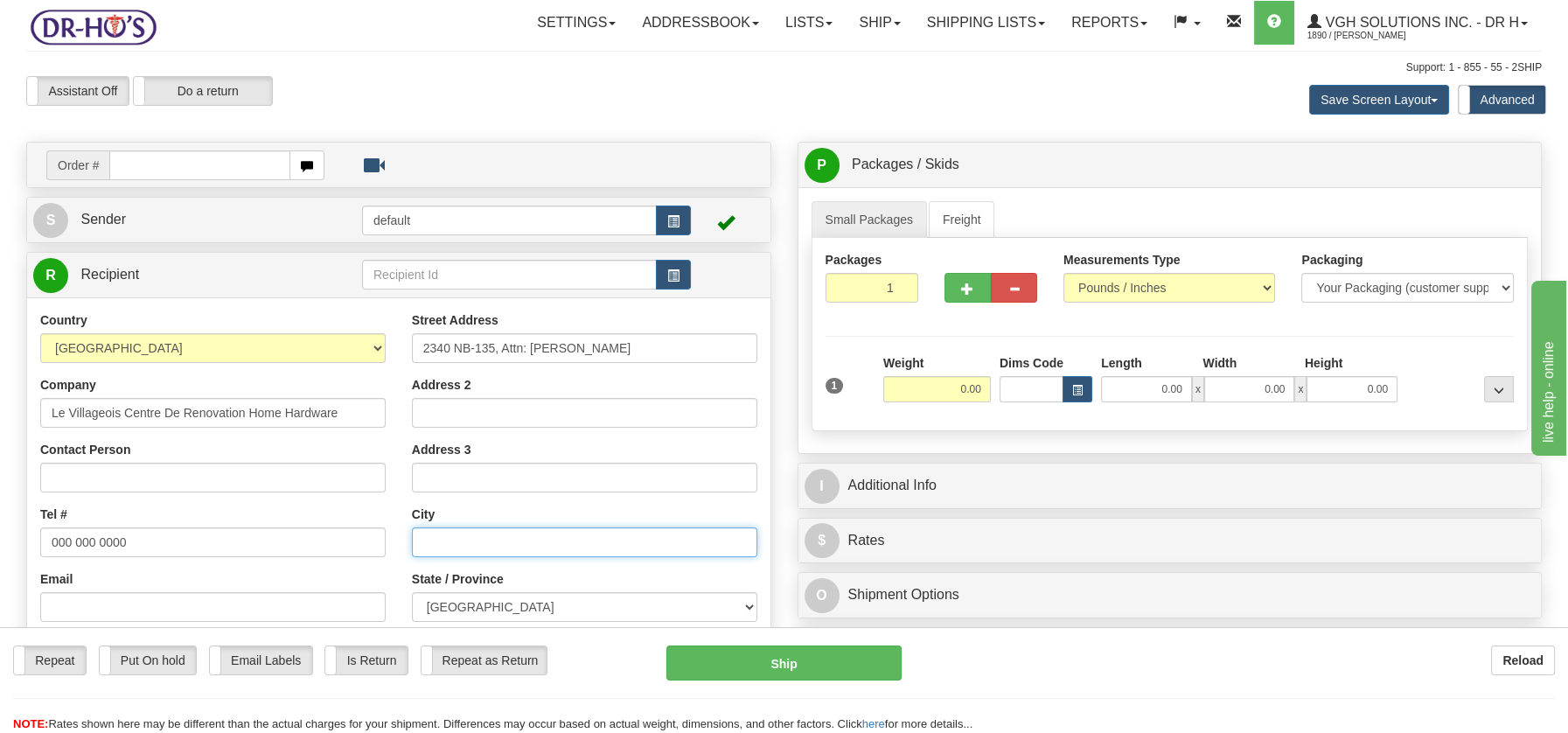
click at [468, 539] on input "text" at bounding box center [585, 542] width 346 height 29
paste input "Rang-Saint-Georges Quebec, E8R 2C6"
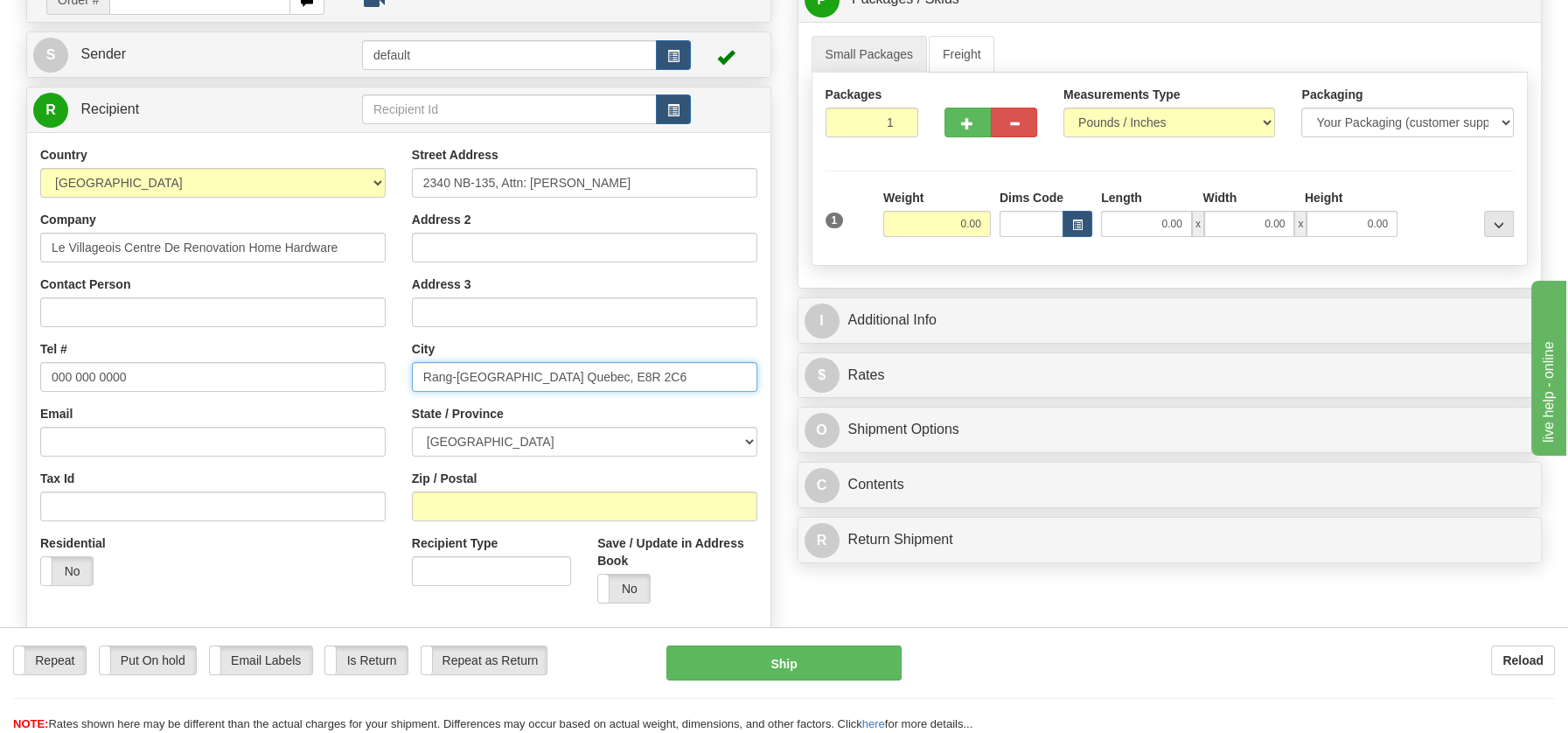
scroll to position [182, 0]
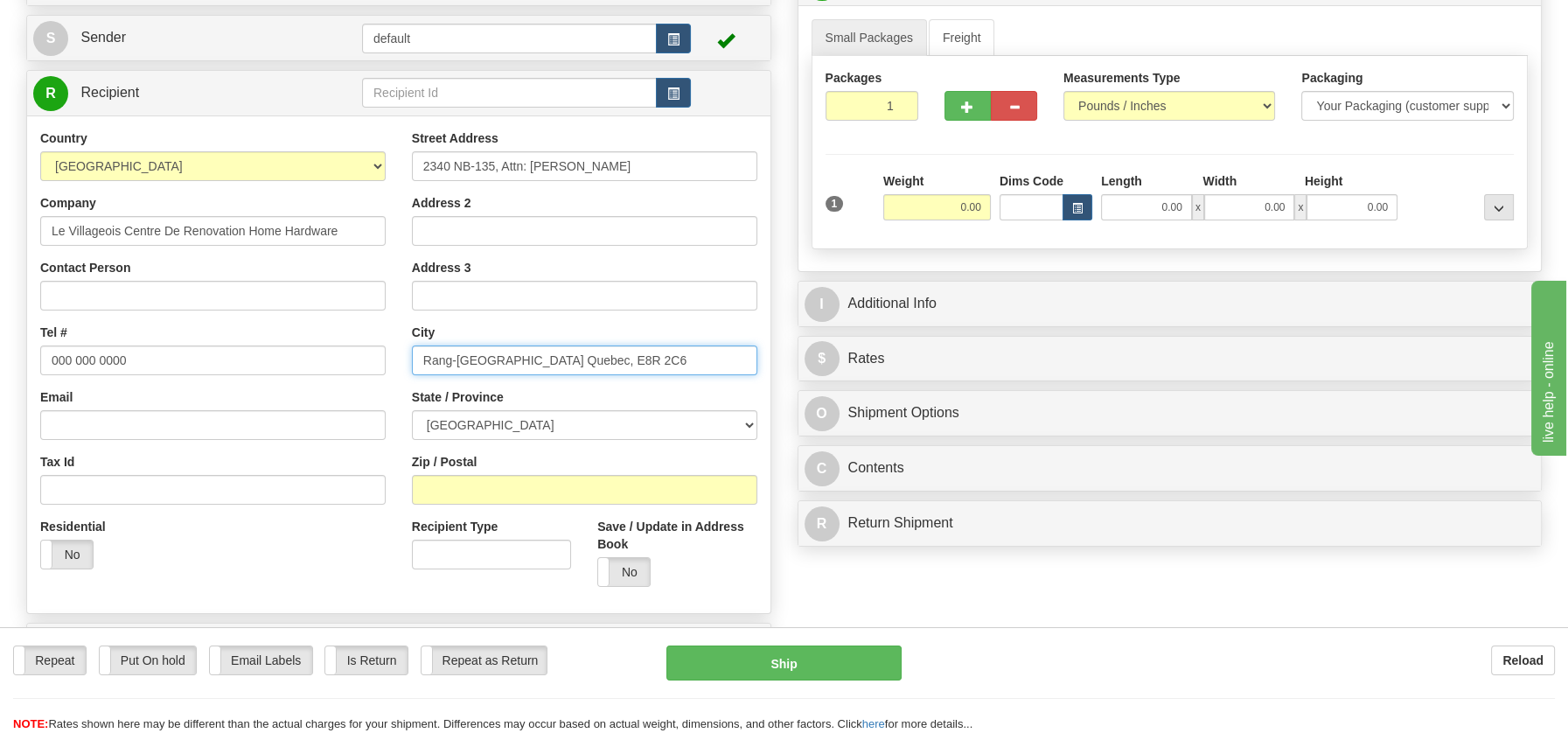
type input "Rang-Saint-Georges Quebec, E8R 2C6"
drag, startPoint x: 135, startPoint y: 358, endPoint x: 18, endPoint y: 365, distance: 117.2
click at [20, 365] on div "Create a label for the return Create Pickup Without Label Order # S Sender defa…" at bounding box center [398, 346] width 771 height 772
paste input "506-764-5384"
type input "506-764-5384"
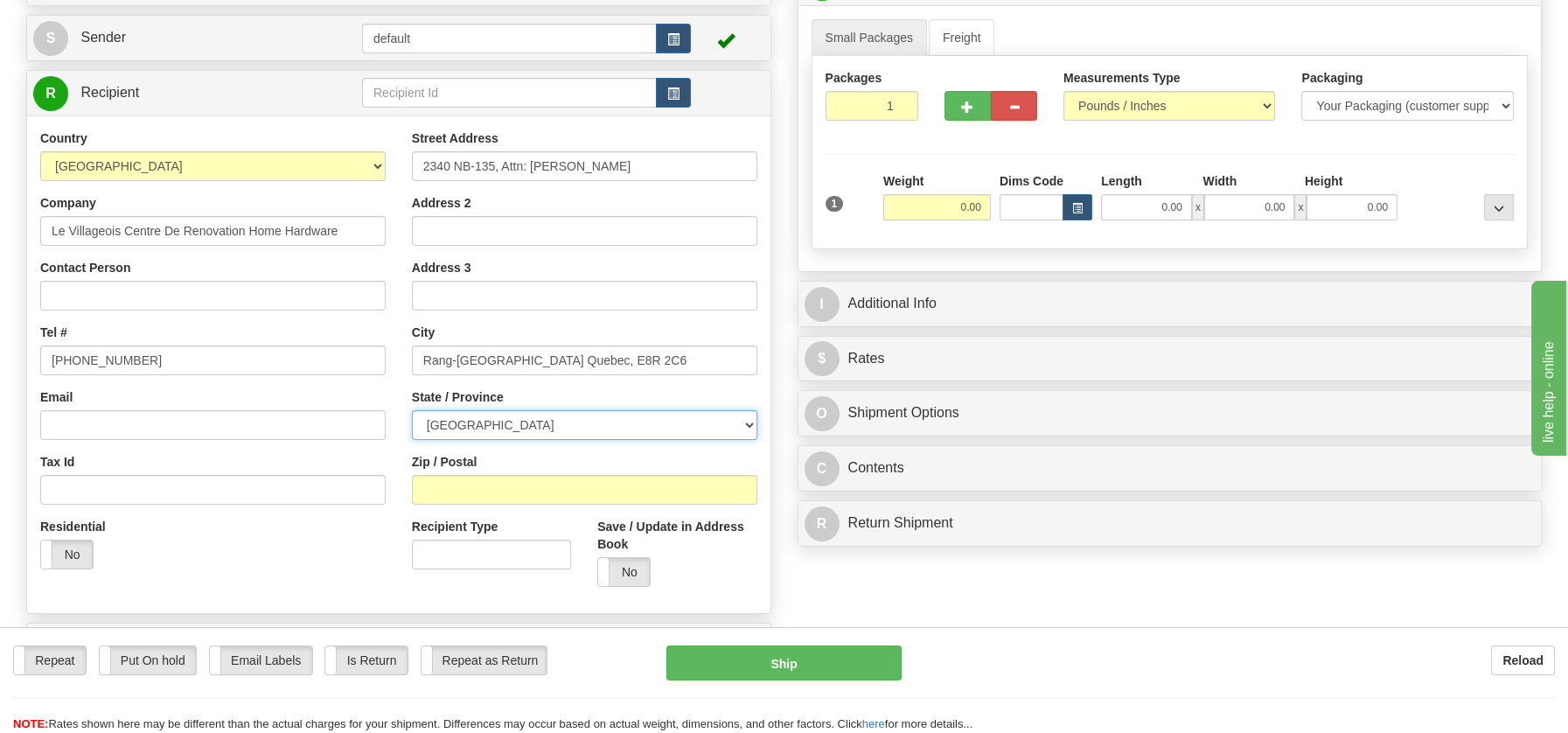
click at [745, 426] on select "ALBERTA BRITISH COLUMBIA MANITOBA NEW BRUNSWICK NEWFOUNDLAND NOVA SCOTIA NUNAVU…" at bounding box center [585, 425] width 346 height 29
select select "QC"
click at [412, 410] on select "ALBERTA BRITISH COLUMBIA MANITOBA NEW BRUNSWICK NEWFOUNDLAND NOVA SCOTIA NUNAVU…" at bounding box center [585, 425] width 346 height 29
drag, startPoint x: 587, startPoint y: 357, endPoint x: 617, endPoint y: 361, distance: 30.3
click at [654, 360] on input "Rang-Saint-Georges Quebec, E8R 2C6" at bounding box center [585, 361] width 346 height 29
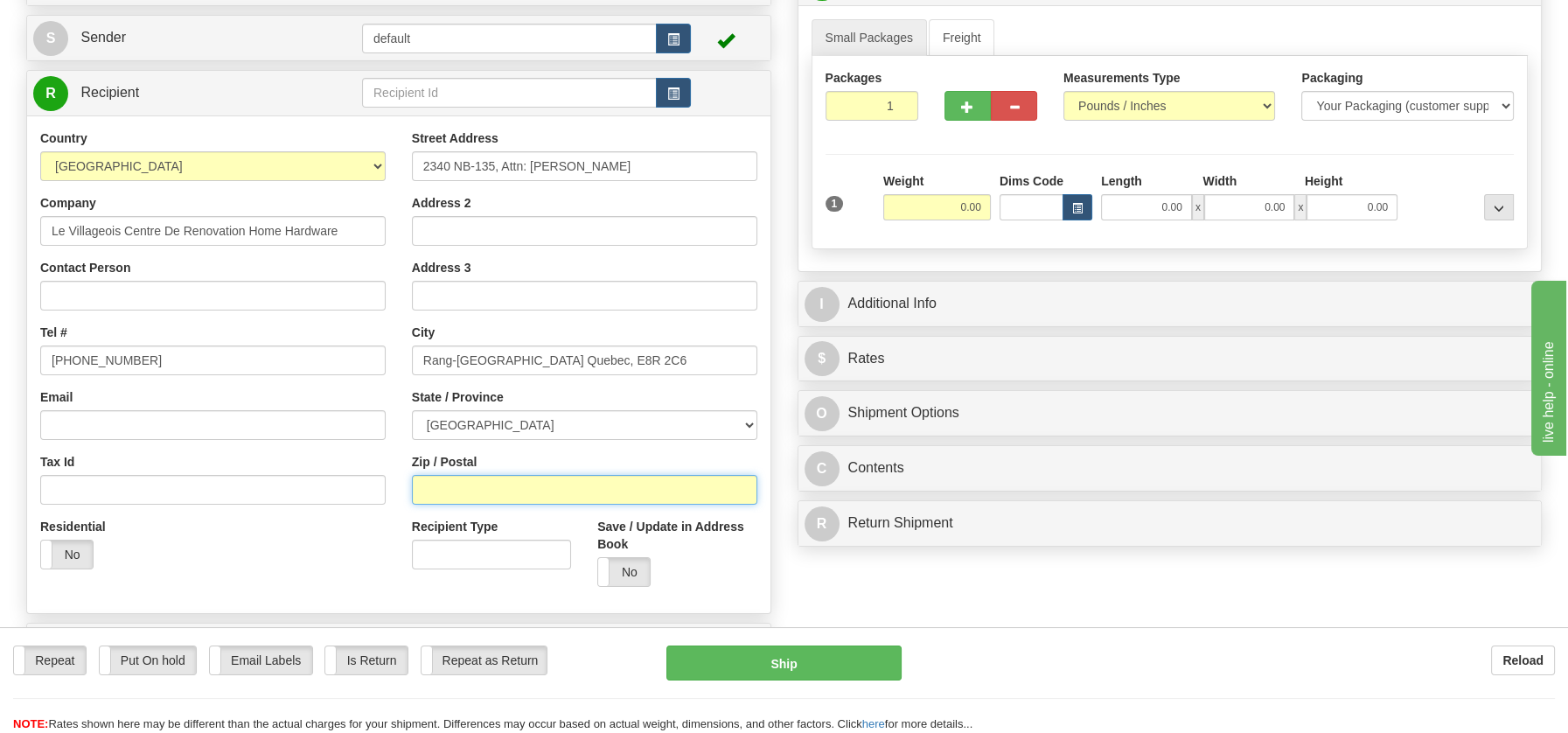
click at [421, 481] on input "Zip / Postal" at bounding box center [585, 490] width 346 height 29
paste input "E8R 2C6"
type input "E8R 2C6"
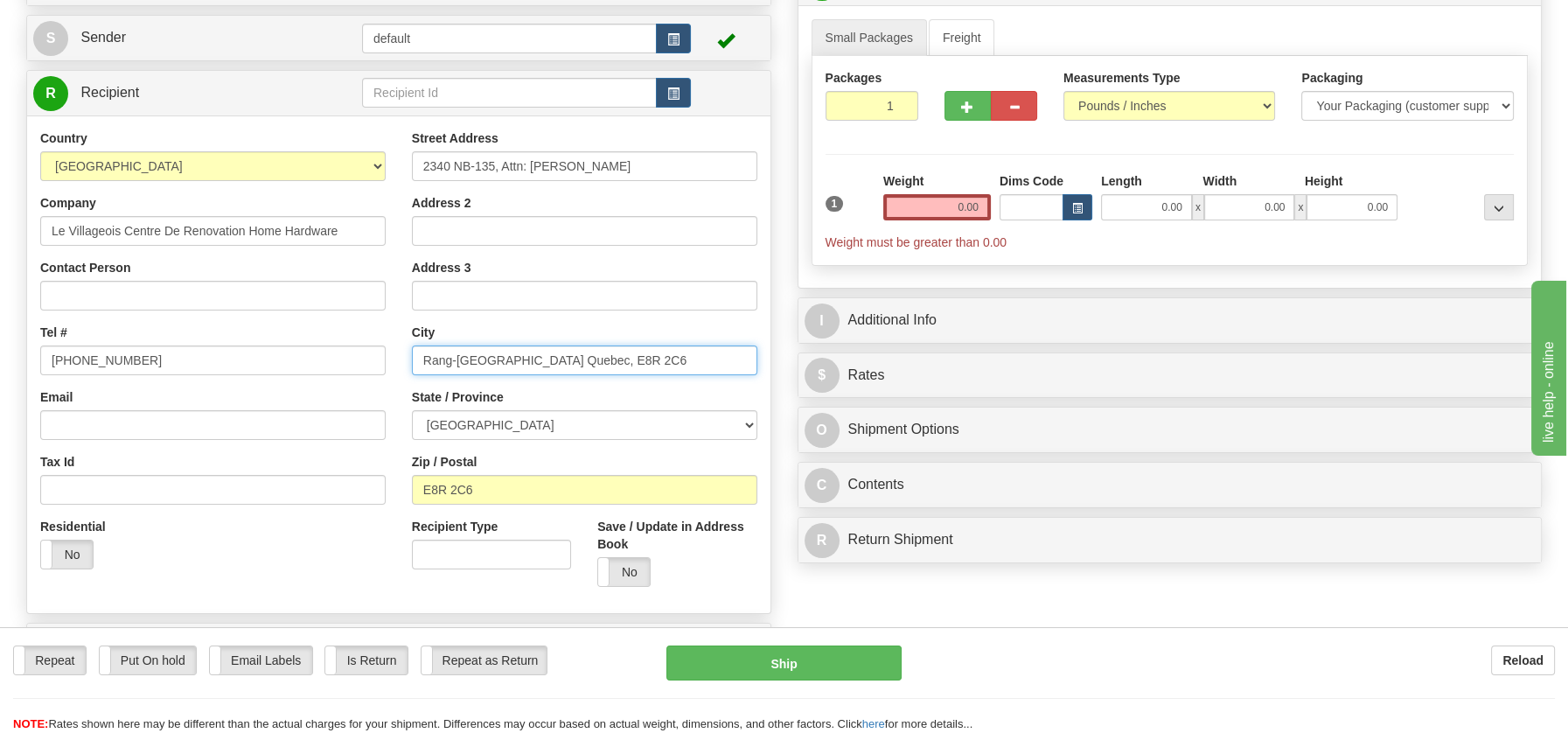
drag, startPoint x: 537, startPoint y: 363, endPoint x: 648, endPoint y: 364, distance: 111.0
click at [648, 364] on input "Rang-Saint-Georges Quebec, E8R 2C6" at bounding box center [585, 361] width 346 height 29
type input "Rang-Saint-Georges"
drag, startPoint x: 942, startPoint y: 198, endPoint x: 1030, endPoint y: 206, distance: 88.4
click at [1030, 206] on div "1 Weight 0.00 Dims Code 0.00" at bounding box center [1169, 211] width 698 height 79
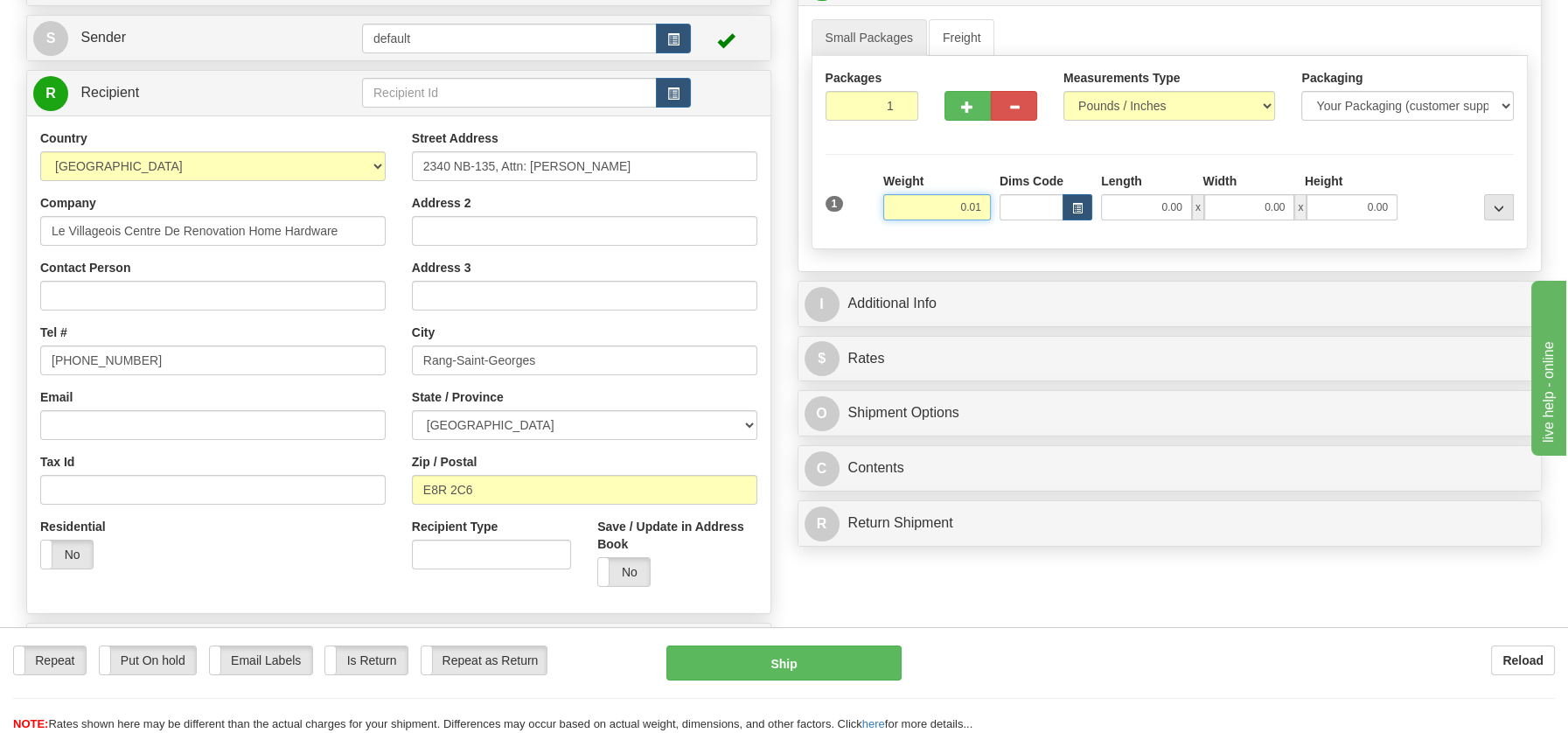
type input "0.01"
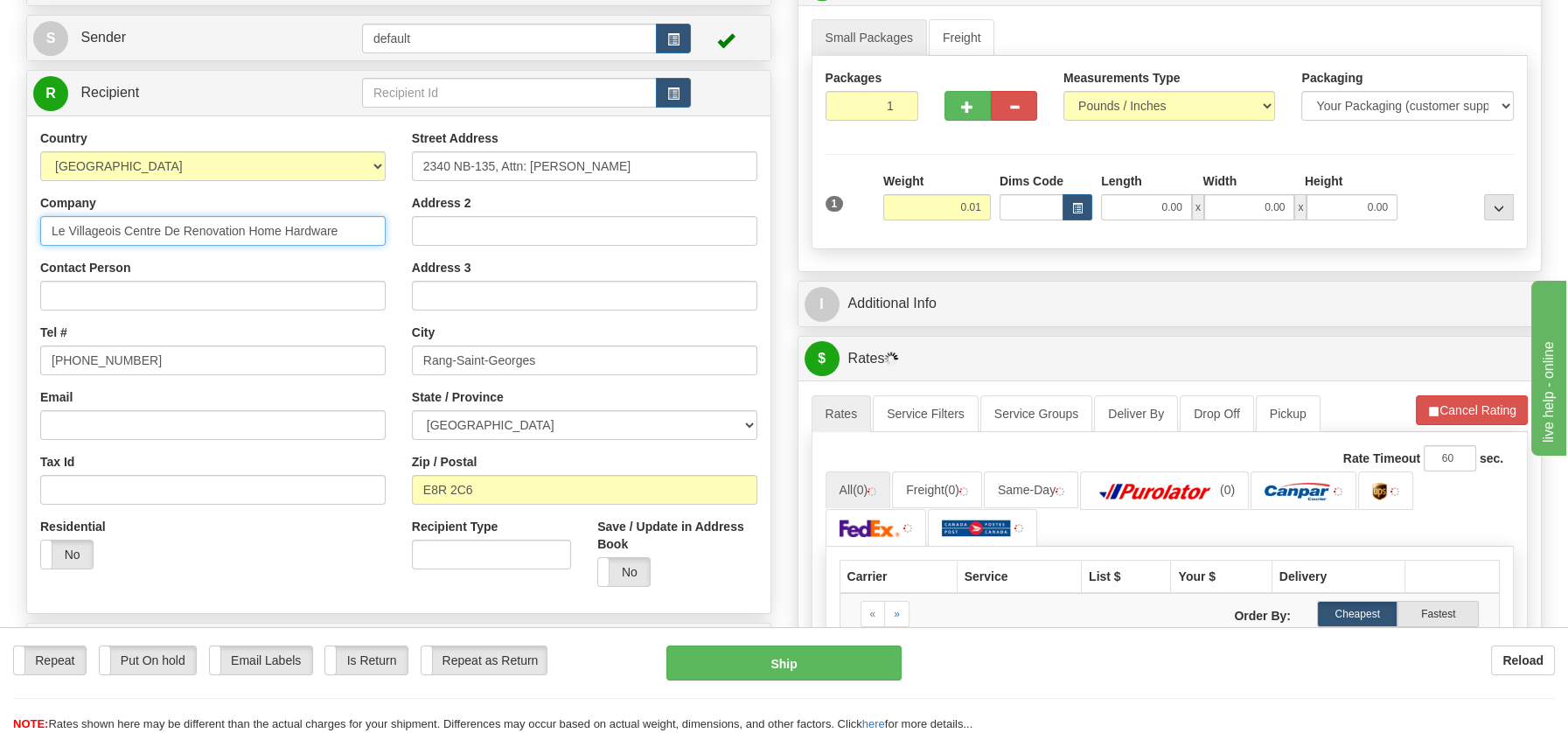
drag, startPoint x: 53, startPoint y: 229, endPoint x: 299, endPoint y: 226, distance: 246.0
click at [345, 231] on input "Le Villageois Centre De Renovation Home Hardware" at bounding box center [213, 231] width 346 height 29
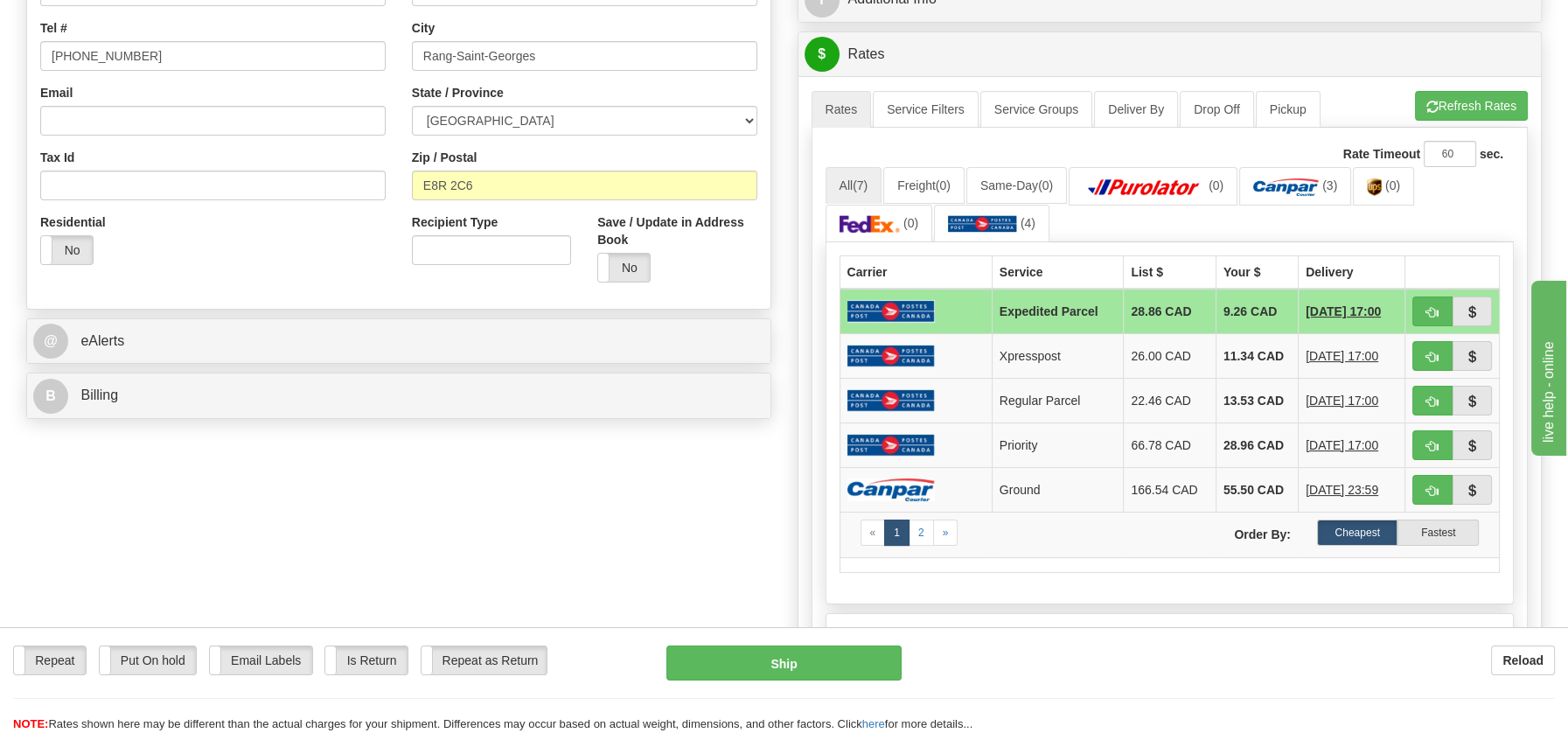
scroll to position [504, 0]
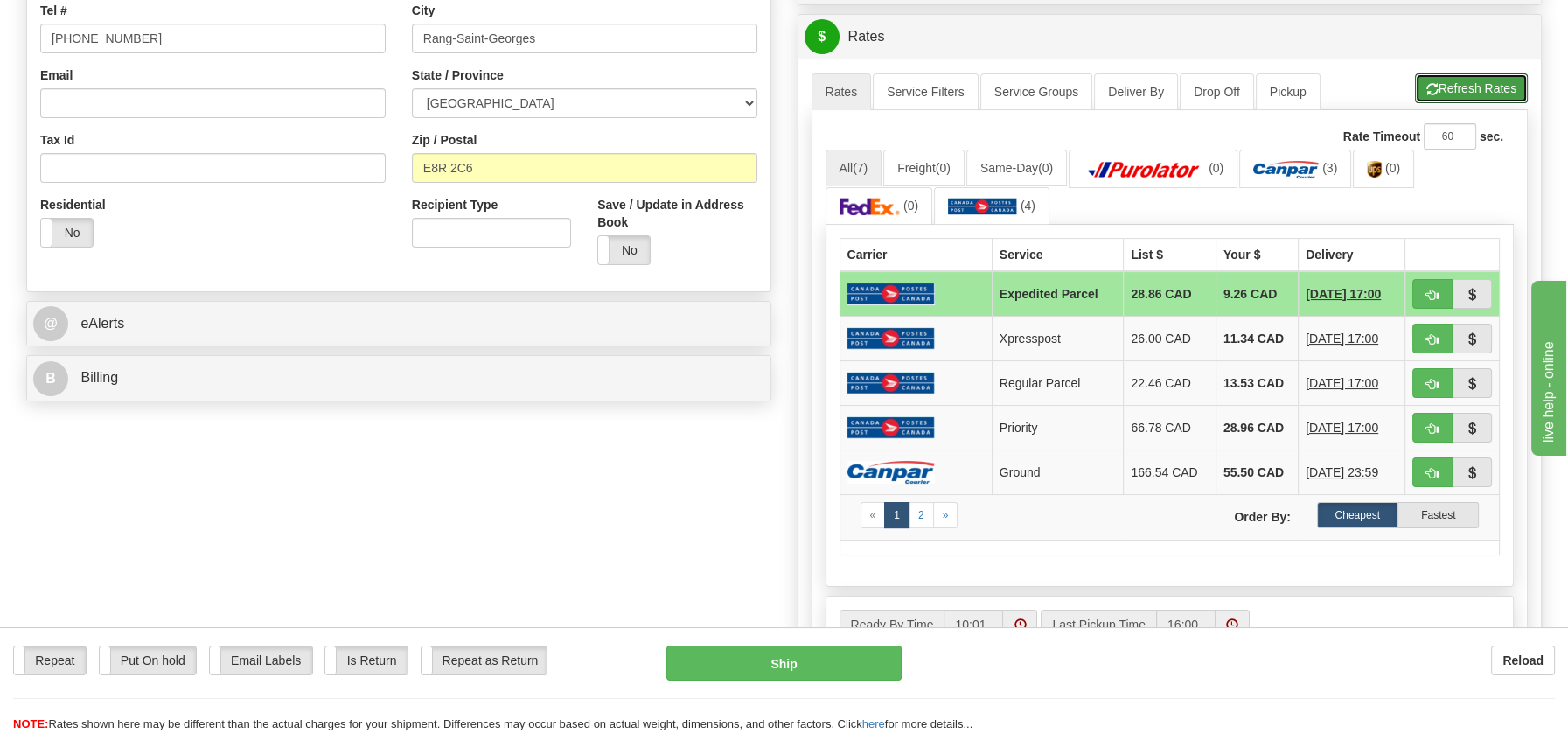
click at [1410, 84] on button "Refresh Rates" at bounding box center [1470, 88] width 112 height 29
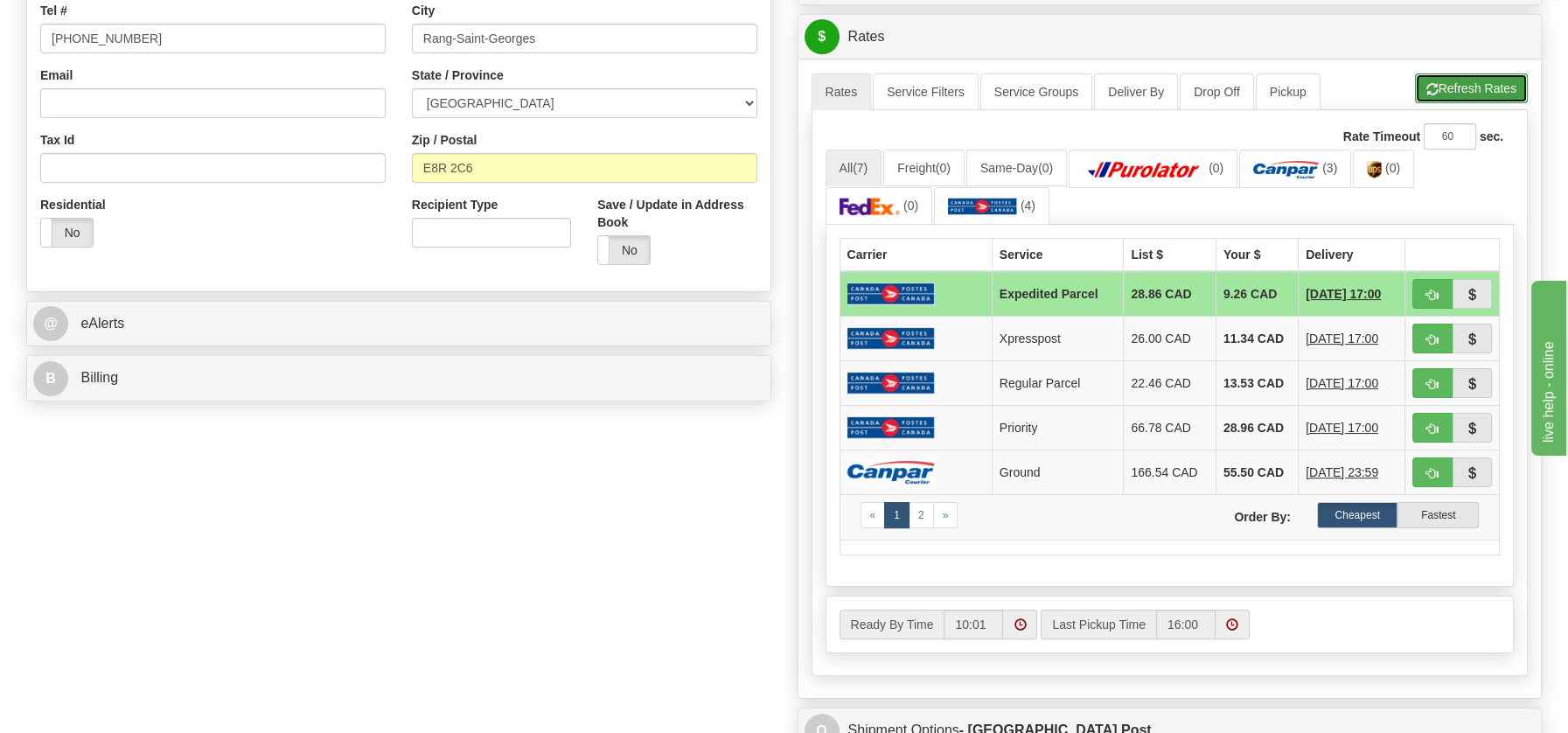
click at [1410, 88] on button "Refresh Rates" at bounding box center [1470, 88] width 112 height 29
click at [1410, 86] on button "Refresh Rates" at bounding box center [1470, 88] width 112 height 29
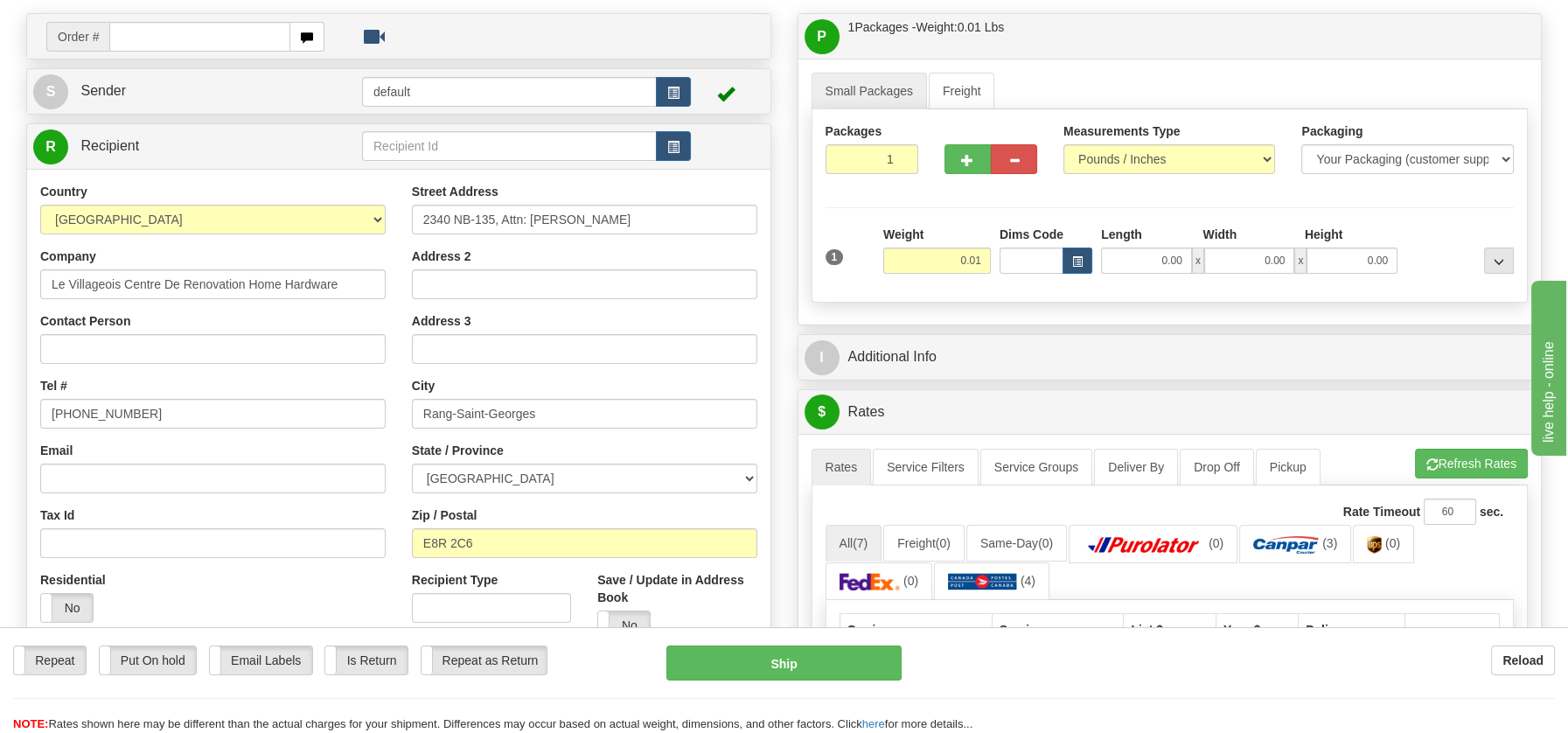
scroll to position [0, 0]
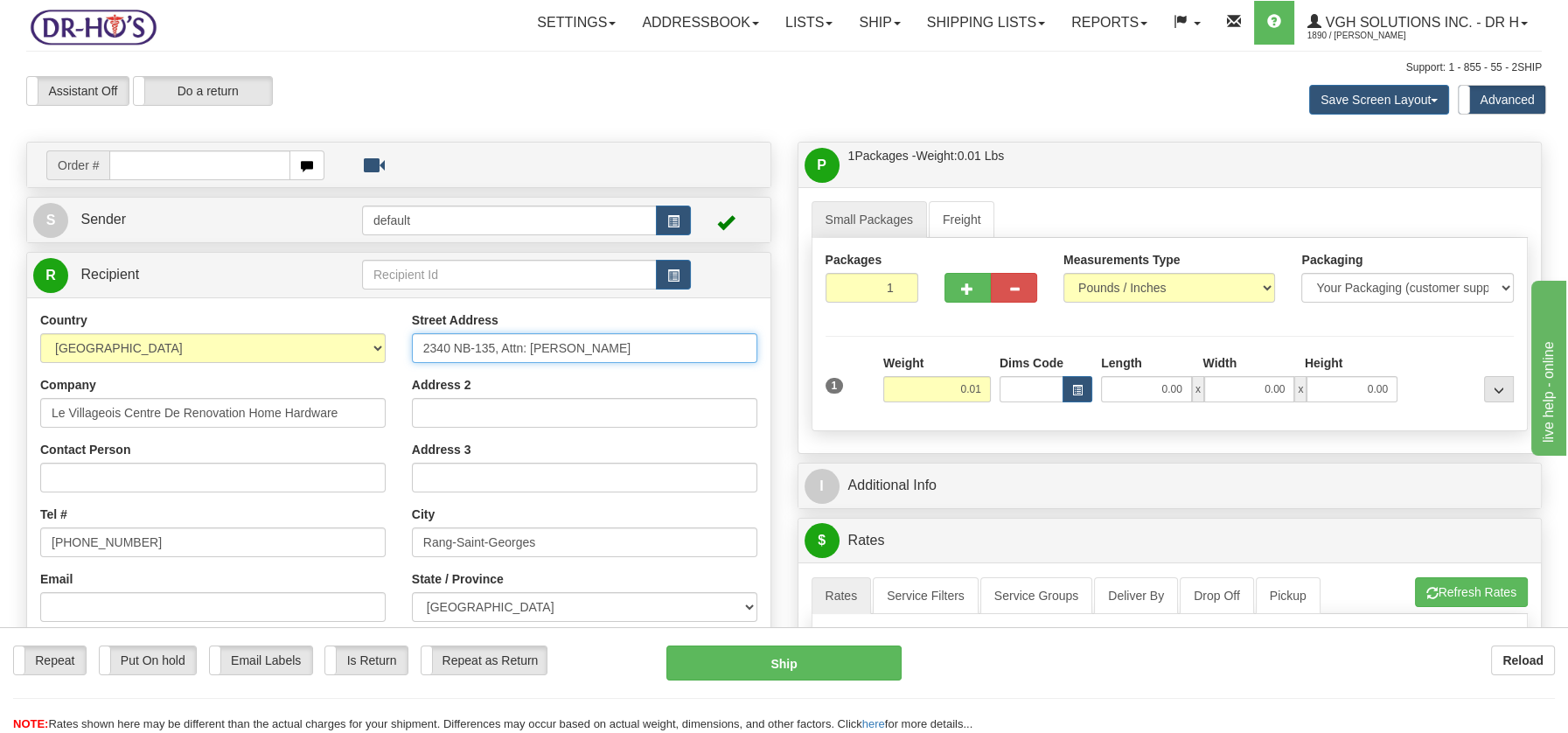
drag, startPoint x: 502, startPoint y: 344, endPoint x: 628, endPoint y: 347, distance: 126.0
click at [628, 347] on input "2340 NB-135, Attn: Vanessa Doiron" at bounding box center [585, 348] width 346 height 29
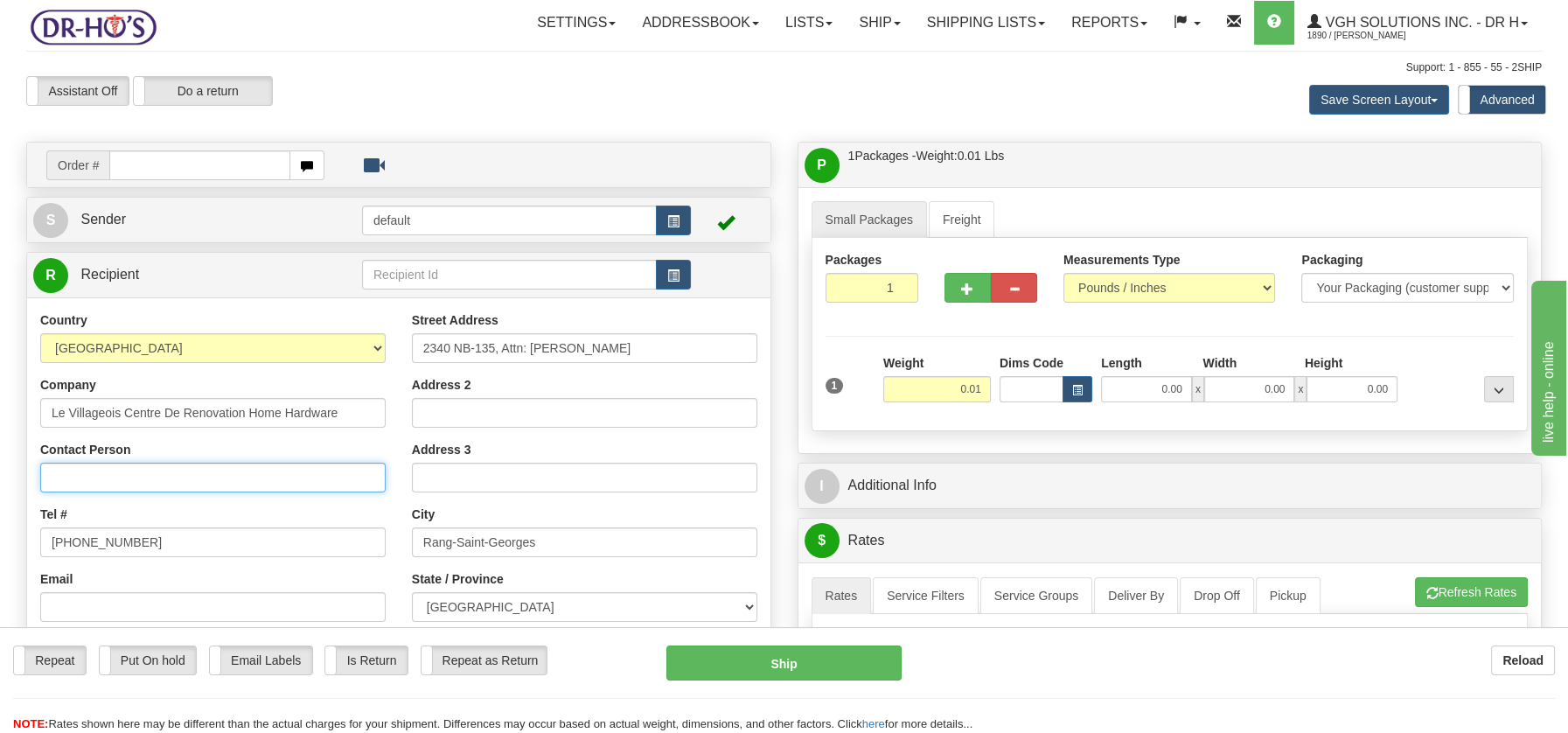
click at [97, 469] on input "Contact Person" at bounding box center [213, 477] width 346 height 29
paste input "Attn: Vanessa Doiron"
type input "Attn: Vanessa Doiron"
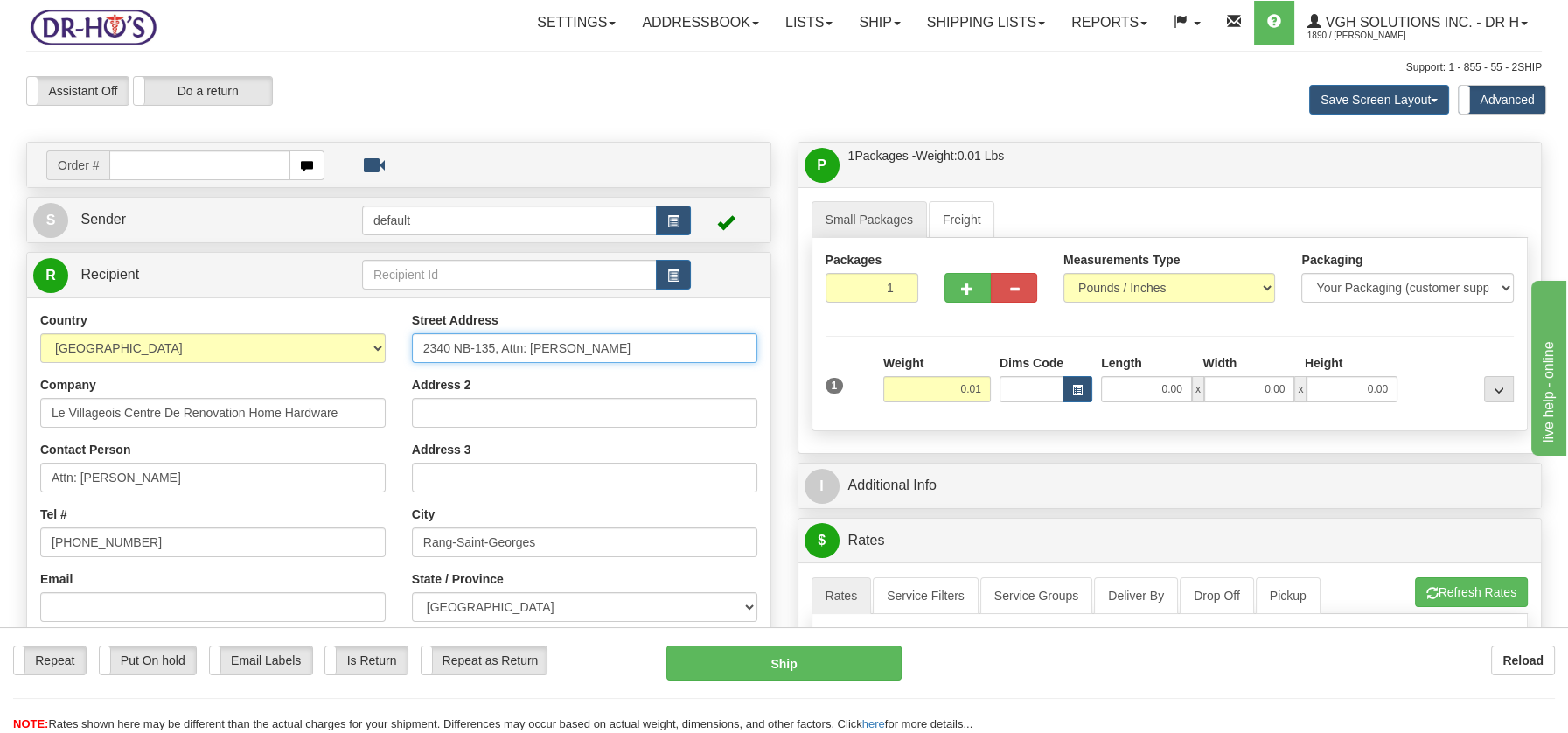
drag, startPoint x: 500, startPoint y: 348, endPoint x: 629, endPoint y: 354, distance: 129.1
click at [629, 354] on input "2340 NB-135, Attn: Vanessa Doiron" at bounding box center [585, 348] width 346 height 29
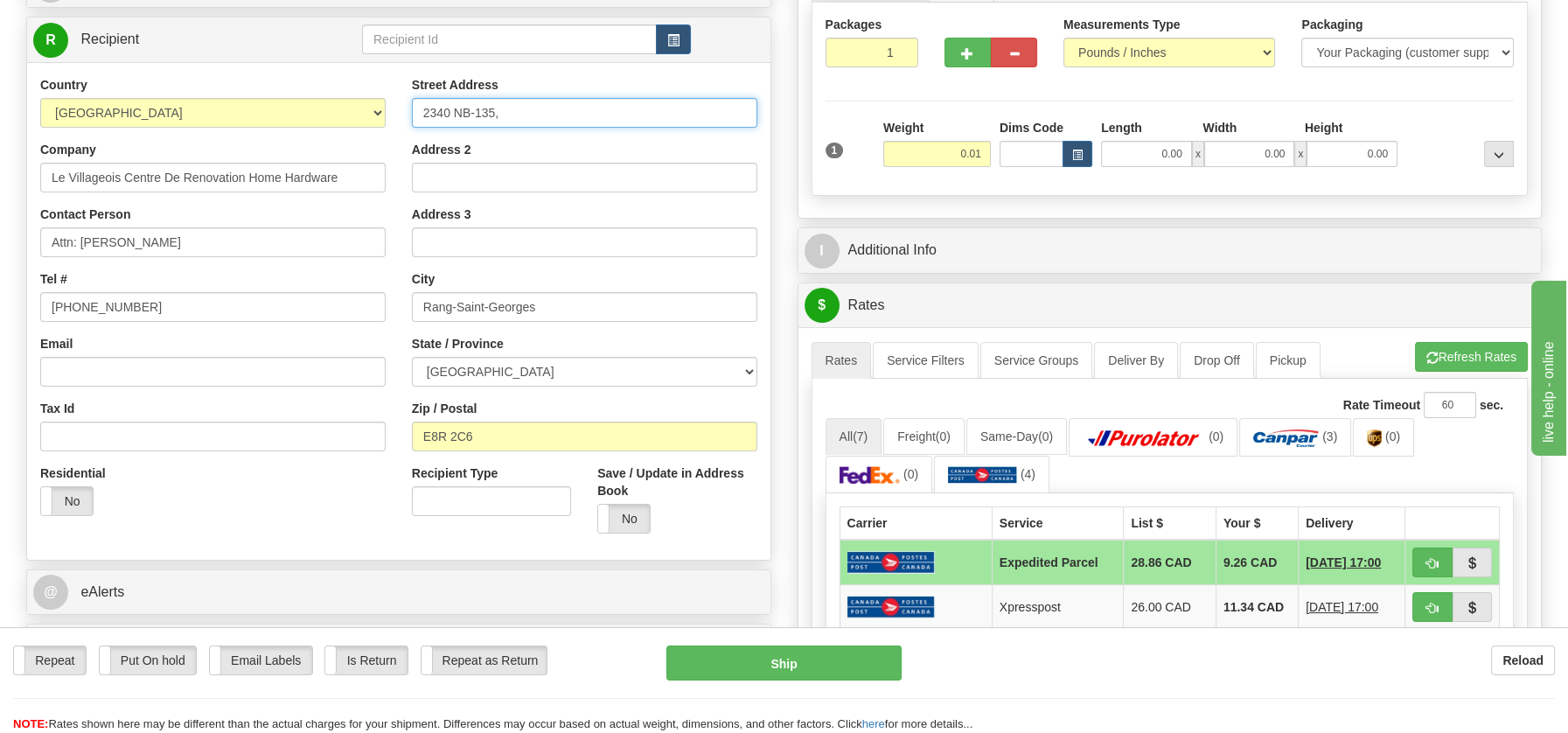
scroll to position [362, 0]
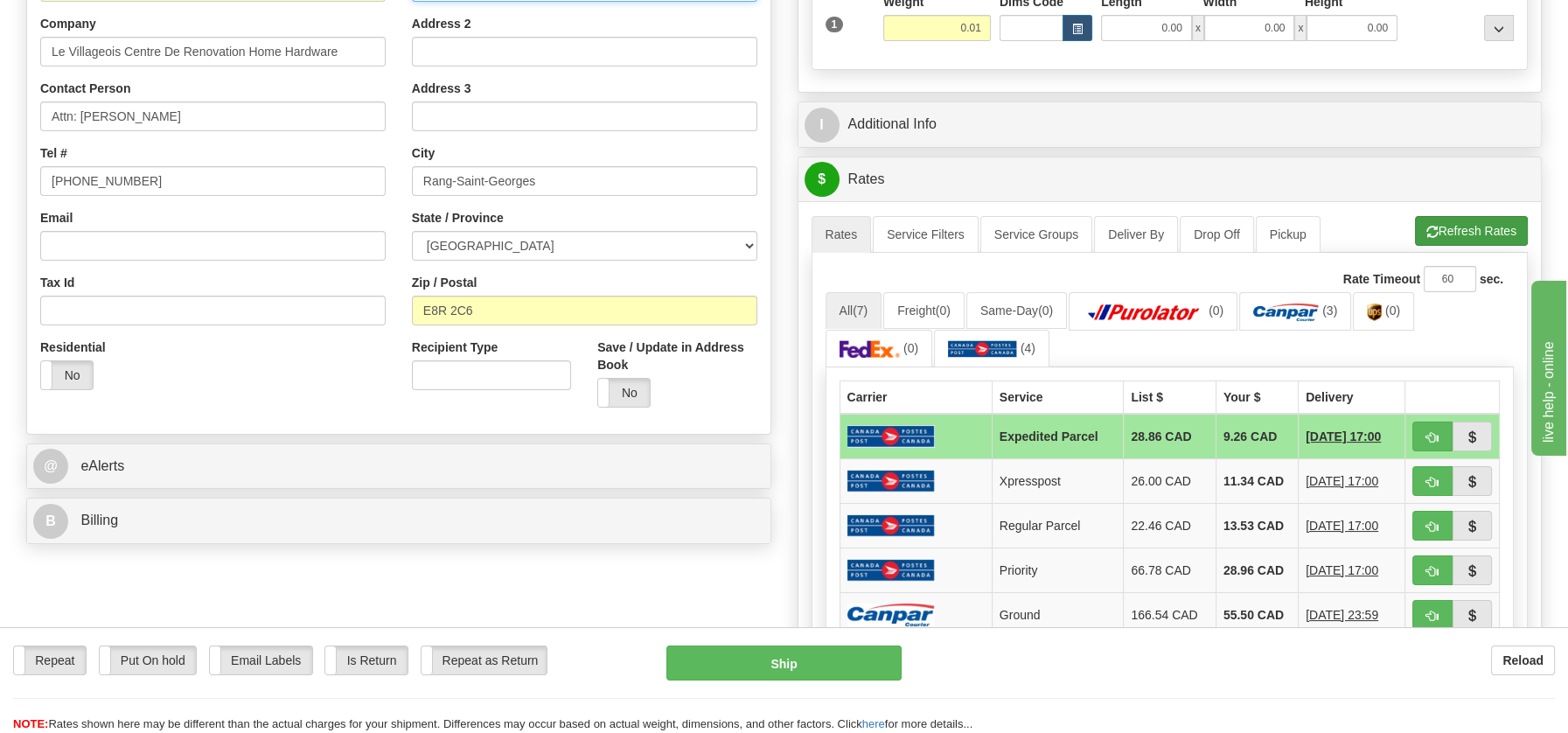
type input "2340 NB-135,"
click at [1410, 237] on button "Refresh Rates" at bounding box center [1470, 231] width 112 height 29
click at [858, 340] on img at bounding box center [869, 349] width 62 height 18
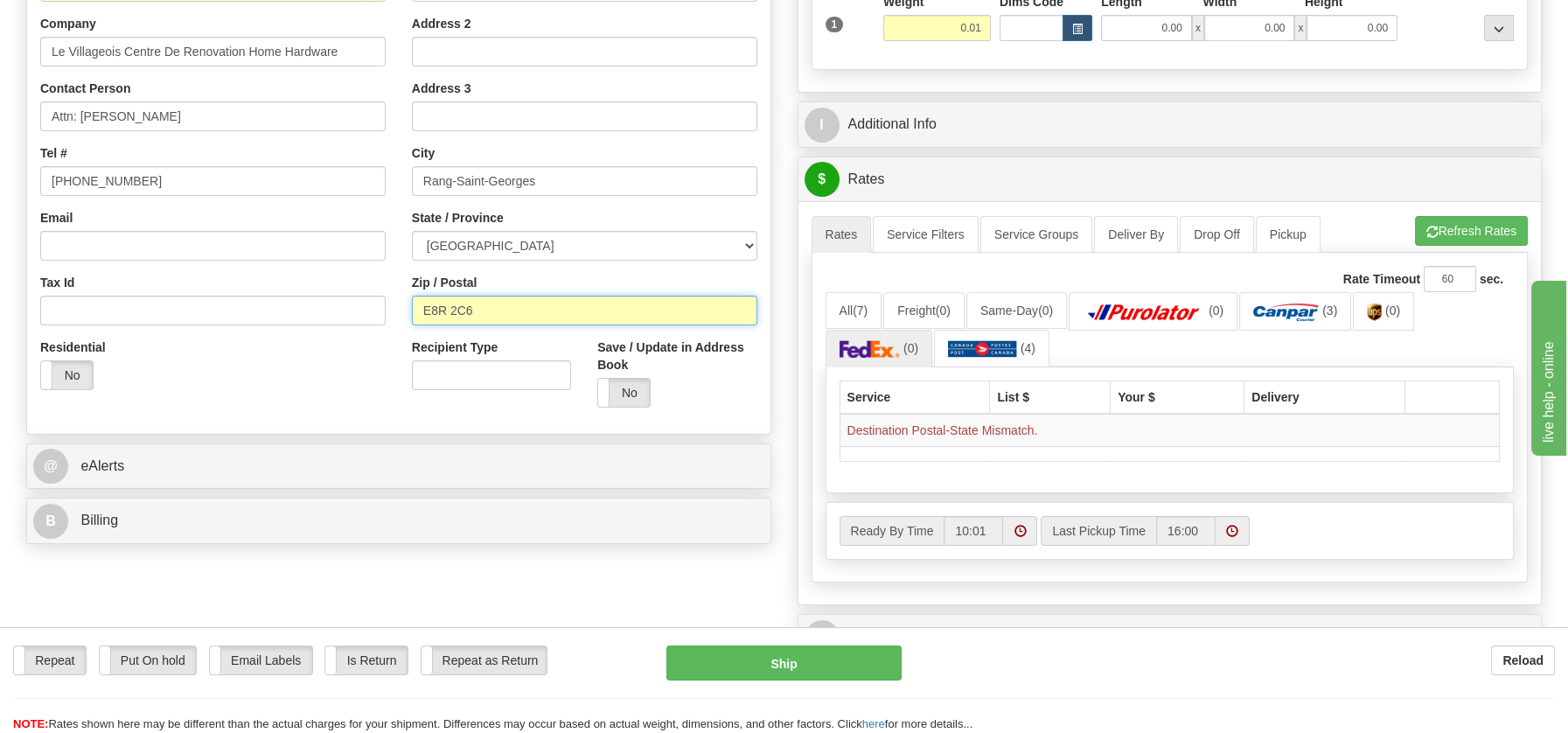
click at [451, 313] on input "E8R 2C6" at bounding box center [585, 311] width 346 height 29
type input "E8R2C6"
click at [745, 247] on select "ALBERTA BRITISH COLUMBIA MANITOBA NEW BRUNSWICK NEWFOUNDLAND NOVA SCOTIA NUNAVU…" at bounding box center [585, 245] width 346 height 29
select select "NB"
click at [412, 231] on select "ALBERTA BRITISH COLUMBIA MANITOBA NEW BRUNSWICK NEWFOUNDLAND NOVA SCOTIA NUNAVU…" at bounding box center [585, 245] width 346 height 29
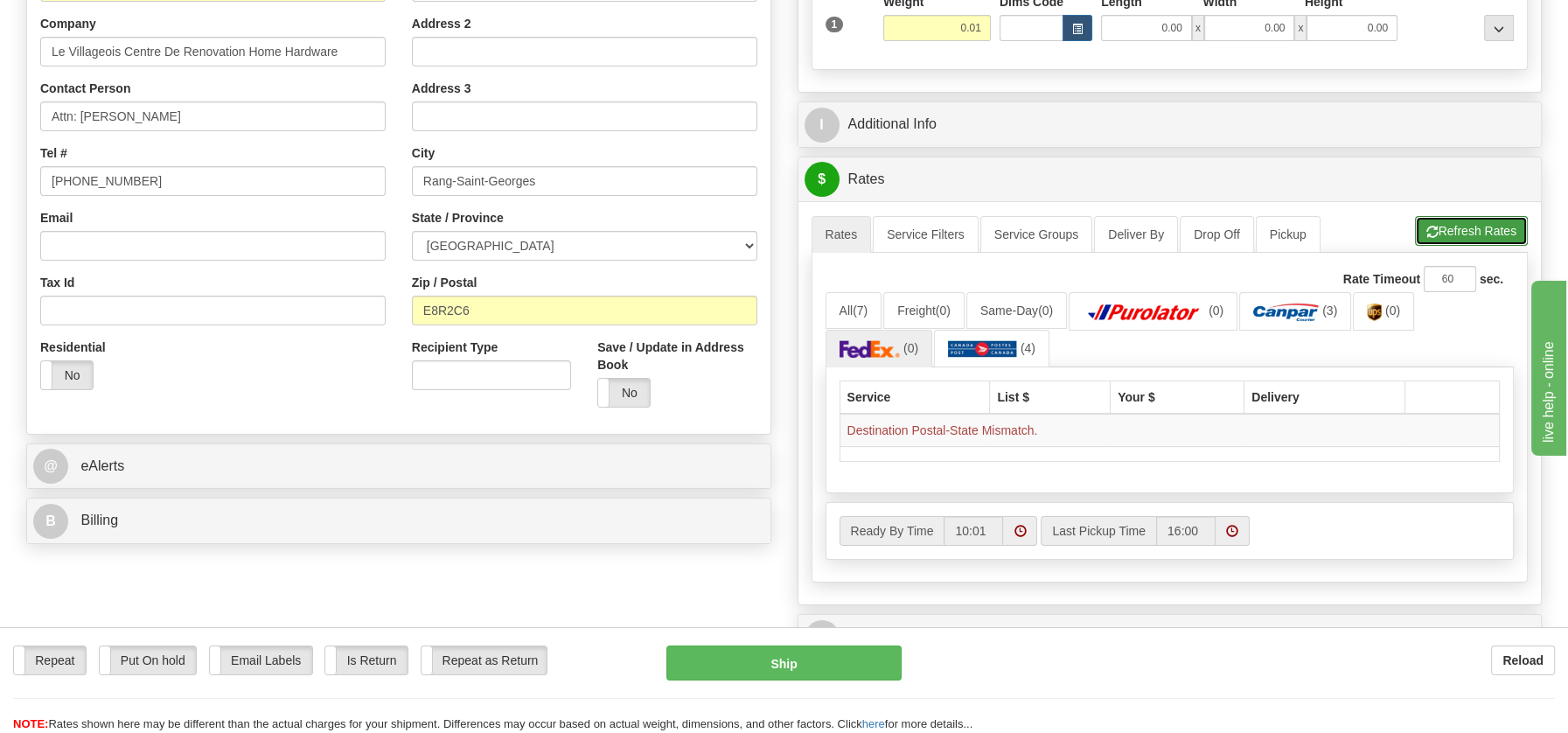
click at [1410, 220] on button "Refresh Rates" at bounding box center [1470, 231] width 112 height 29
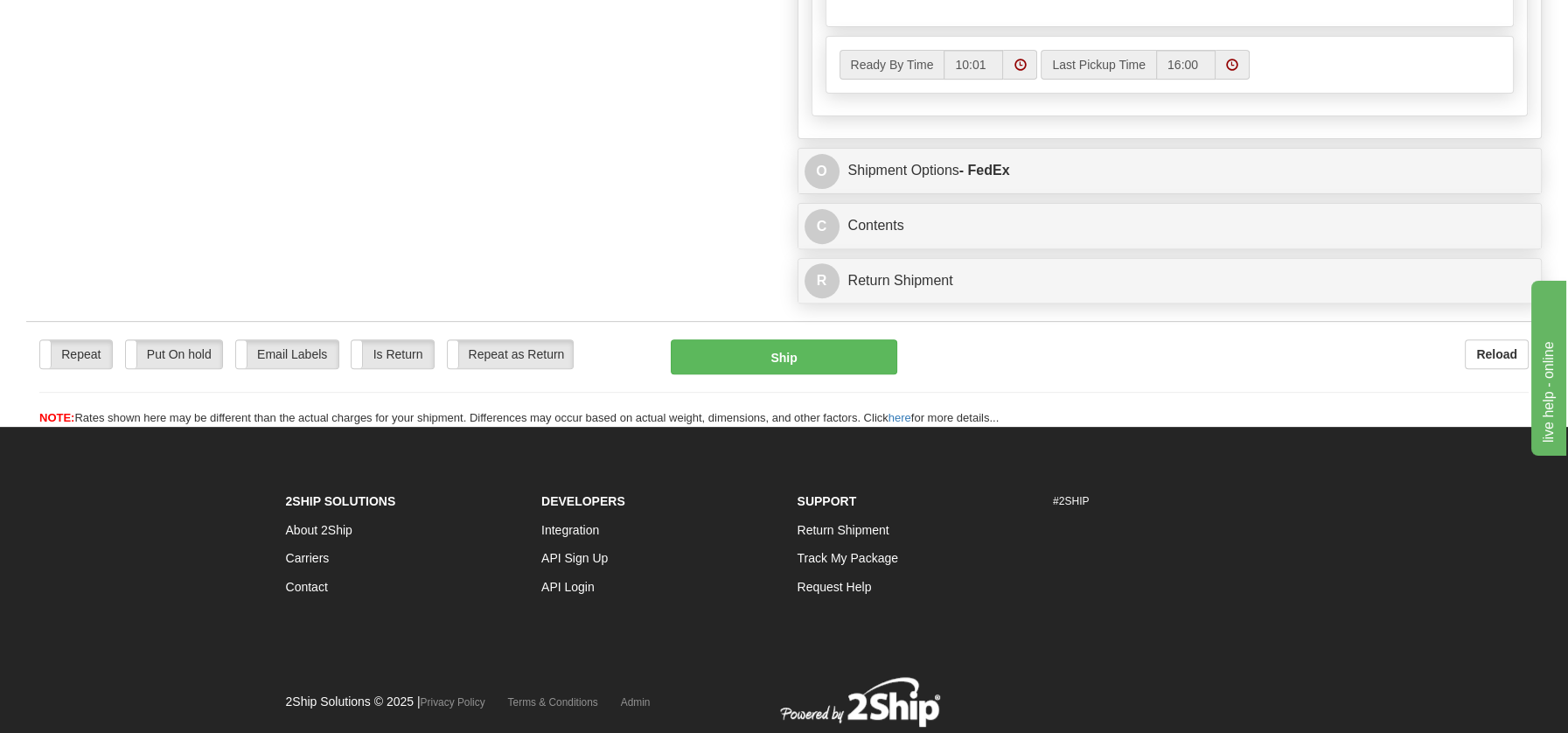
scroll to position [1020, 0]
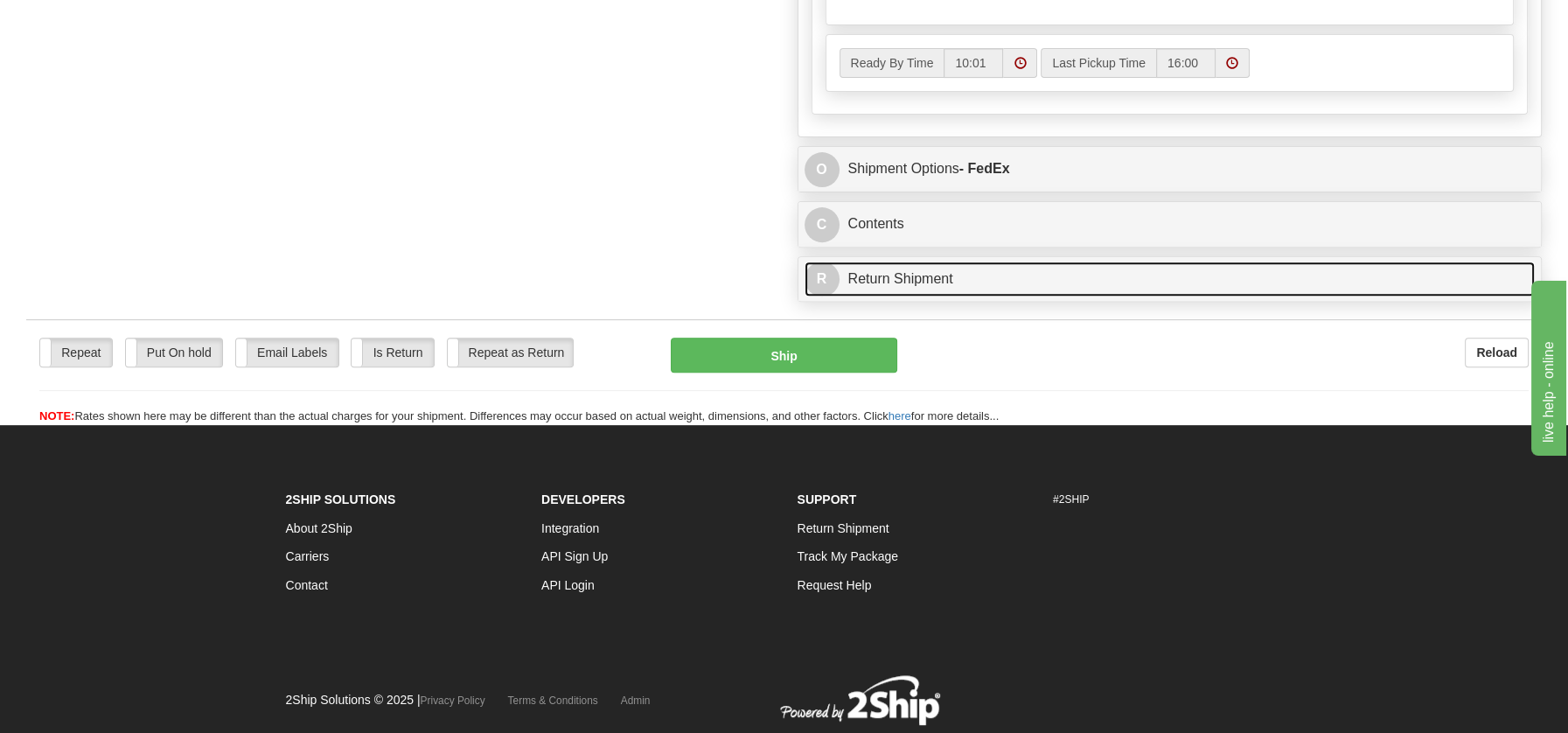
click at [915, 276] on link "R Return Shipment" at bounding box center [1169, 280] width 731 height 36
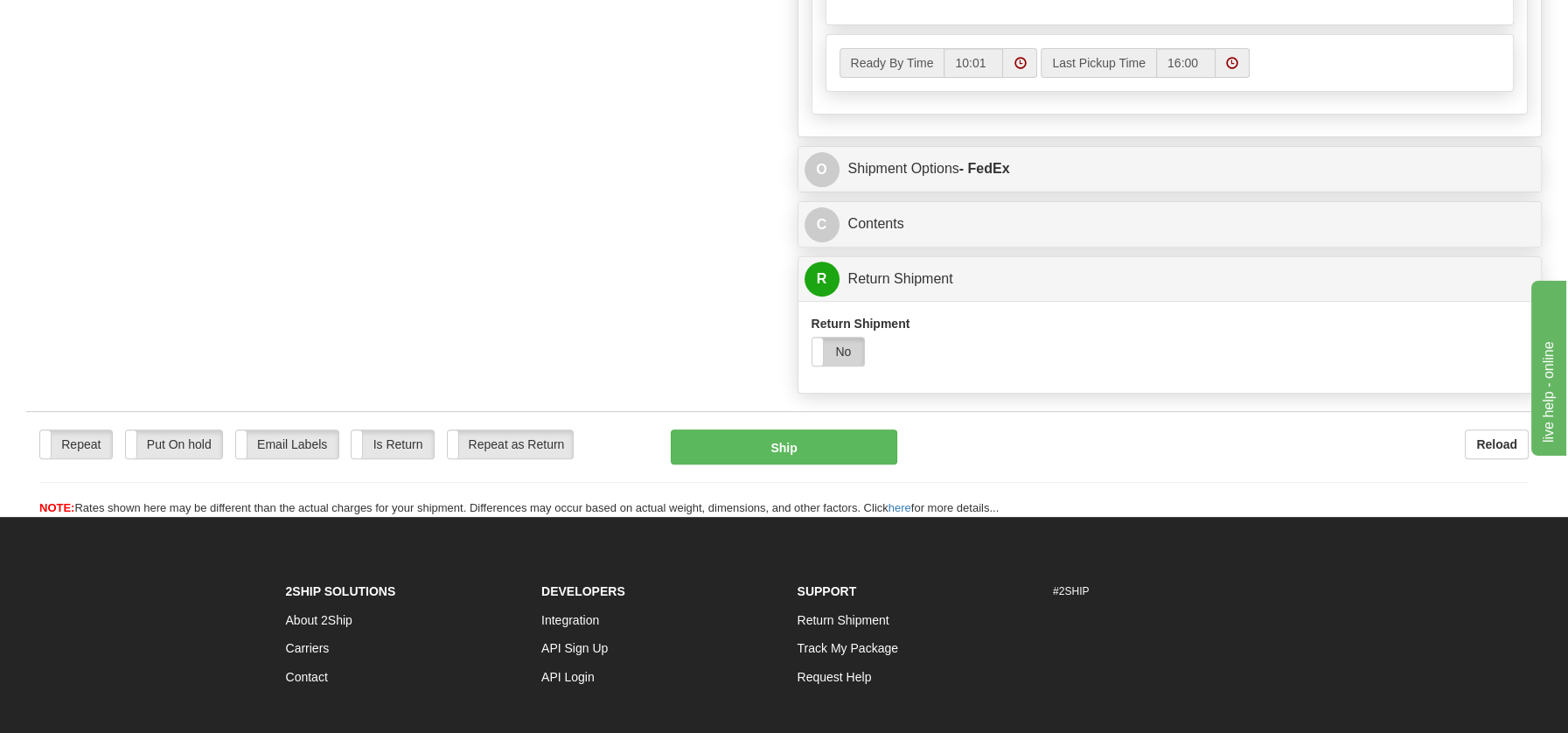
click at [850, 343] on label "No" at bounding box center [839, 351] width 53 height 28
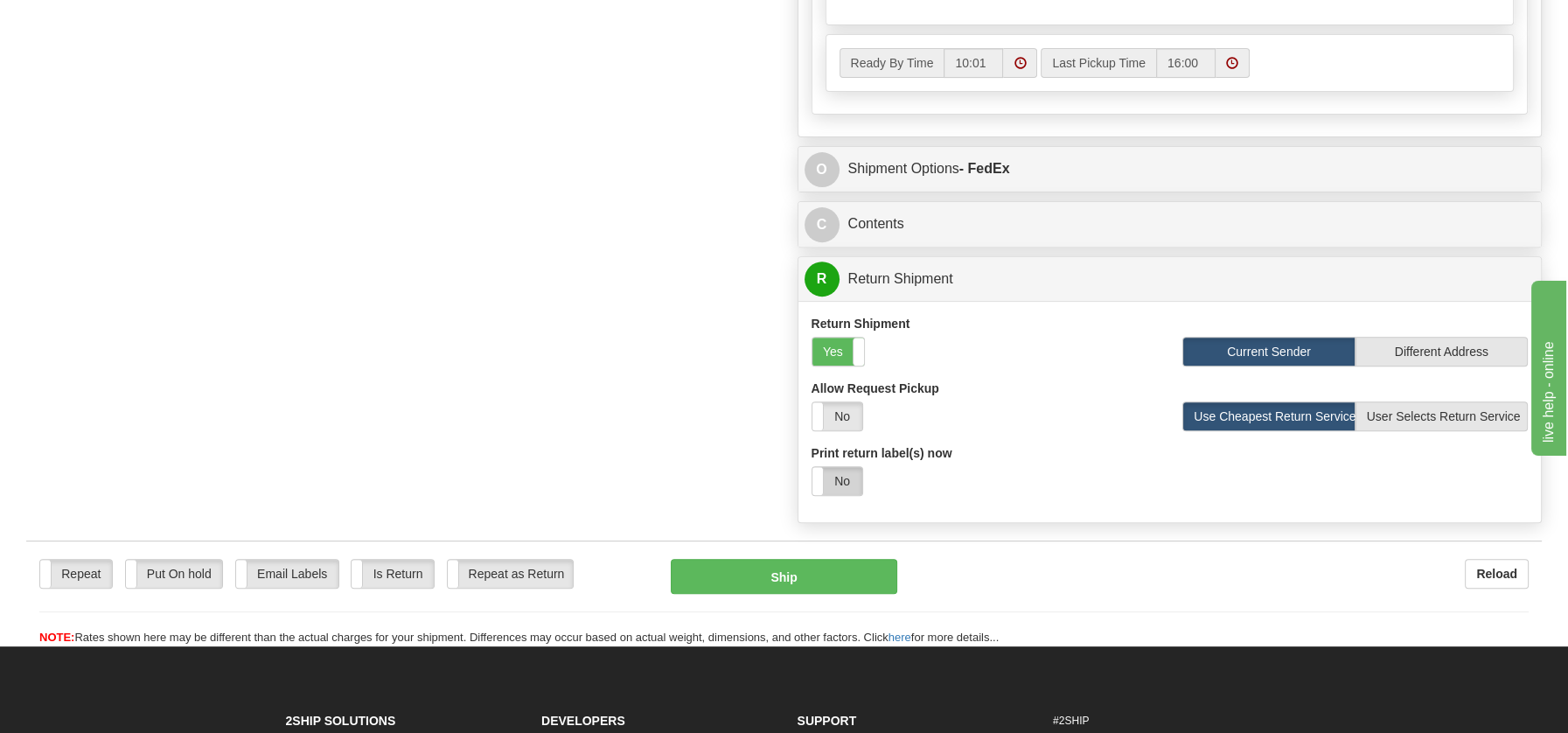
click at [846, 484] on label "No" at bounding box center [837, 481] width 50 height 28
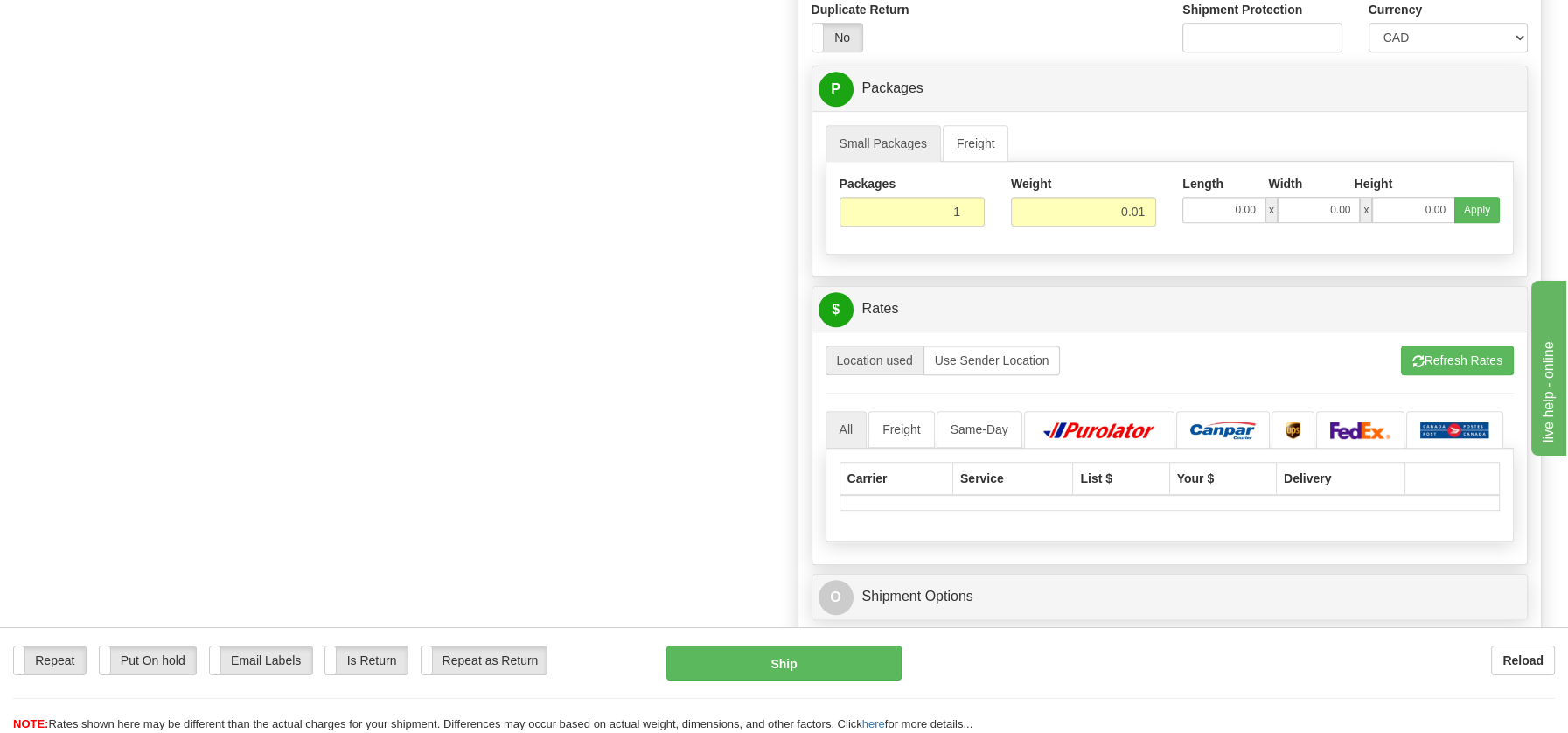
scroll to position [1479, 0]
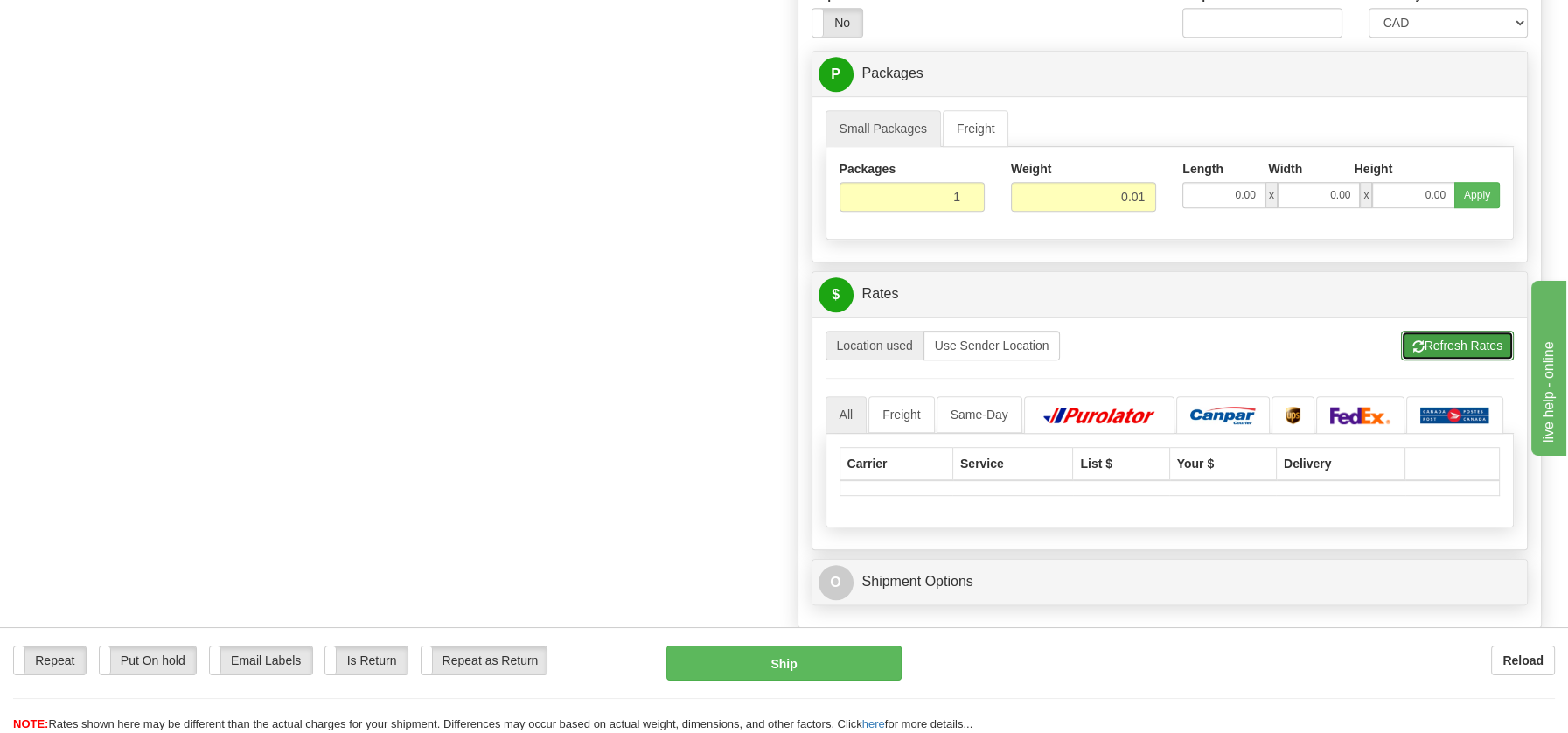
click at [1410, 330] on button "Refresh Rates" at bounding box center [1457, 345] width 112 height 29
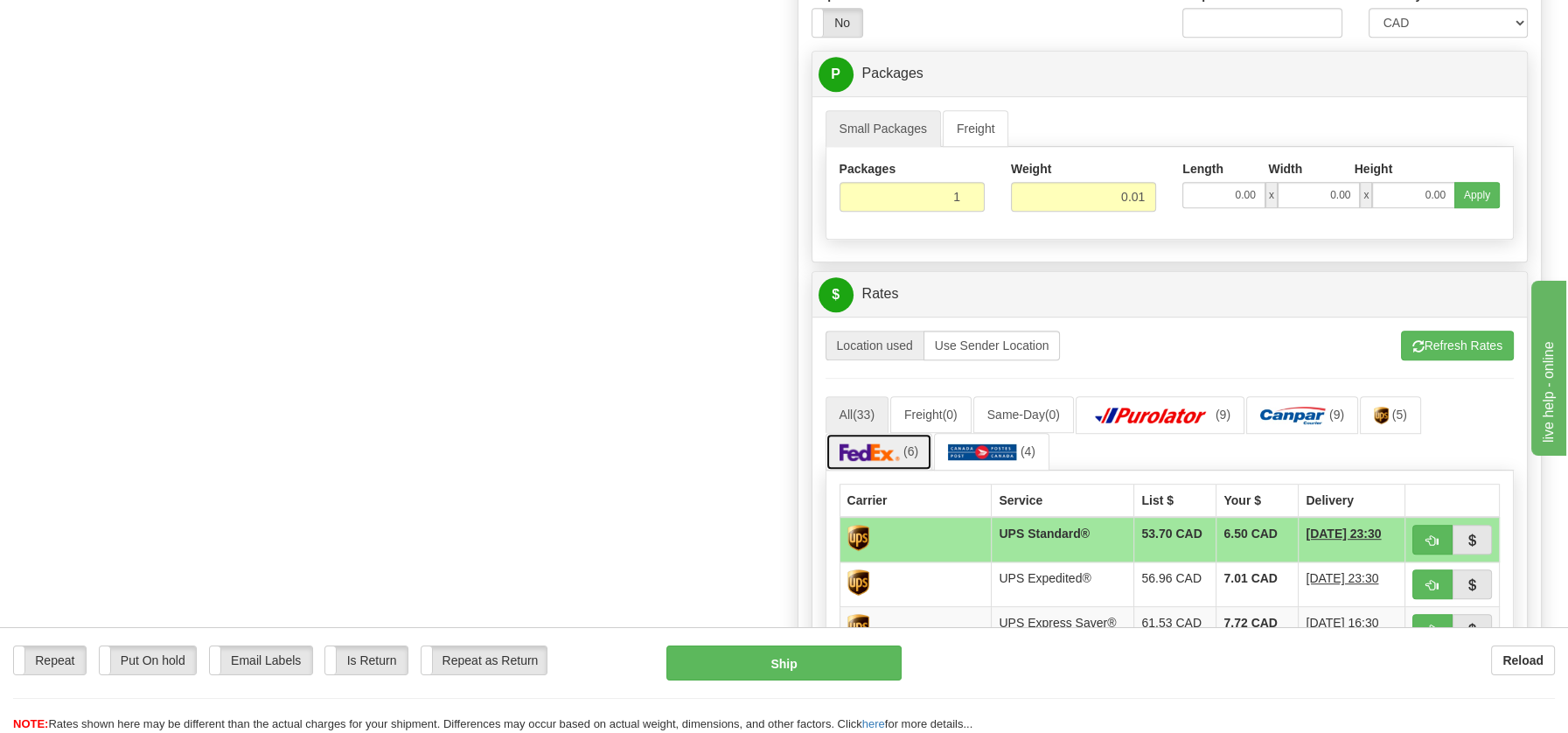
click at [887, 444] on img at bounding box center [869, 453] width 62 height 18
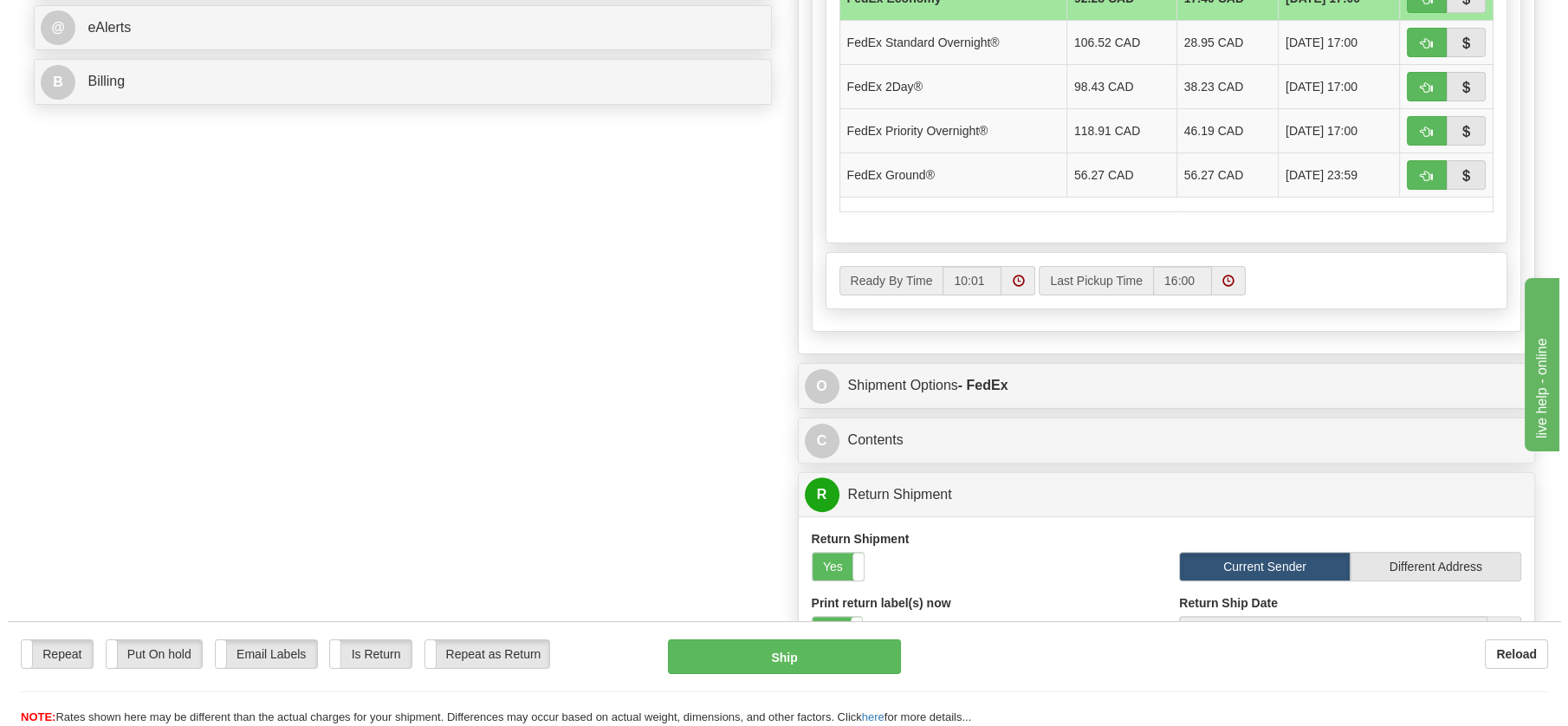
scroll to position [789, 0]
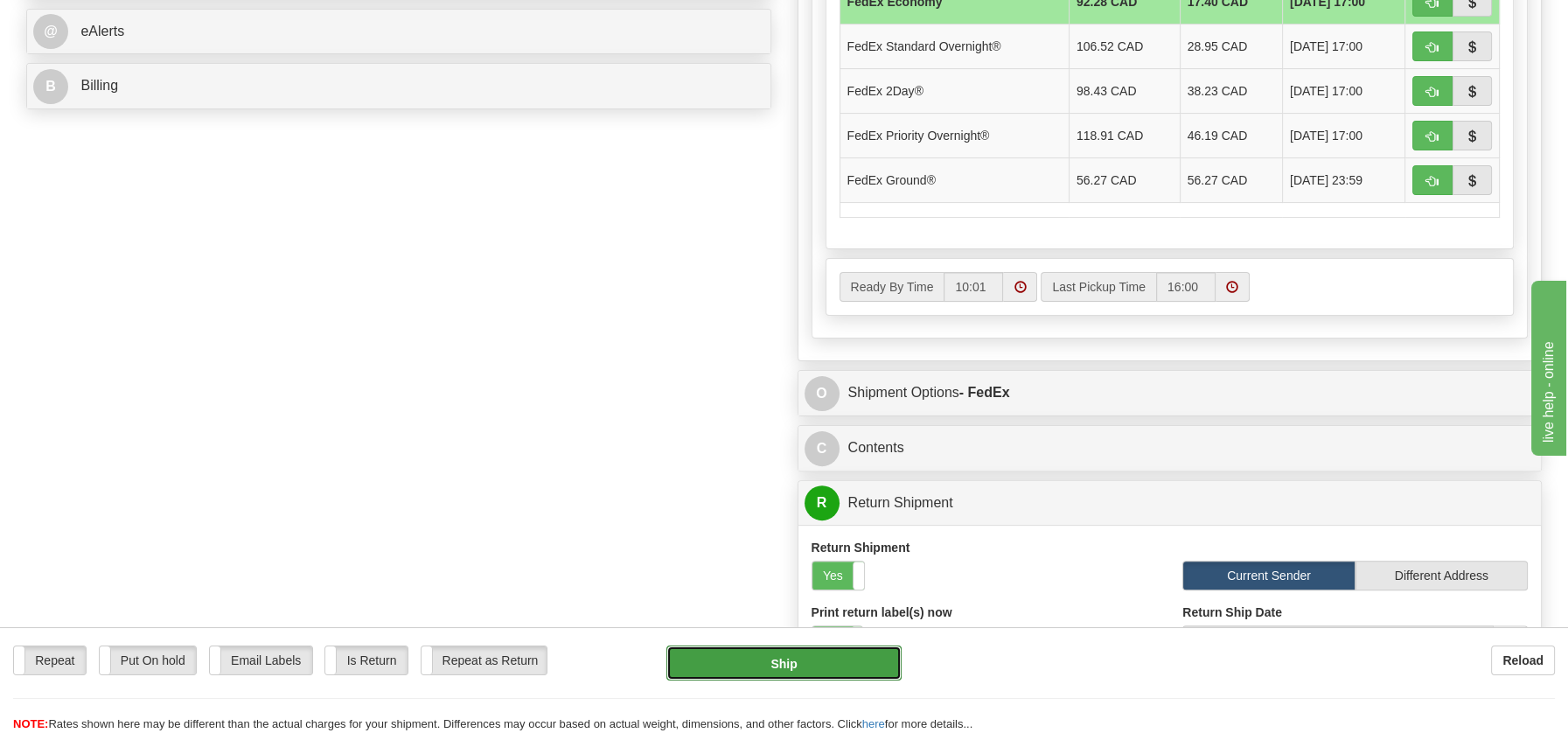
click at [811, 659] on button "Ship" at bounding box center [784, 664] width 235 height 35
type input "20"
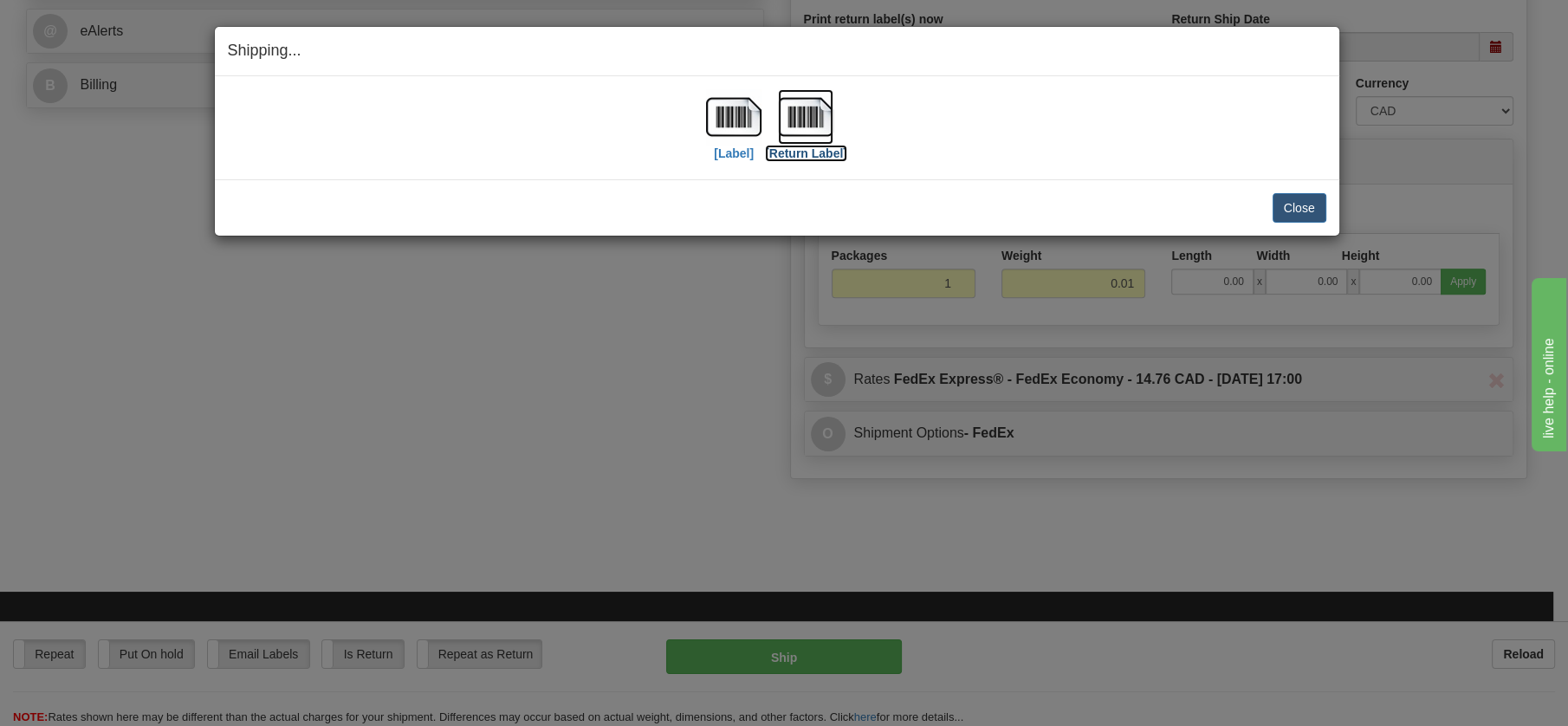
click at [810, 109] on img at bounding box center [805, 116] width 55 height 55
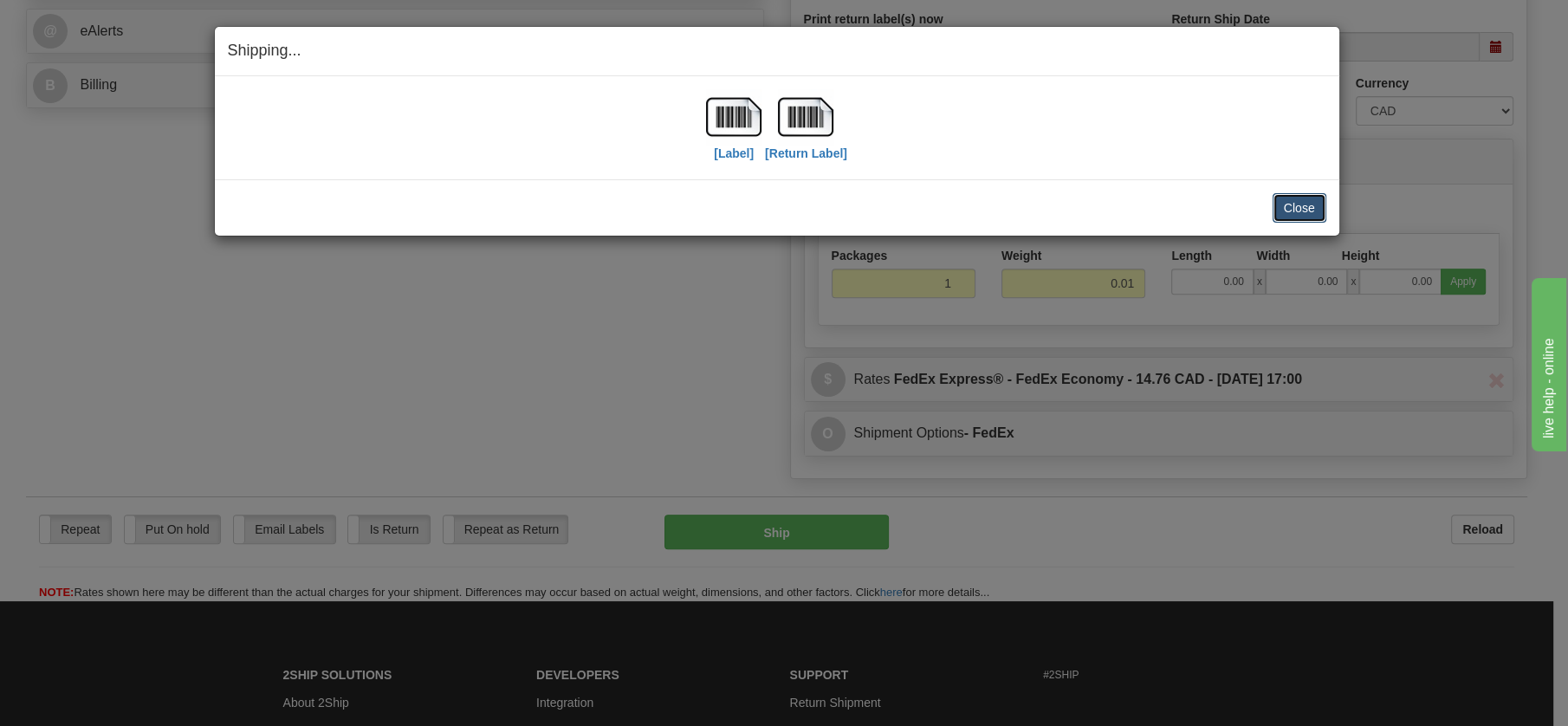
click at [1310, 202] on button "Close" at bounding box center [1299, 208] width 53 height 29
